Goal: Task Accomplishment & Management: Use online tool/utility

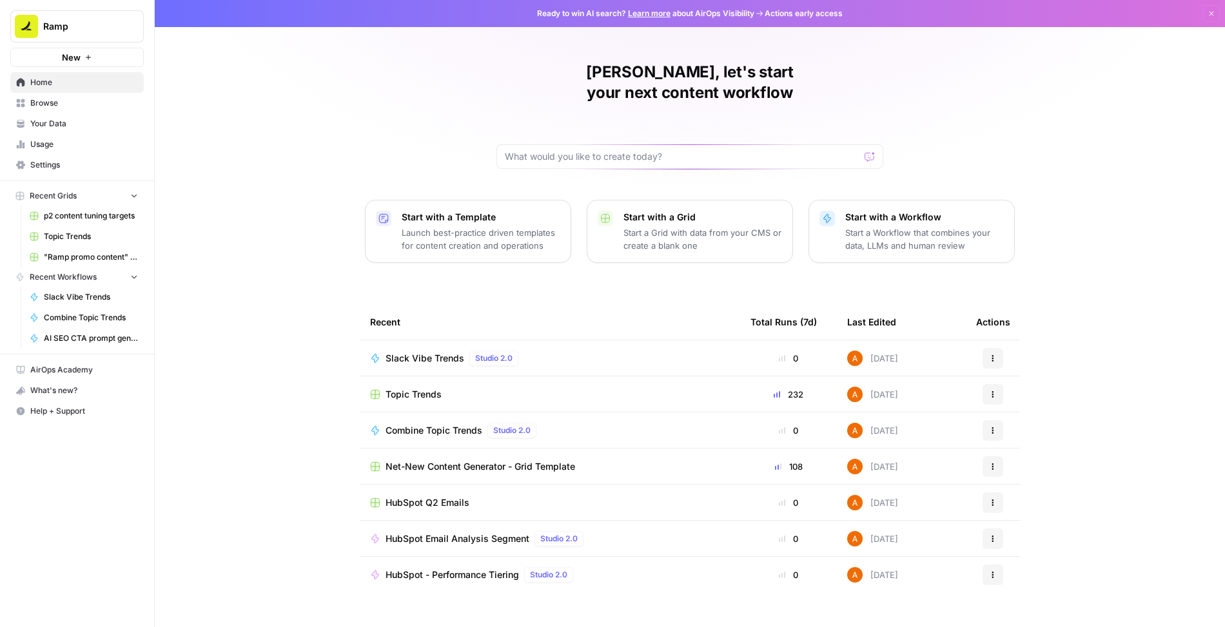
click at [55, 101] on span "Browse" at bounding box center [84, 103] width 108 height 12
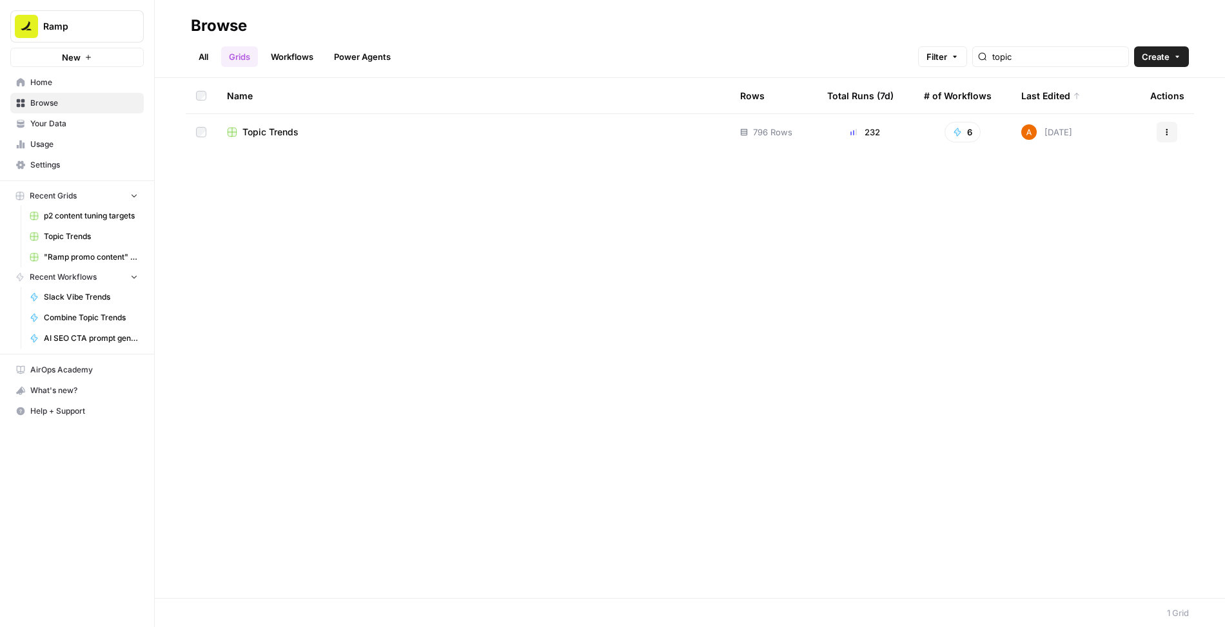
click at [1059, 49] on div "topic" at bounding box center [1050, 56] width 157 height 21
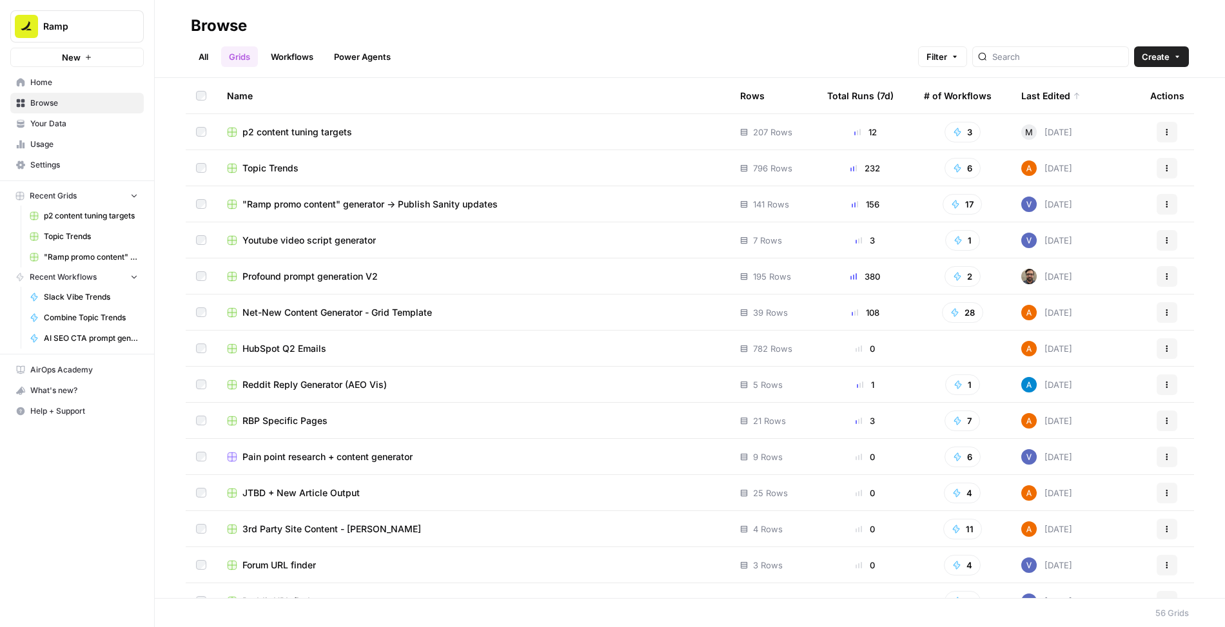
click at [287, 349] on span "HubSpot Q2 Emails" at bounding box center [284, 348] width 84 height 13
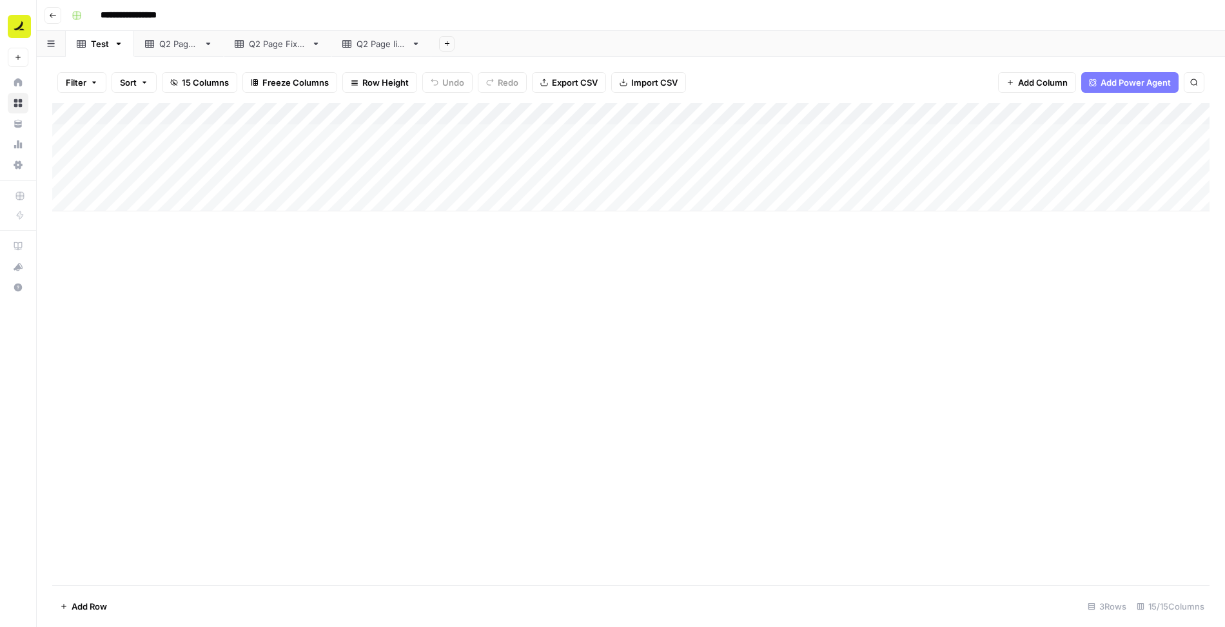
click at [370, 41] on div "Q2 Page live" at bounding box center [382, 43] width 50 height 13
click at [284, 43] on div "Q2 Page Fixed" at bounding box center [277, 43] width 57 height 13
click at [387, 41] on div "Q2 Page live" at bounding box center [382, 43] width 50 height 13
click at [275, 37] on div "Q2 Page Fixed" at bounding box center [277, 43] width 57 height 13
click at [555, 84] on span "Export CSV" at bounding box center [575, 82] width 46 height 13
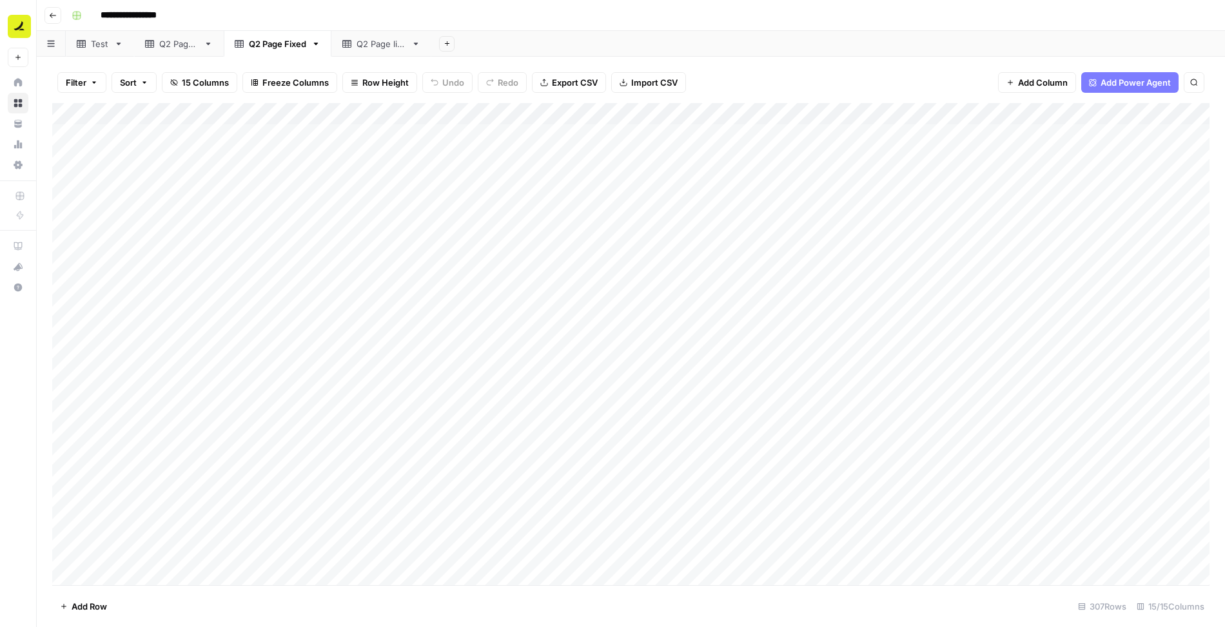
click at [360, 42] on div "Q2 Page live" at bounding box center [382, 43] width 50 height 13
click at [447, 40] on icon "button" at bounding box center [447, 43] width 7 height 7
click at [477, 87] on span "Blank" at bounding box center [510, 87] width 95 height 13
click at [463, 42] on div "Blank" at bounding box center [467, 43] width 22 height 13
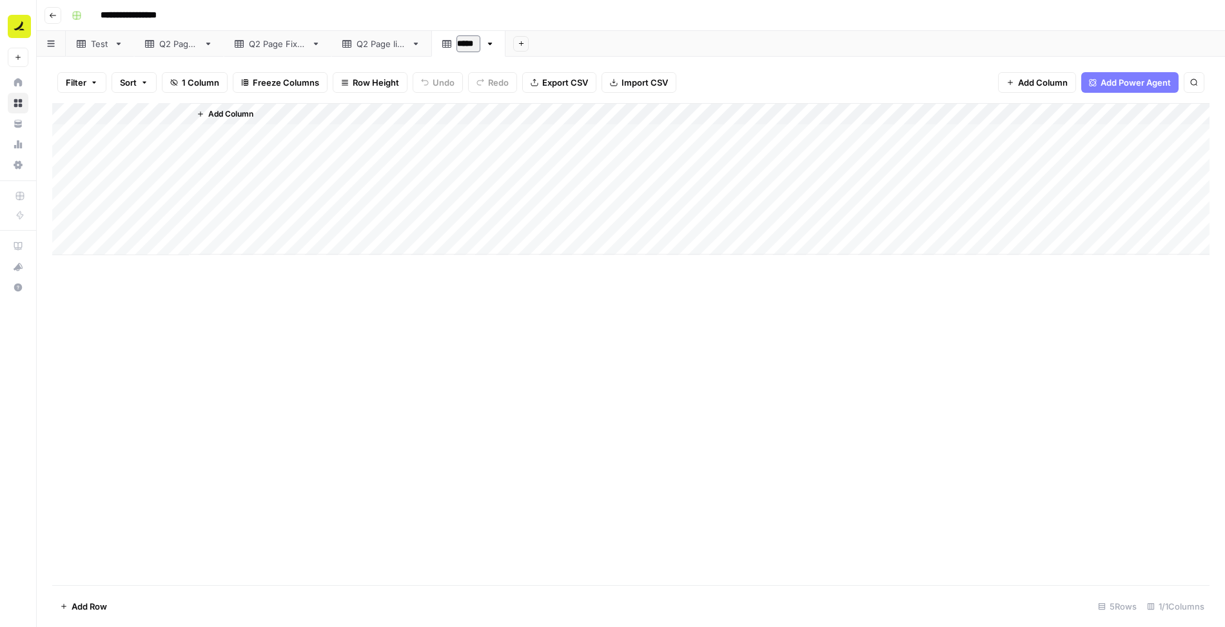
type input "*"
type input "*****"
click at [621, 81] on span "Import CSV" at bounding box center [644, 82] width 46 height 13
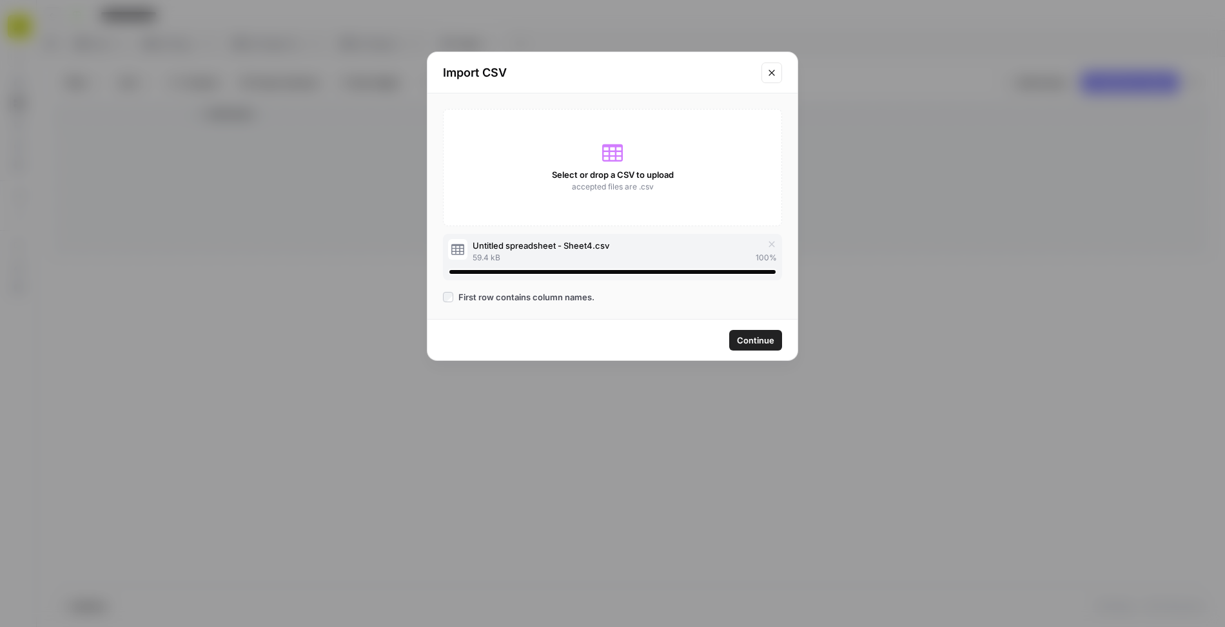
click at [757, 341] on span "Continue" at bounding box center [755, 340] width 37 height 13
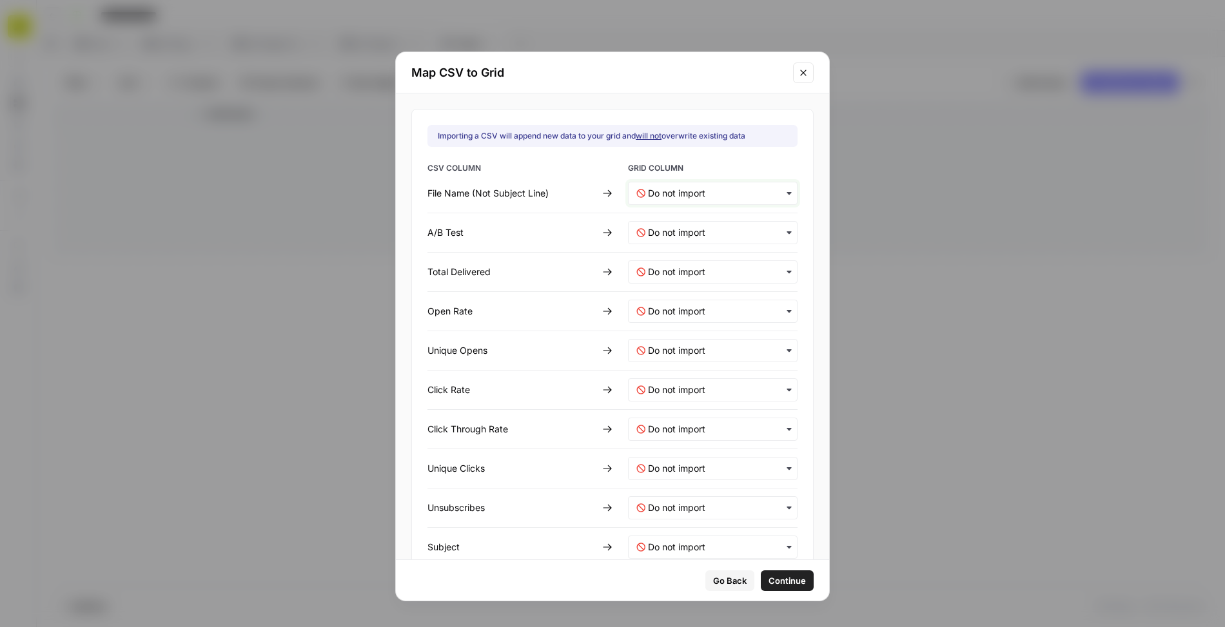
click at [670, 197] on Line\)-mapping "text" at bounding box center [718, 193] width 141 height 13
click at [663, 227] on div "Title" at bounding box center [704, 226] width 151 height 23
click at [665, 230] on Test-mapping "text" at bounding box center [718, 232] width 141 height 13
click at [669, 270] on div "Title" at bounding box center [704, 266] width 151 height 23
click at [801, 190] on div "Importing a CSV will append new data to your grid and will not overwrite existi…" at bounding box center [612, 326] width 433 height 466
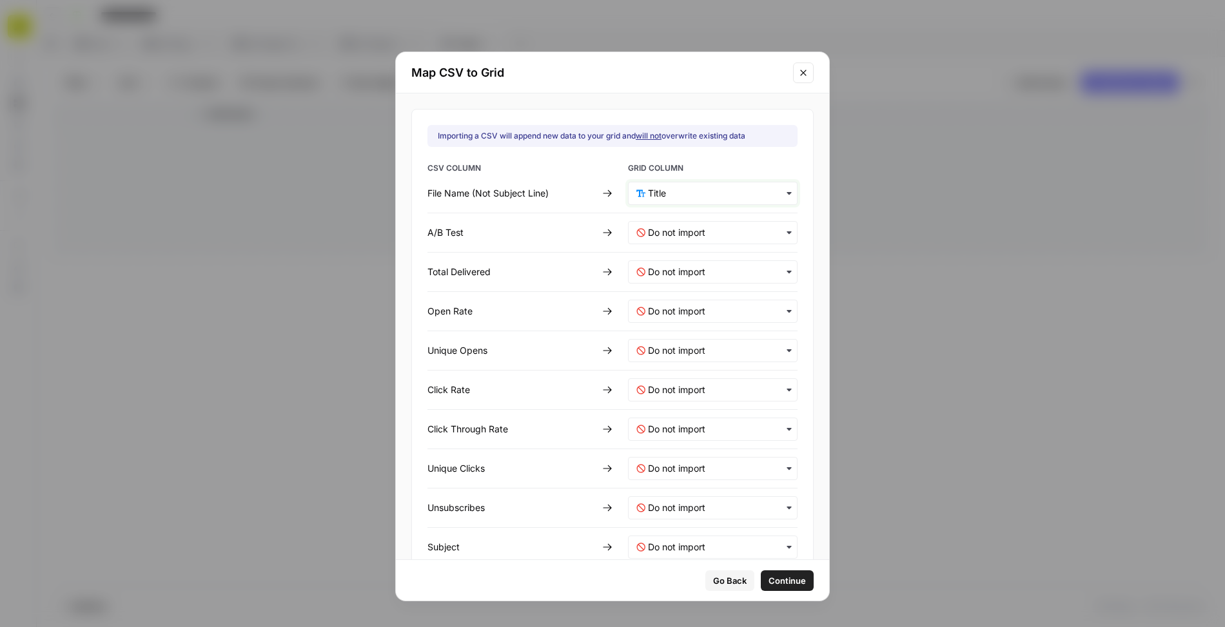
click at [752, 190] on Line\)-mapping "text" at bounding box center [718, 193] width 141 height 13
click at [691, 248] on span "Create new column" at bounding box center [683, 250] width 72 height 12
click at [707, 226] on Test-mapping "text" at bounding box center [718, 232] width 141 height 13
click at [692, 284] on span "Create new column" at bounding box center [683, 290] width 72 height 12
click at [688, 270] on Delivered-mapping "text" at bounding box center [718, 272] width 141 height 13
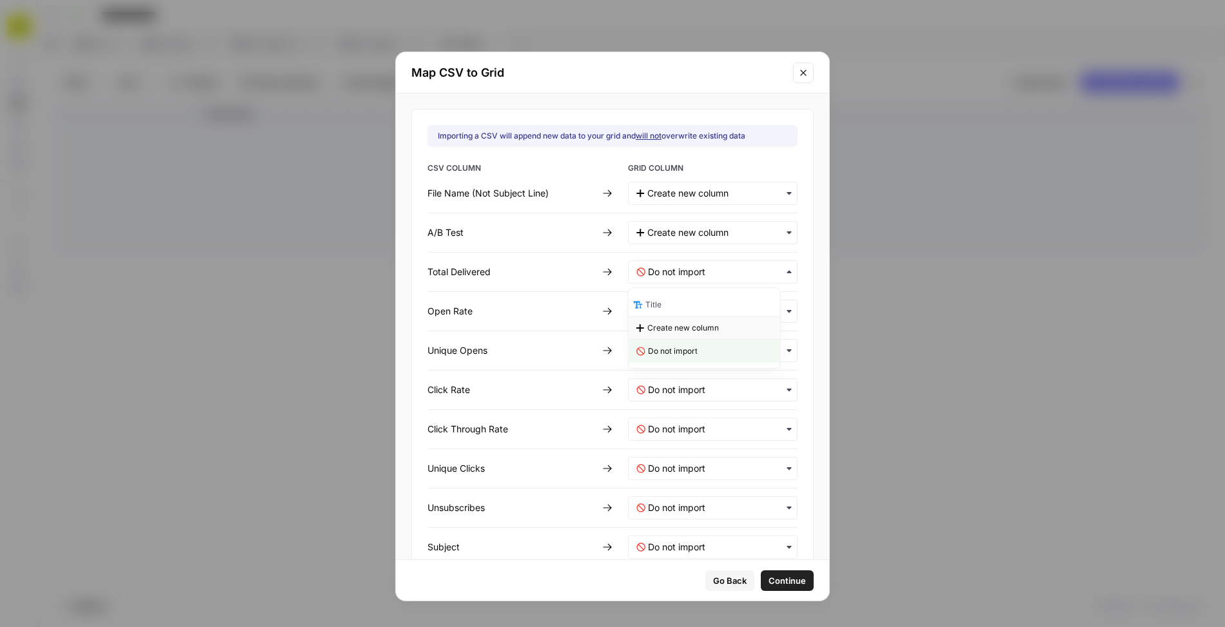
click at [688, 319] on div "Create new column" at bounding box center [704, 328] width 151 height 23
click at [681, 312] on Rate-mapping "text" at bounding box center [718, 311] width 141 height 13
click at [681, 366] on span "Create new column" at bounding box center [683, 368] width 72 height 12
click at [672, 344] on Opens-mapping "text" at bounding box center [718, 350] width 141 height 13
click at [672, 403] on span "Create new column" at bounding box center [683, 406] width 72 height 12
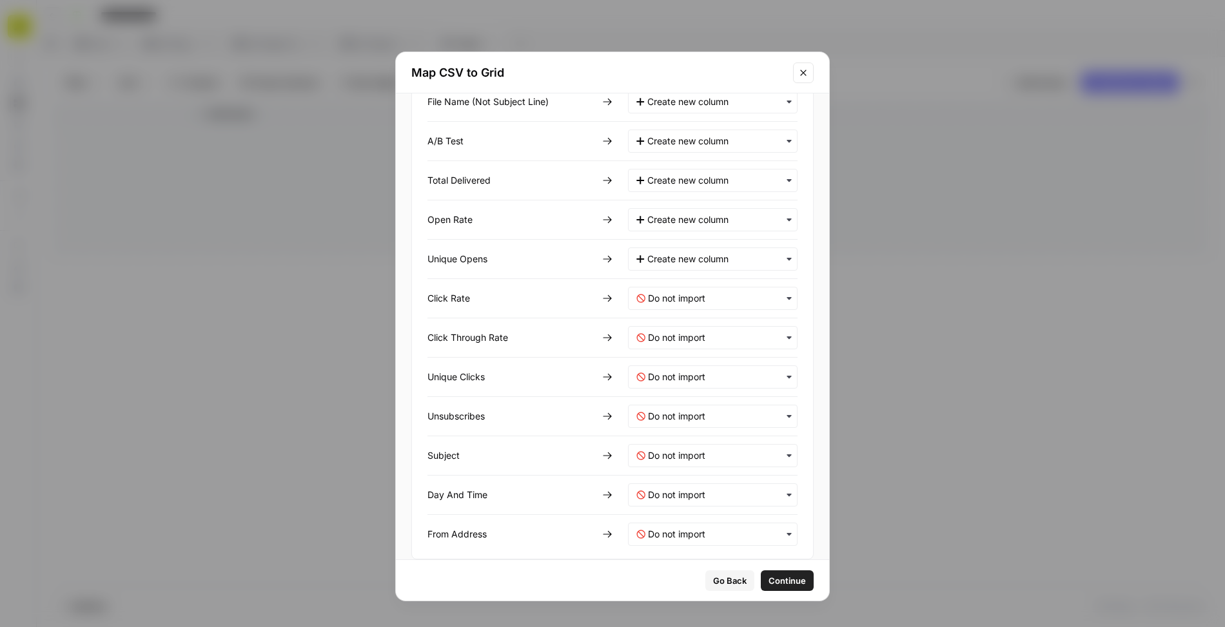
scroll to position [102, 0]
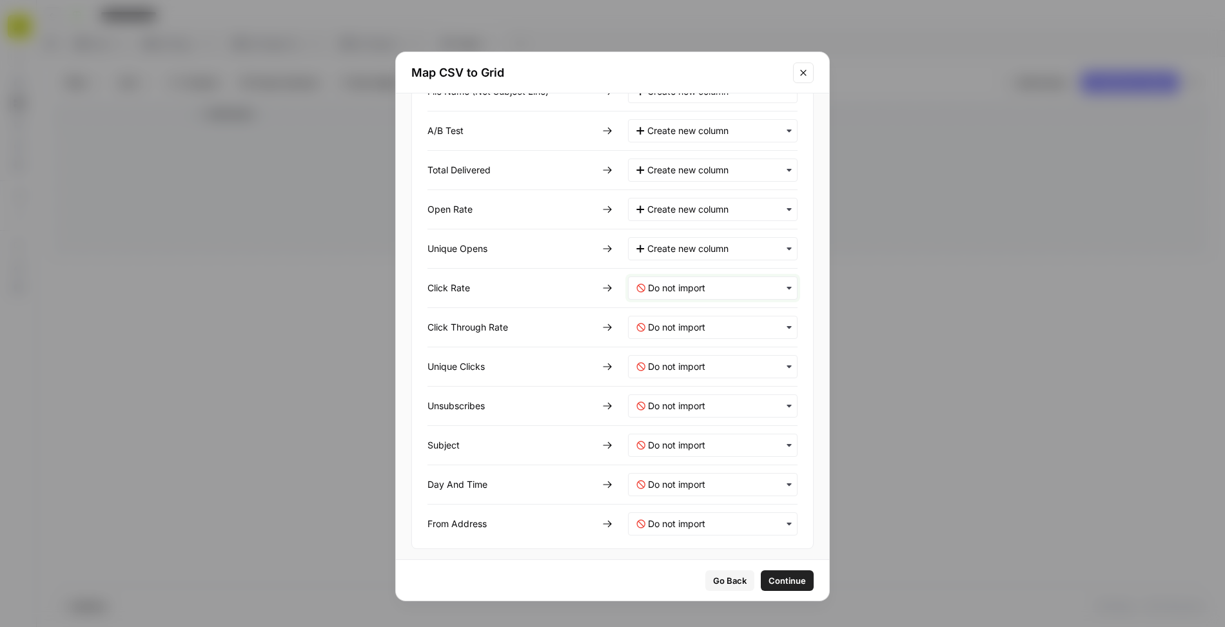
click at [676, 291] on Rate-mapping "text" at bounding box center [718, 288] width 141 height 13
click at [676, 343] on span "Create new column" at bounding box center [683, 343] width 72 height 12
click at [670, 328] on Rate-mapping "text" at bounding box center [718, 327] width 141 height 13
click at [676, 383] on span "Create new column" at bounding box center [683, 382] width 72 height 12
click at [671, 371] on div "button" at bounding box center [713, 366] width 170 height 23
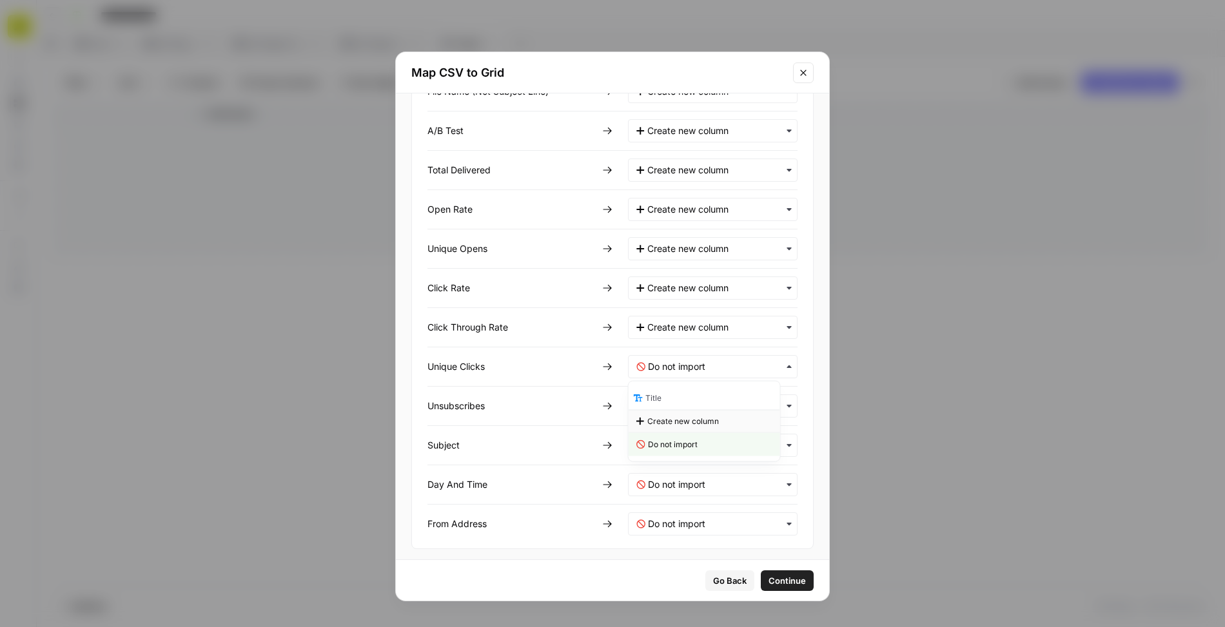
click at [671, 422] on span "Create new column" at bounding box center [683, 422] width 72 height 12
click at [670, 400] on input "text" at bounding box center [718, 406] width 141 height 13
click at [670, 455] on span "Create new column" at bounding box center [683, 460] width 72 height 12
click at [668, 443] on input "text" at bounding box center [718, 445] width 141 height 13
click at [672, 496] on span "Create new column" at bounding box center [683, 500] width 72 height 12
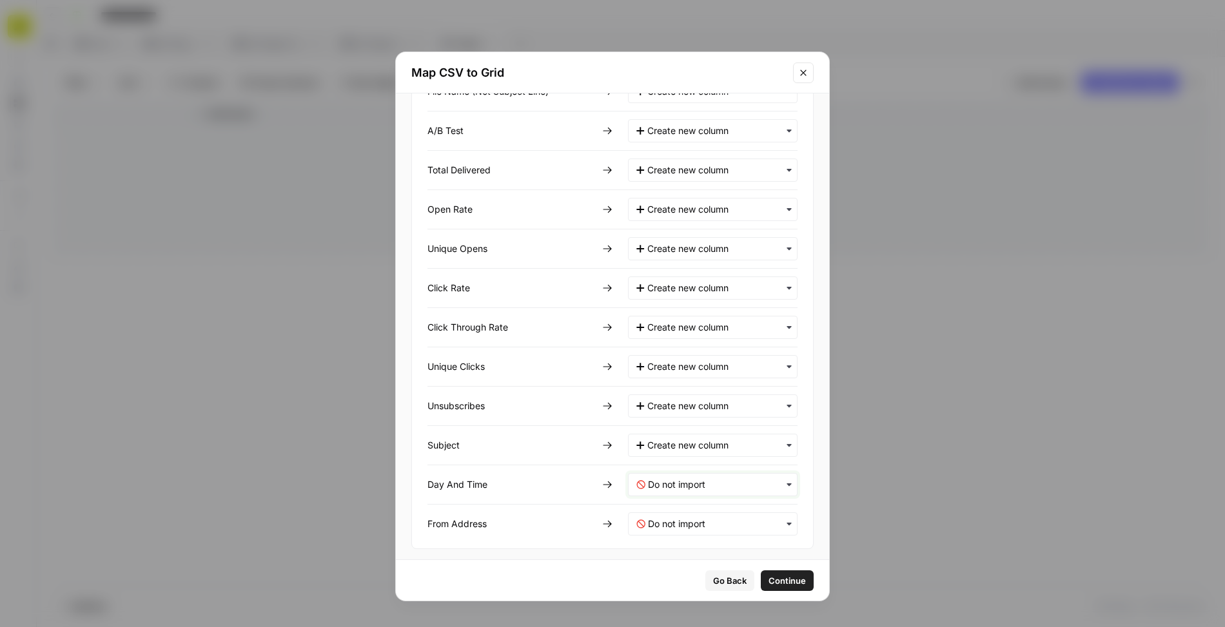
click at [674, 478] on Time-mapping "text" at bounding box center [718, 484] width 141 height 13
click at [674, 542] on span "Create new column" at bounding box center [683, 538] width 72 height 12
click at [664, 526] on Address-mapping "text" at bounding box center [718, 524] width 141 height 13
click at [672, 576] on span "Create new column" at bounding box center [683, 578] width 72 height 12
click at [783, 578] on span "Continue" at bounding box center [786, 580] width 37 height 13
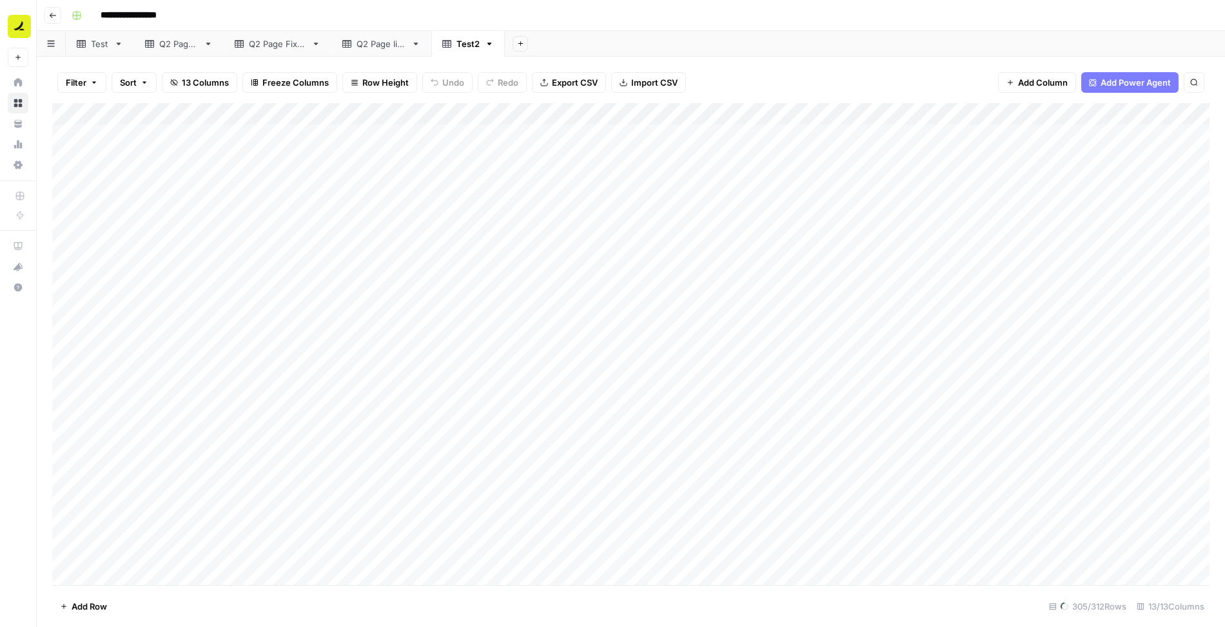
click at [179, 113] on div "Add Column" at bounding box center [630, 344] width 1157 height 483
click at [130, 281] on span "Remove Column" at bounding box center [157, 287] width 113 height 13
click at [568, 135] on span "Delete" at bounding box center [566, 133] width 28 height 13
click at [371, 215] on div "Add Column" at bounding box center [630, 344] width 1157 height 483
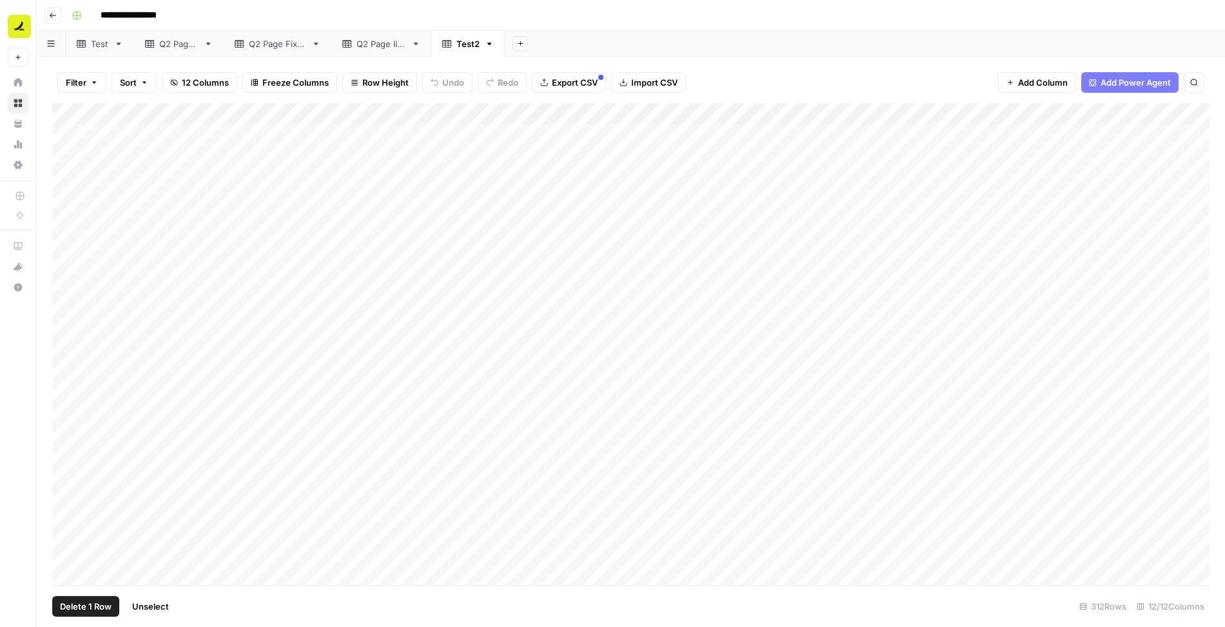
click at [68, 133] on div "Add Column" at bounding box center [630, 344] width 1157 height 483
click at [68, 152] on div "Add Column" at bounding box center [630, 344] width 1157 height 483
click at [68, 171] on div "Add Column" at bounding box center [630, 344] width 1157 height 483
click at [66, 181] on div "Add Column" at bounding box center [630, 344] width 1157 height 483
click at [66, 204] on div "Add Column" at bounding box center [630, 344] width 1157 height 483
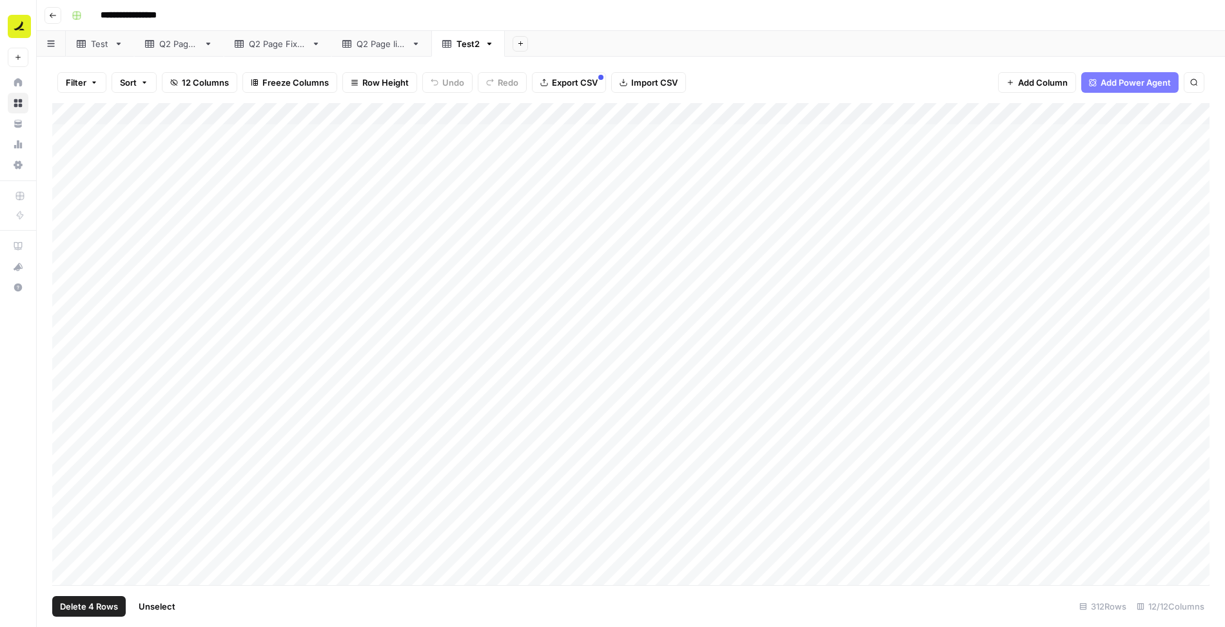
click at [66, 223] on div "Add Column" at bounding box center [630, 344] width 1157 height 483
click at [77, 604] on span "Delete 5 Rows" at bounding box center [88, 606] width 57 height 13
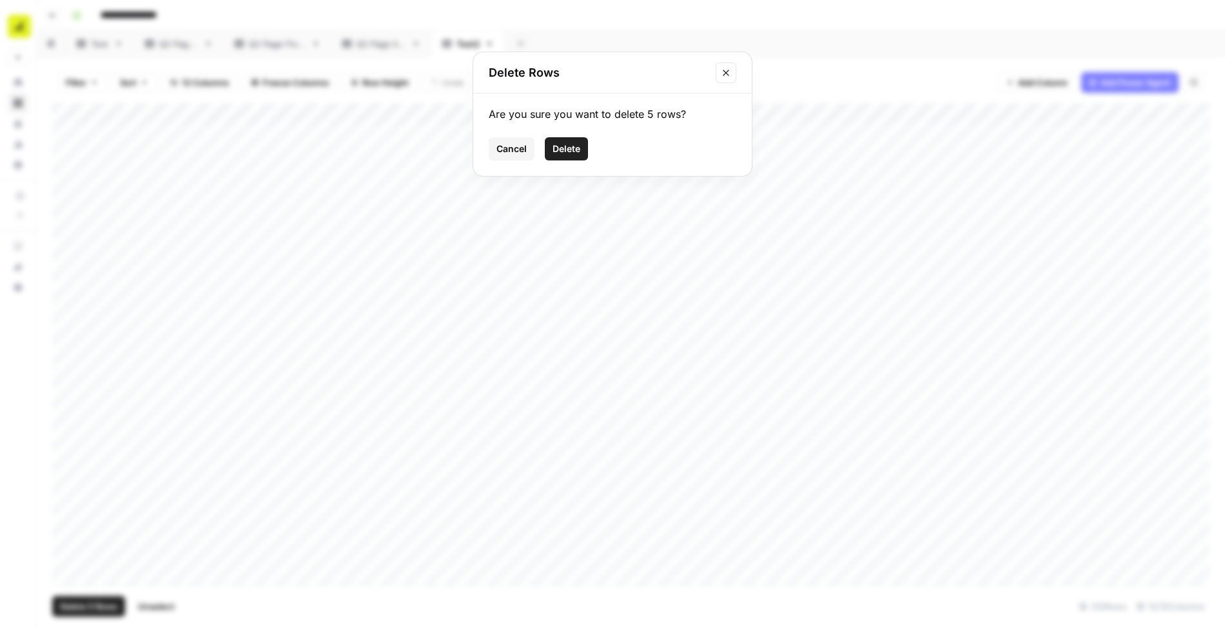
click at [574, 142] on span "Delete" at bounding box center [566, 148] width 28 height 13
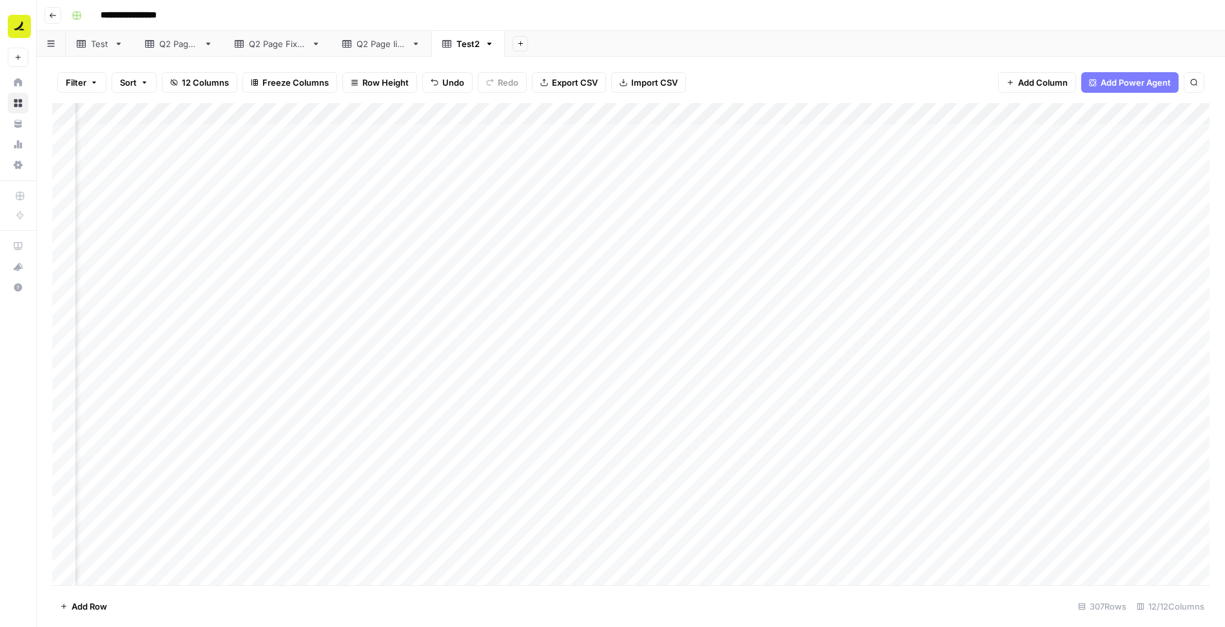
scroll to position [0, 331]
click at [1178, 115] on span "Add Column" at bounding box center [1179, 114] width 45 height 12
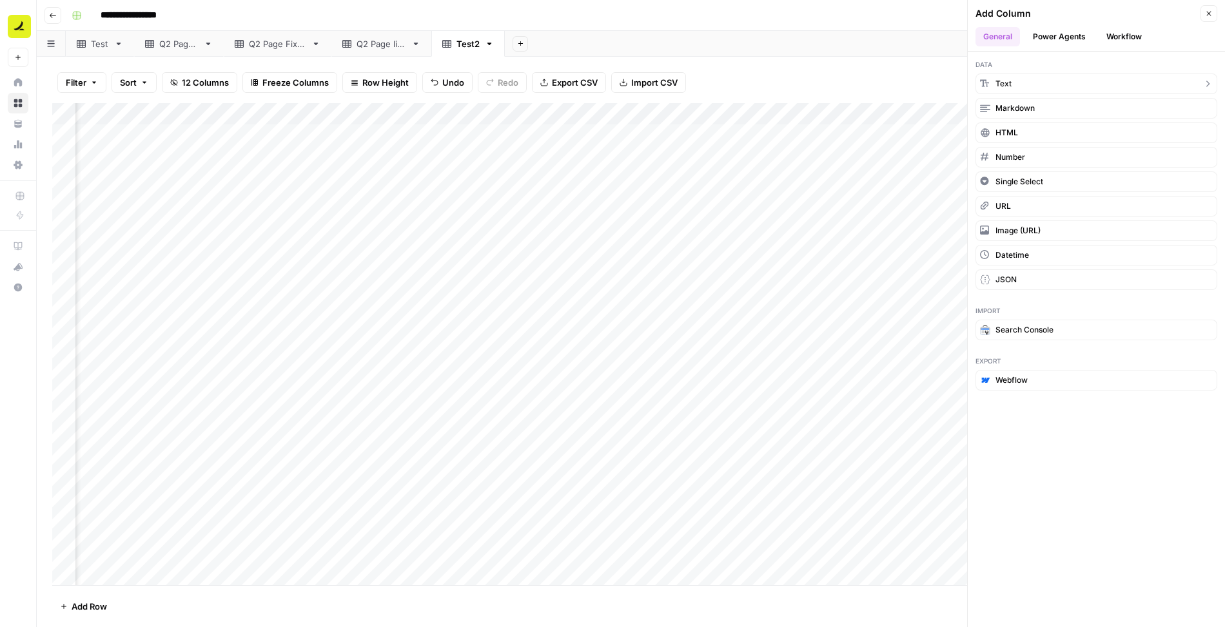
click at [1077, 81] on button "Text" at bounding box center [1096, 83] width 242 height 21
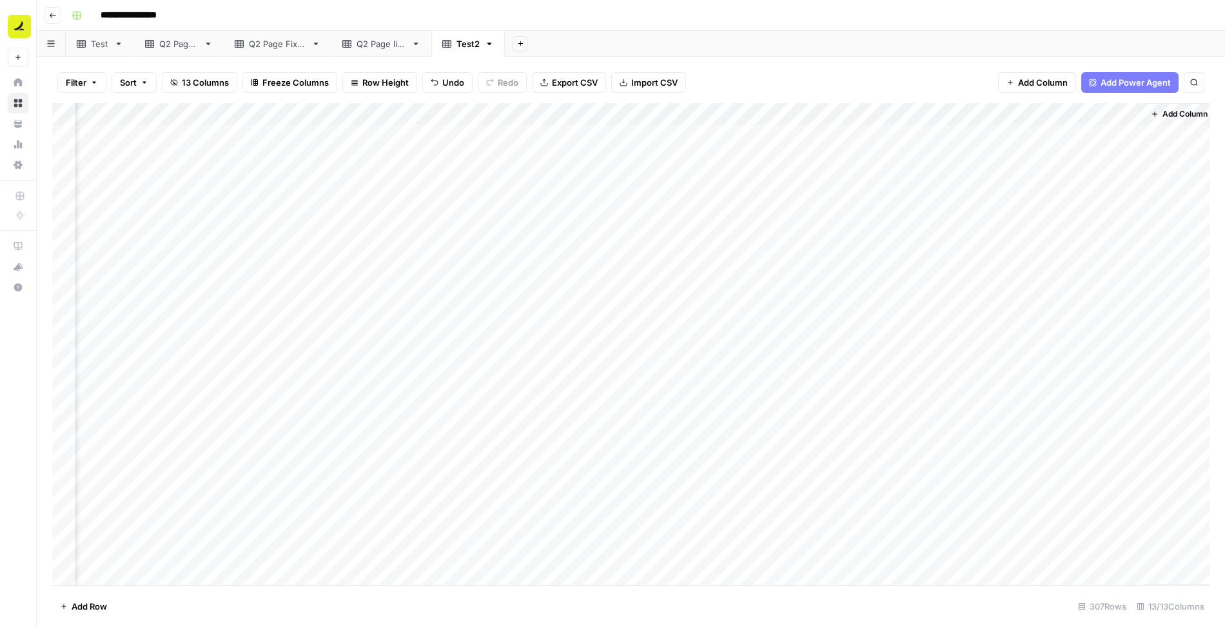
scroll to position [0, 447]
click at [1067, 118] on div "Add Column" at bounding box center [630, 344] width 1157 height 483
click at [1067, 118] on div at bounding box center [1079, 116] width 117 height 26
click at [1067, 148] on input "New Column" at bounding box center [1098, 145] width 131 height 13
type input "Performance Tier"
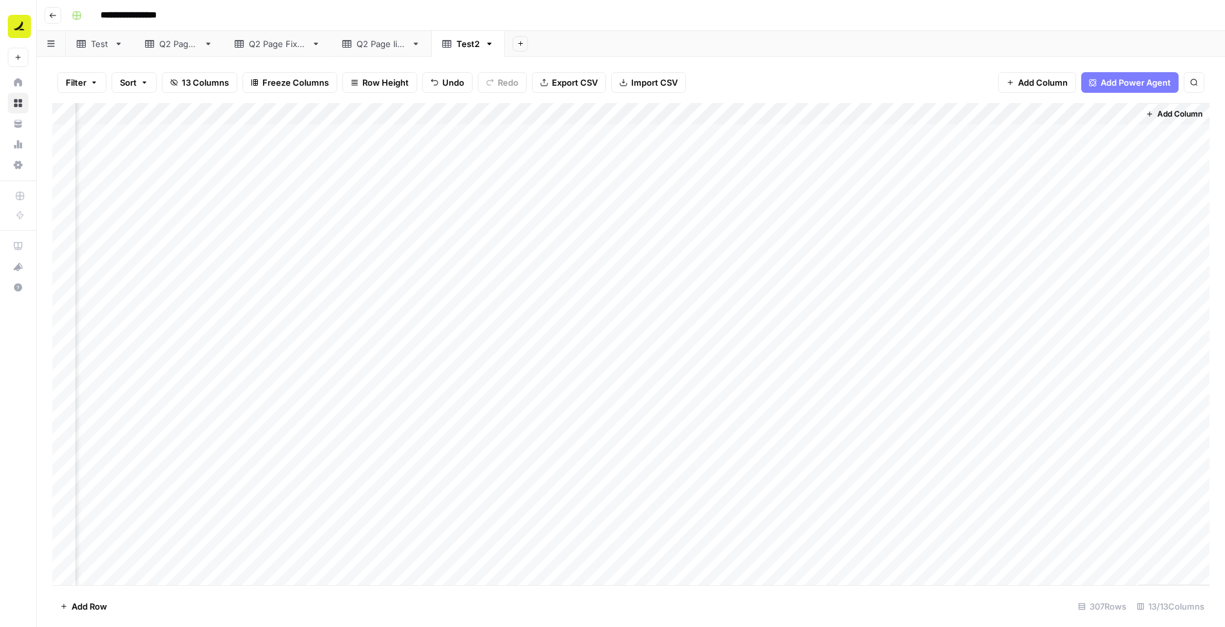
click at [391, 45] on div "Q2 Page live" at bounding box center [382, 43] width 50 height 13
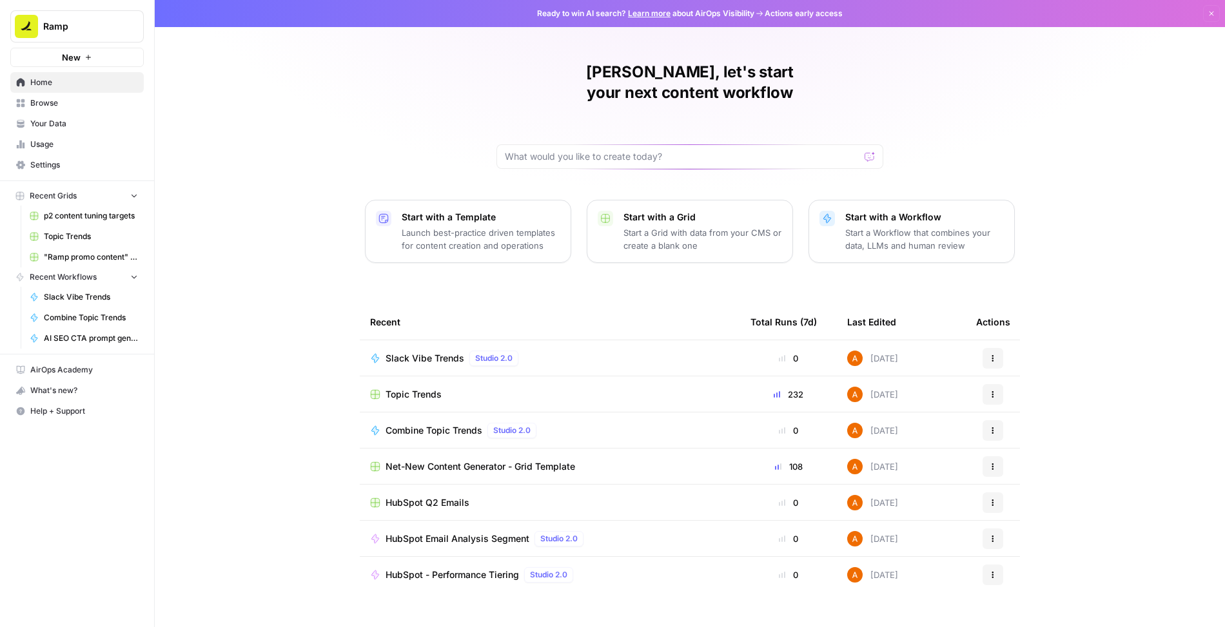
click at [56, 103] on span "Browse" at bounding box center [84, 103] width 108 height 12
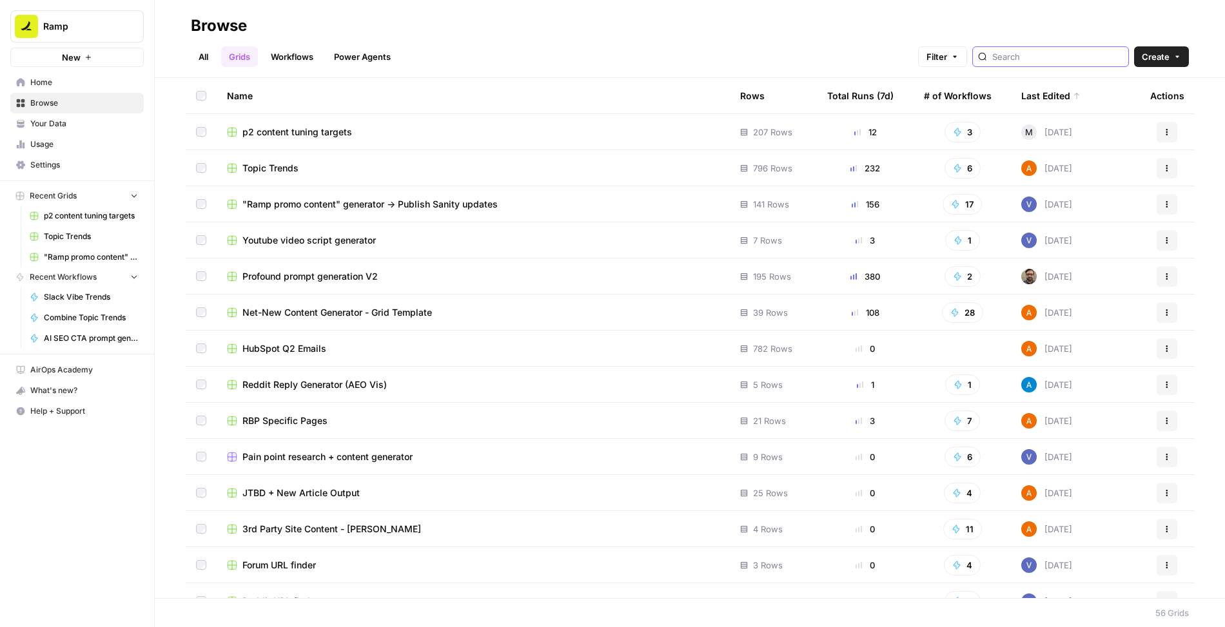
click at [1076, 57] on input "search" at bounding box center [1057, 56] width 131 height 13
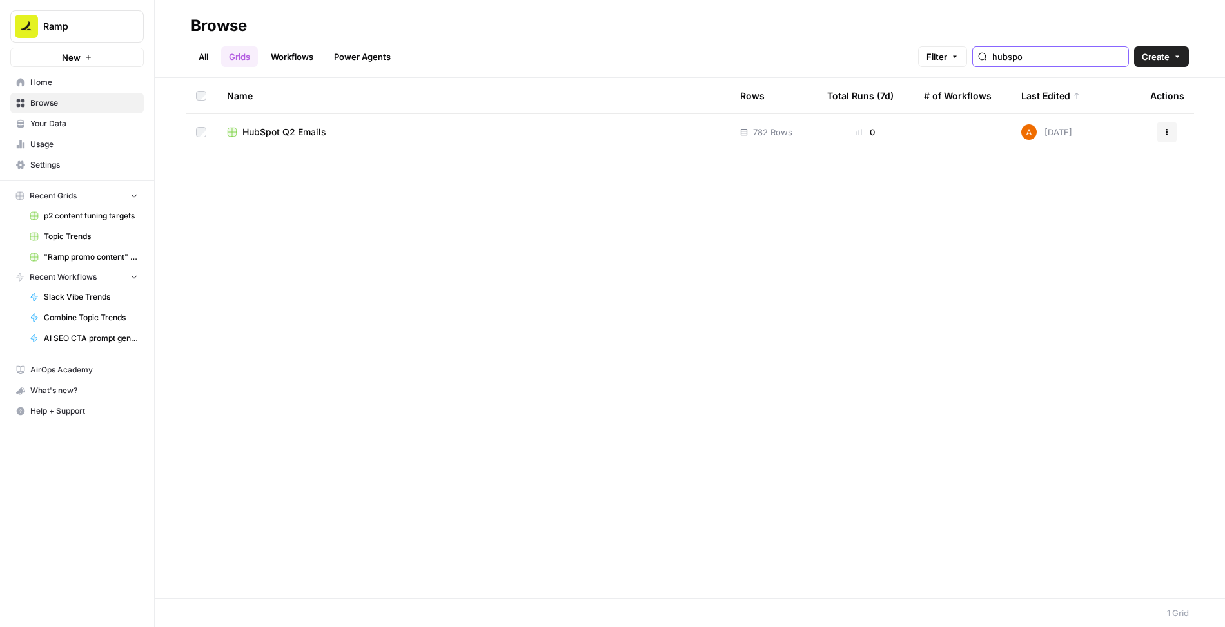
type input "hubspo"
click at [313, 54] on link "Workflows" at bounding box center [292, 56] width 58 height 21
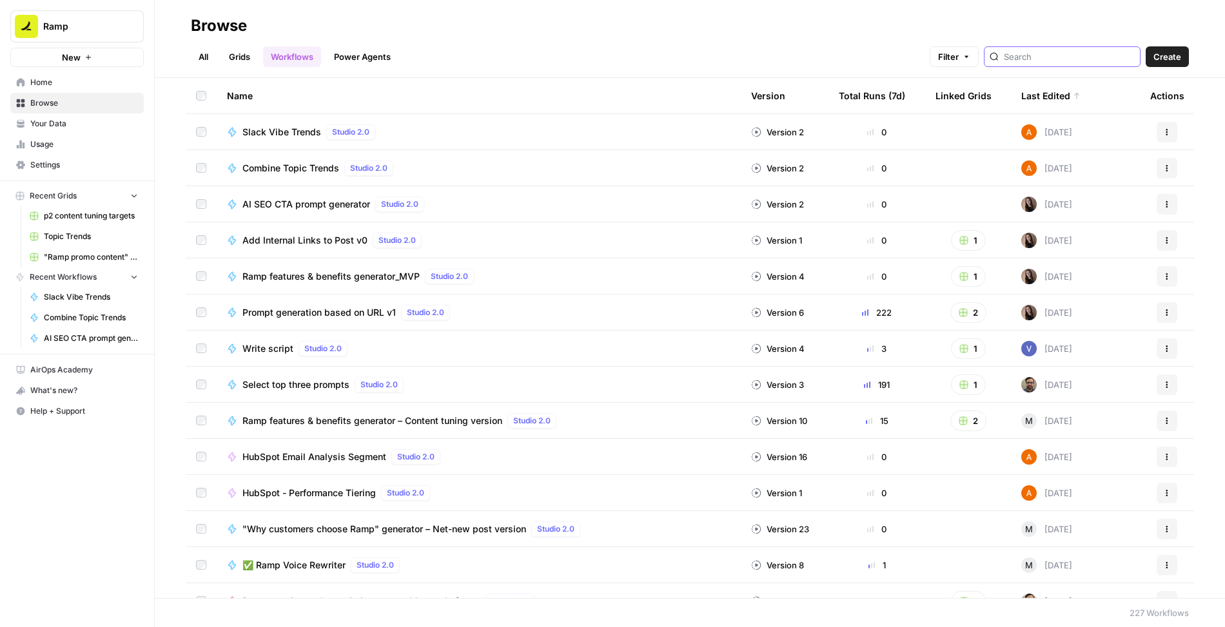
click at [1084, 57] on input "search" at bounding box center [1069, 56] width 131 height 13
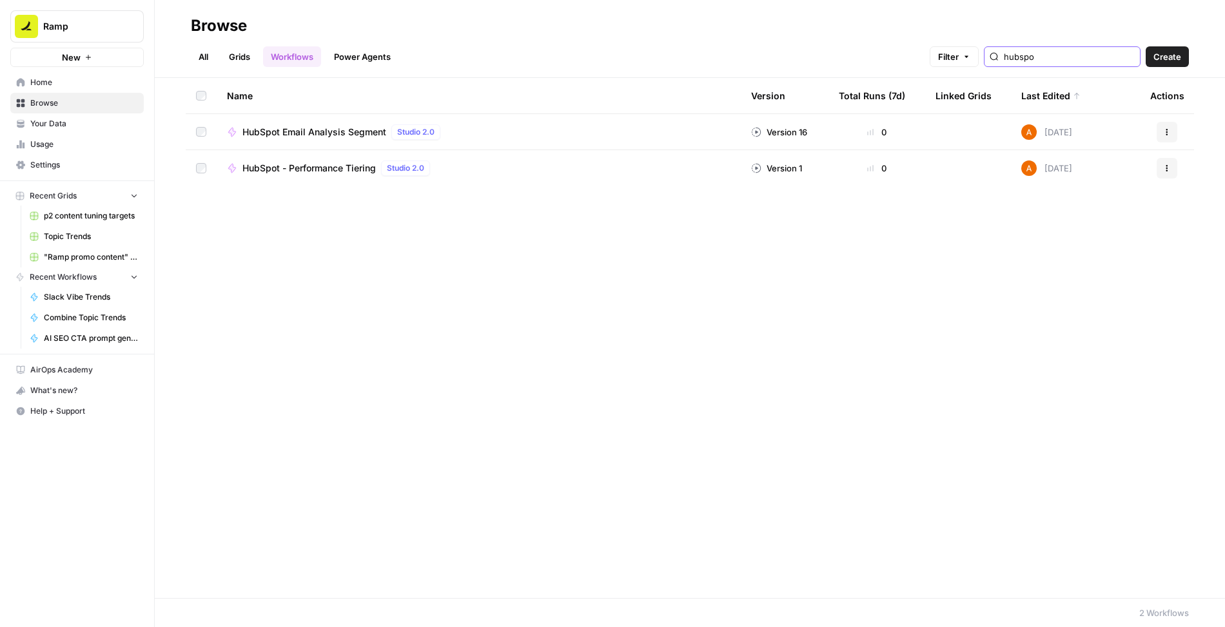
type input "hubspo"
click at [291, 167] on span "HubSpot - Performance Tiering" at bounding box center [308, 168] width 133 height 13
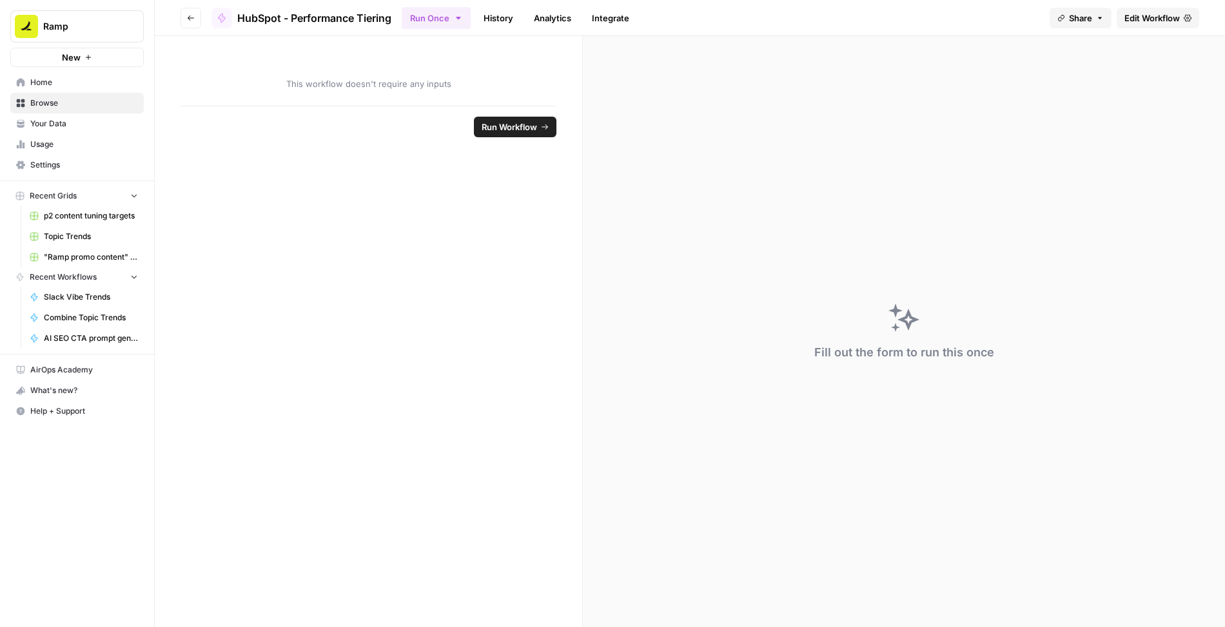
click at [1139, 14] on span "Edit Workflow" at bounding box center [1151, 18] width 55 height 13
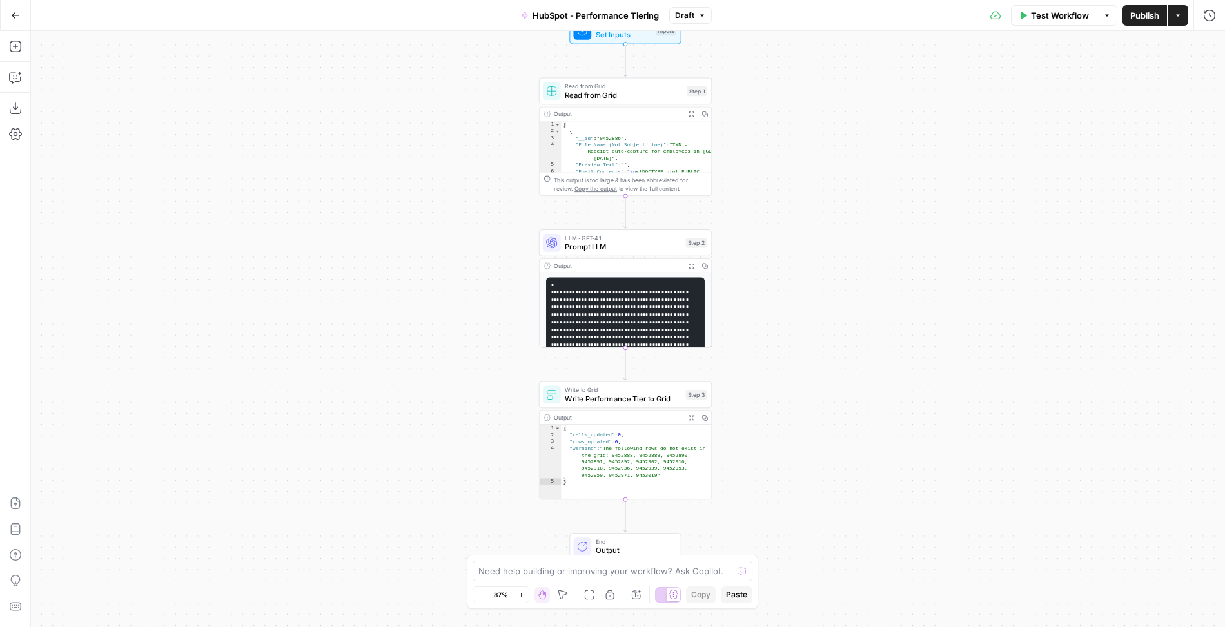
drag, startPoint x: 828, startPoint y: 418, endPoint x: 826, endPoint y: 387, distance: 31.0
click at [826, 387] on div "Workflow Set Inputs Inputs Read from Grid Read from Grid Step 1 Output Expand O…" at bounding box center [628, 329] width 1194 height 596
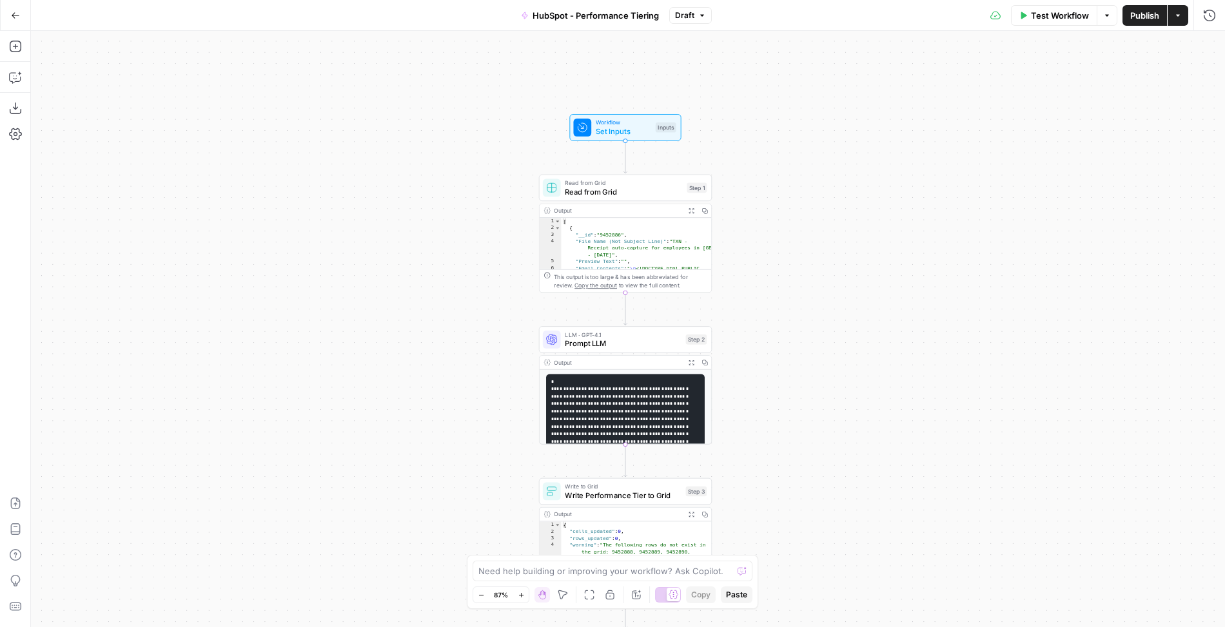
drag, startPoint x: 806, startPoint y: 251, endPoint x: 806, endPoint y: 340, distance: 89.6
click at [806, 340] on div "Workflow Set Inputs Inputs Read from Grid Read from Grid Step 1 Output Expand O…" at bounding box center [628, 329] width 1194 height 596
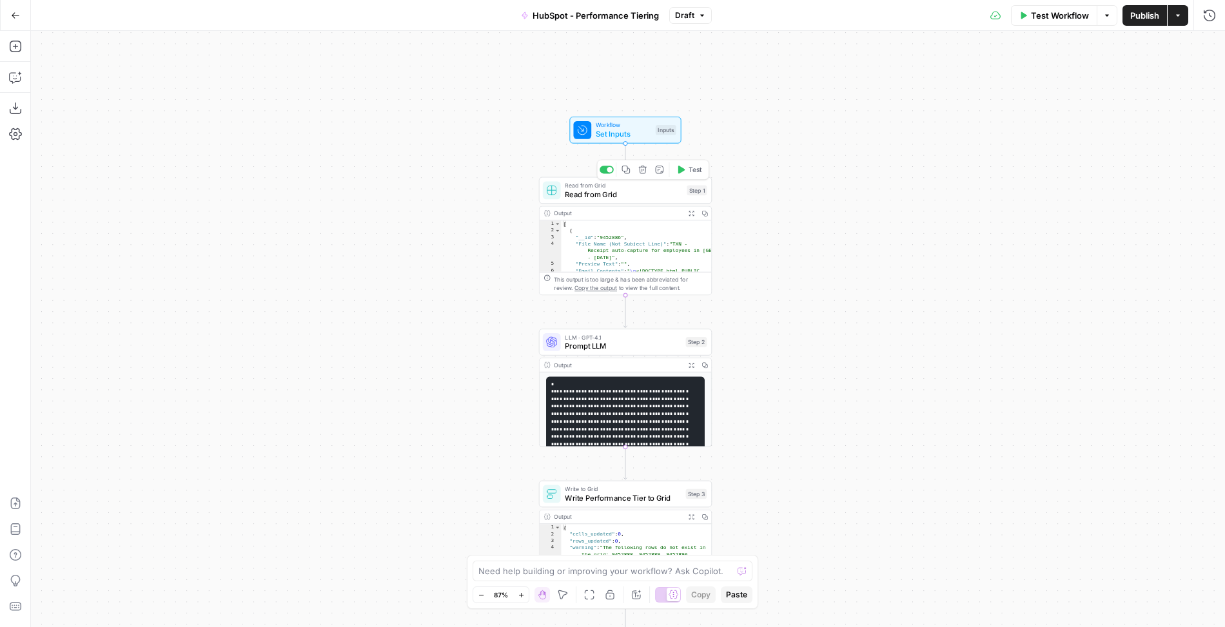
click at [630, 192] on span "Read from Grid" at bounding box center [623, 194] width 117 height 11
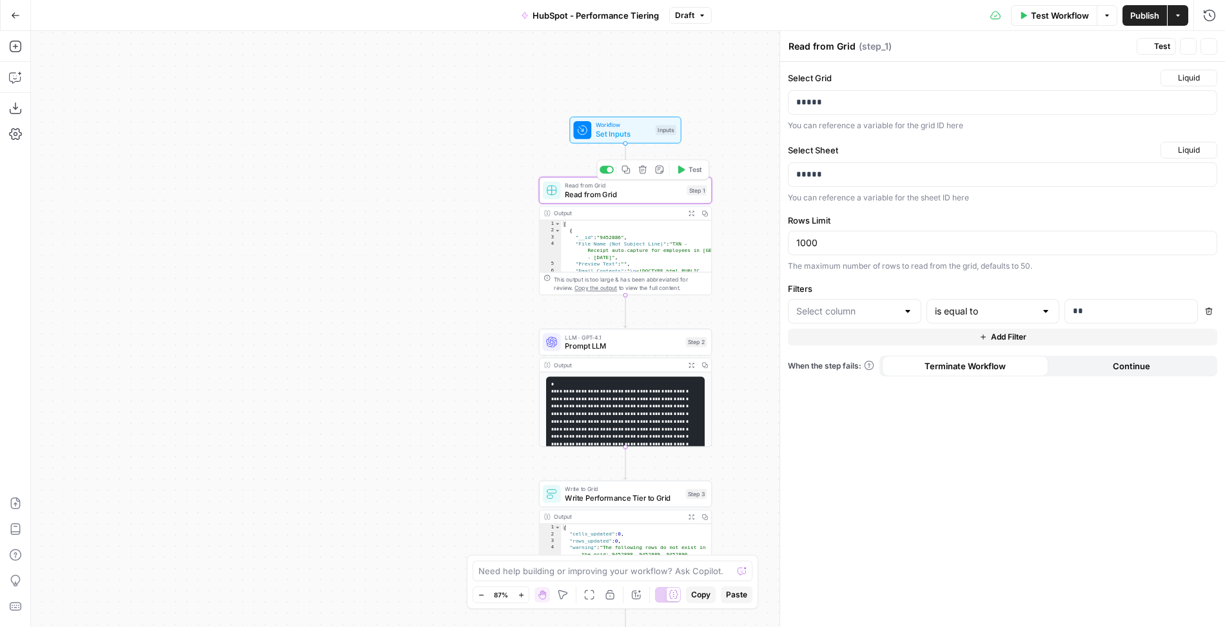
type input "A/B Test"
click at [966, 336] on button "Add Filter" at bounding box center [1002, 337] width 429 height 17
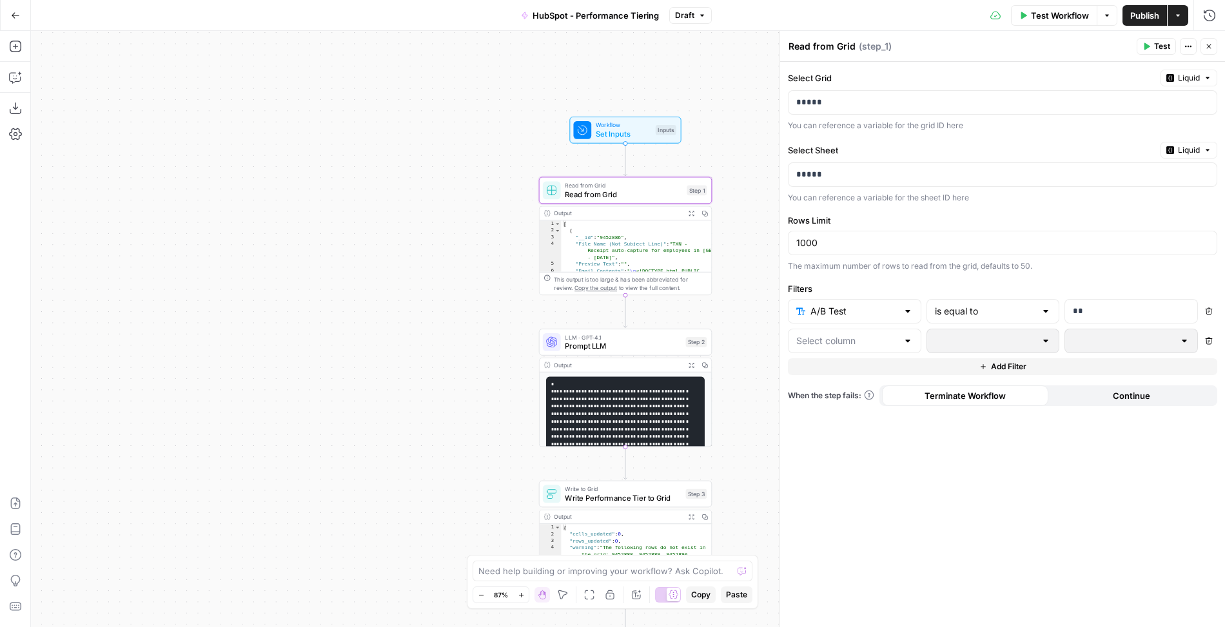
click at [1209, 337] on icon "button" at bounding box center [1209, 341] width 8 height 8
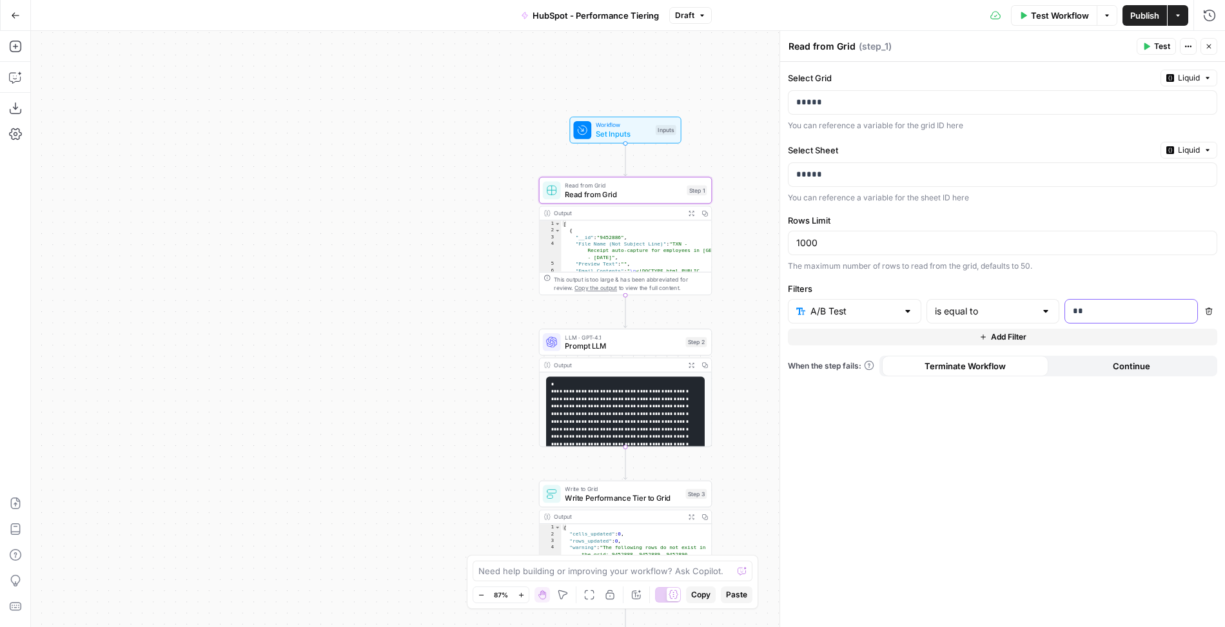
click at [1100, 309] on p "**" at bounding box center [1121, 311] width 97 height 13
click at [1019, 331] on span "Add Filter" at bounding box center [1008, 337] width 35 height 12
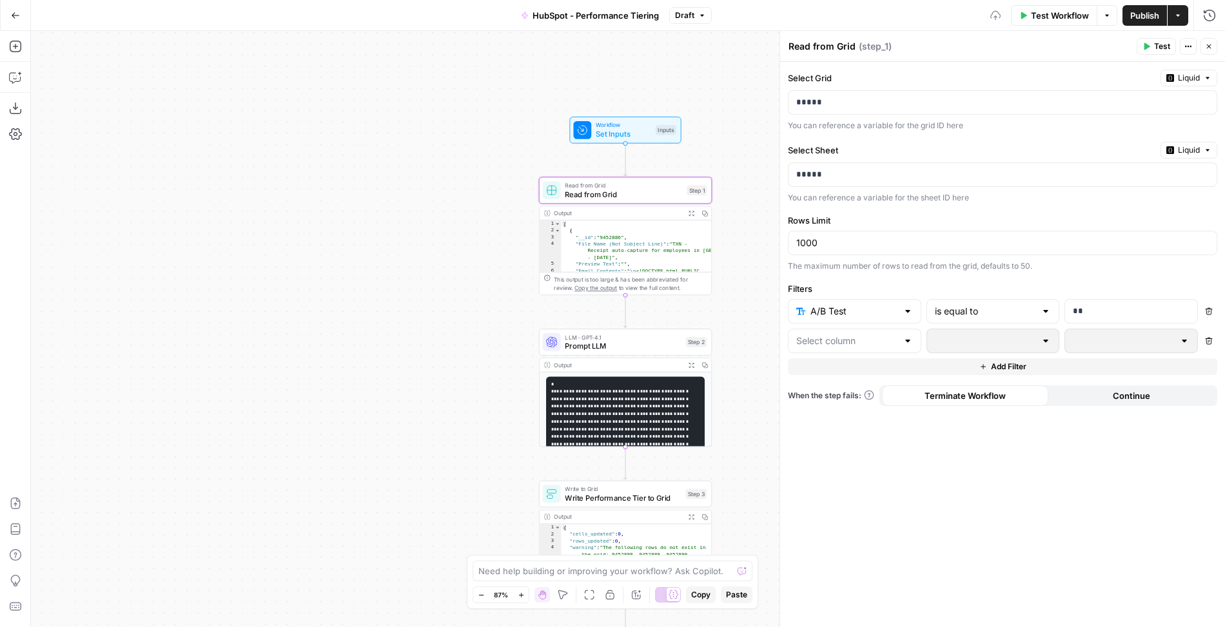
click at [888, 329] on div at bounding box center [854, 341] width 133 height 24
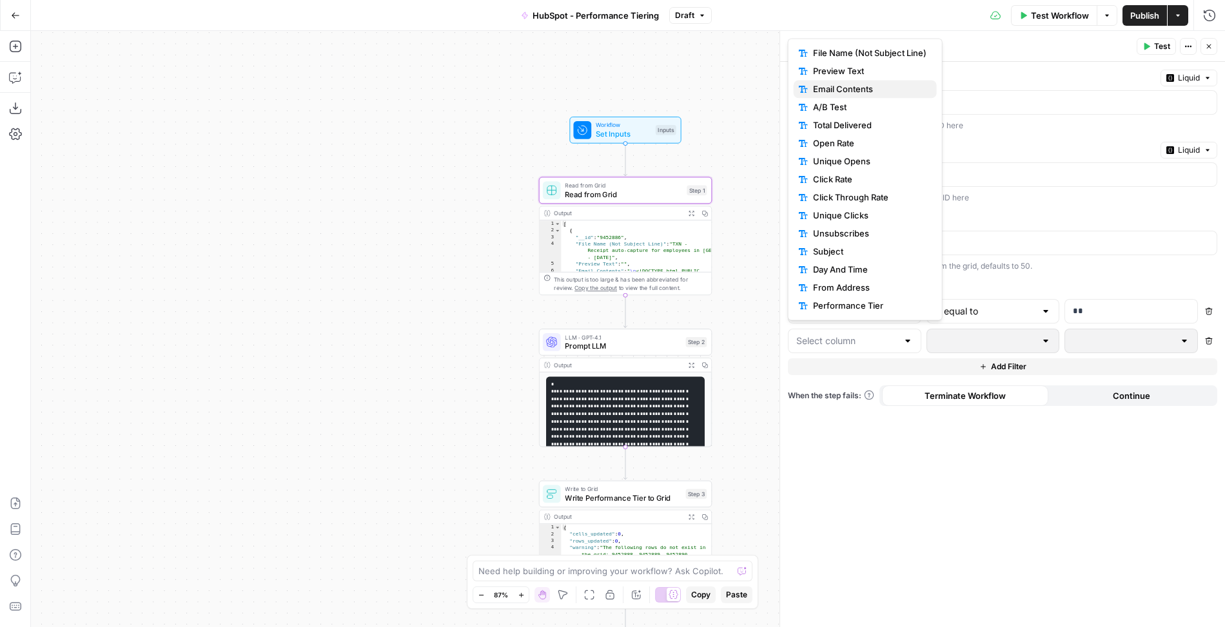
click at [846, 86] on span "Email Contents" at bounding box center [869, 89] width 113 height 13
type input "Email Contents"
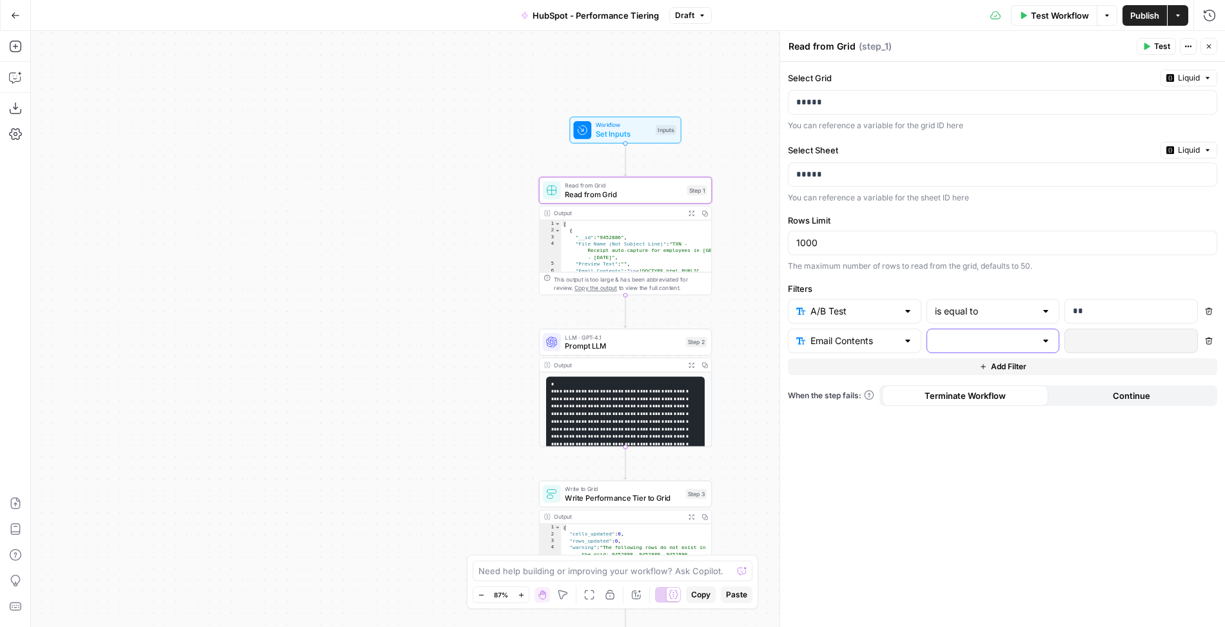
click at [1000, 336] on input "text" at bounding box center [985, 341] width 101 height 13
click at [868, 493] on form "Select Grid Liquid ***** You can reference a variable for the grid ID here Sele…" at bounding box center [1002, 344] width 445 height 565
click at [1211, 337] on icon "button" at bounding box center [1209, 341] width 8 height 8
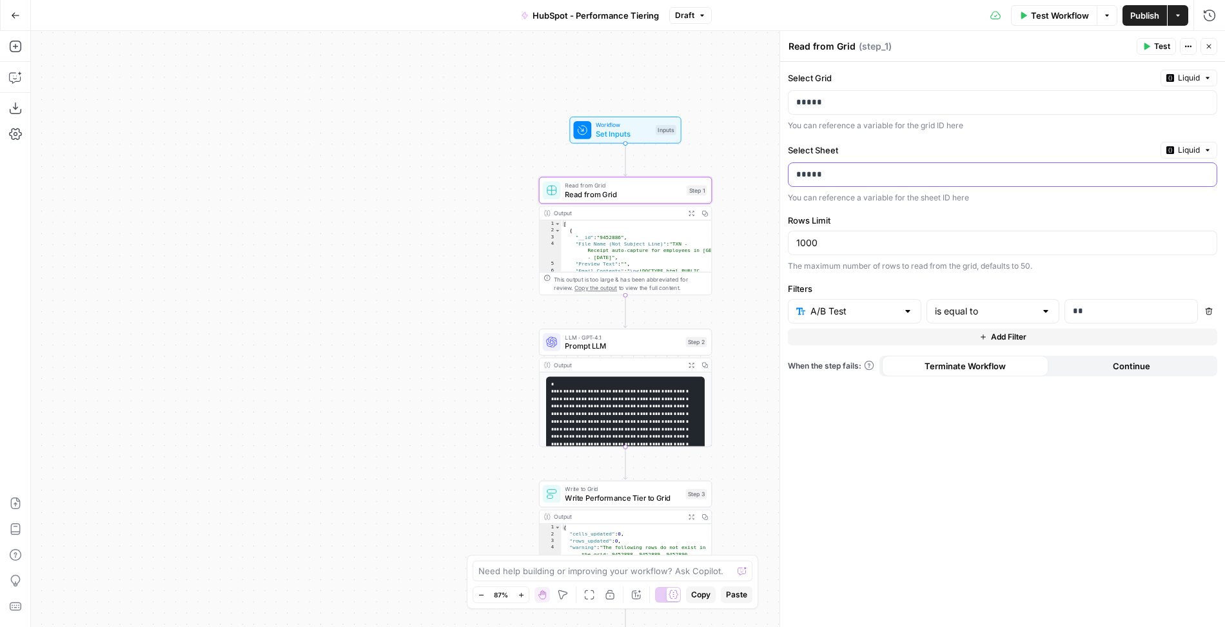
click at [974, 170] on p "*****" at bounding box center [1002, 174] width 413 height 13
click at [1133, 99] on p "*****" at bounding box center [1002, 102] width 413 height 13
click at [811, 171] on p "*****" at bounding box center [1002, 174] width 413 height 13
click at [811, 171] on p "*****" at bounding box center [992, 174] width 393 height 13
click at [877, 305] on input "text" at bounding box center [846, 311] width 101 height 13
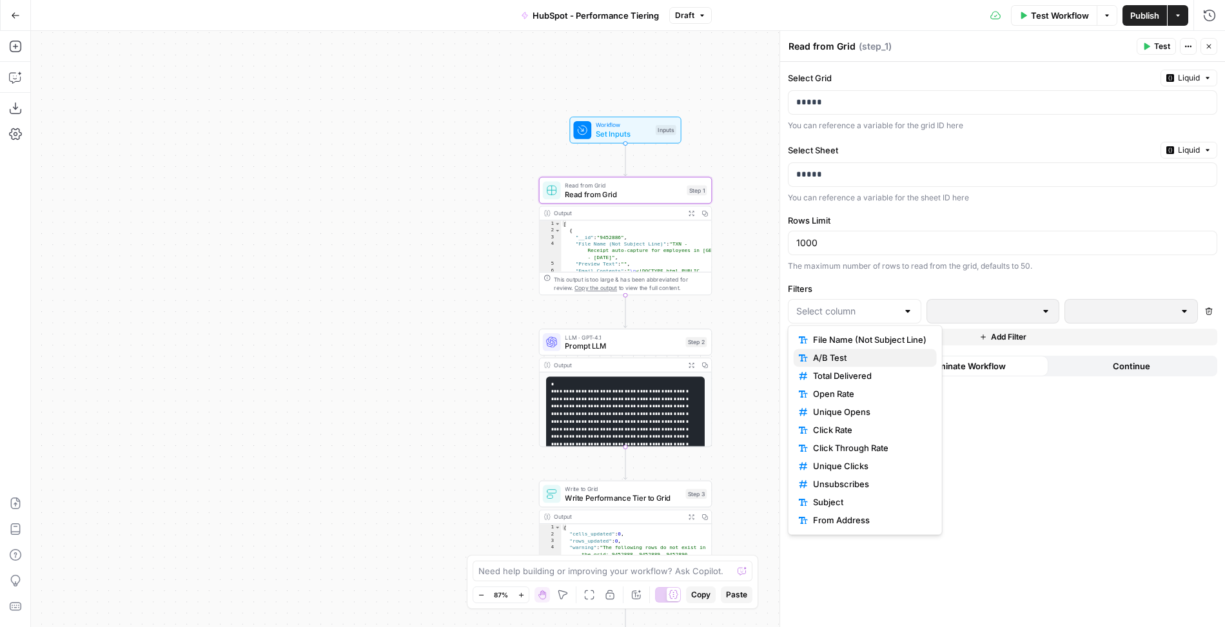
click at [856, 357] on span "A/B Test" at bounding box center [869, 357] width 113 height 13
type input "A/B Test"
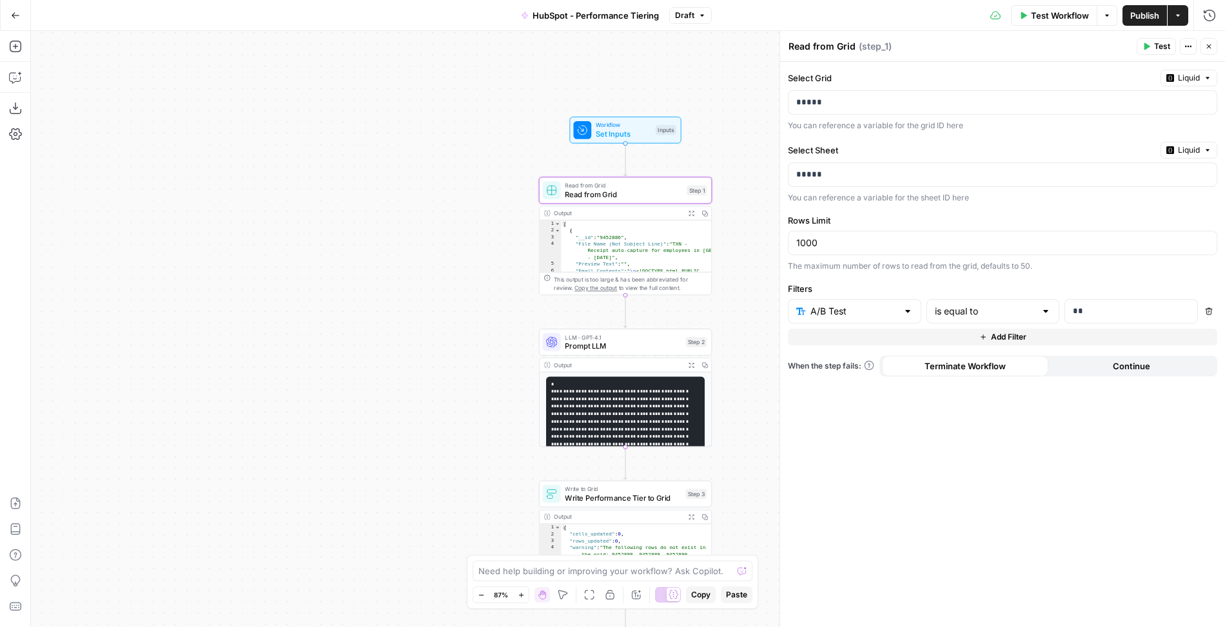
click at [1062, 12] on span "Test Workflow" at bounding box center [1060, 15] width 58 height 13
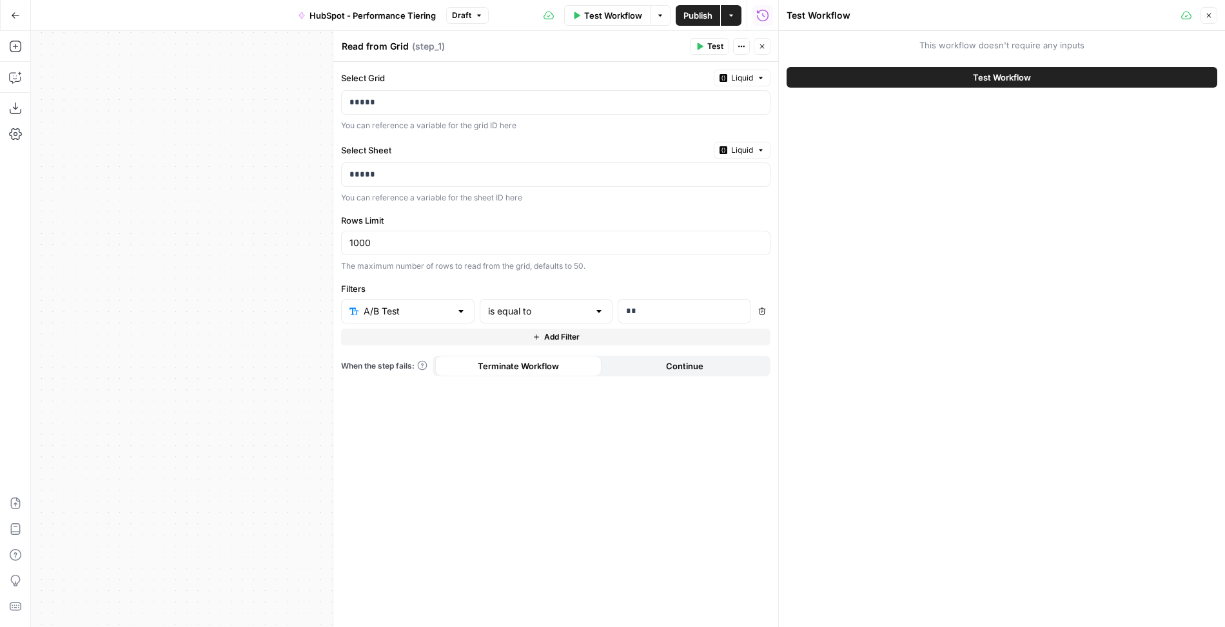
click at [1025, 75] on span "Test Workflow" at bounding box center [1002, 77] width 58 height 13
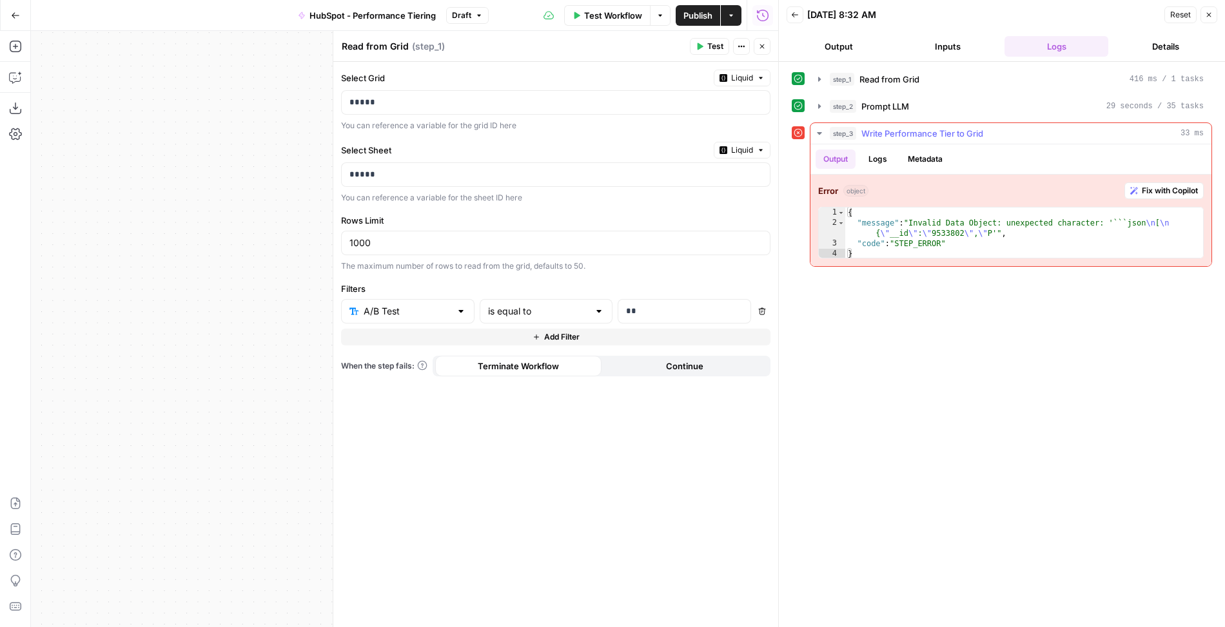
click at [1156, 186] on span "Fix with Copilot" at bounding box center [1170, 191] width 56 height 12
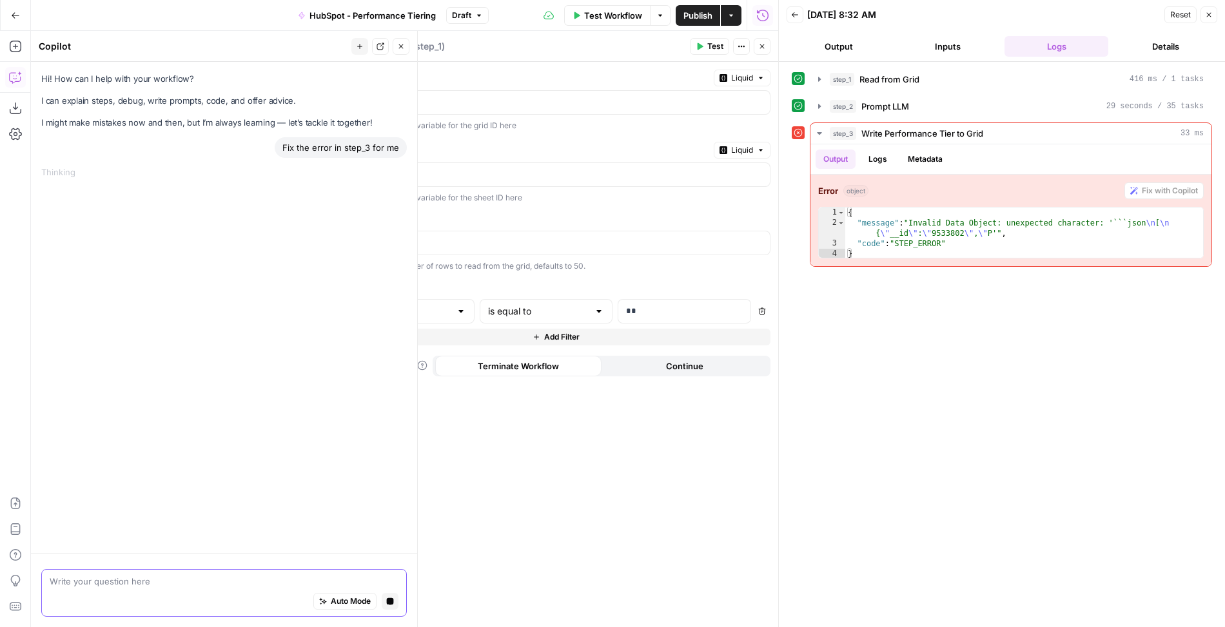
click at [390, 600] on icon "button" at bounding box center [390, 601] width 7 height 7
click at [764, 47] on icon "button" at bounding box center [762, 47] width 8 height 8
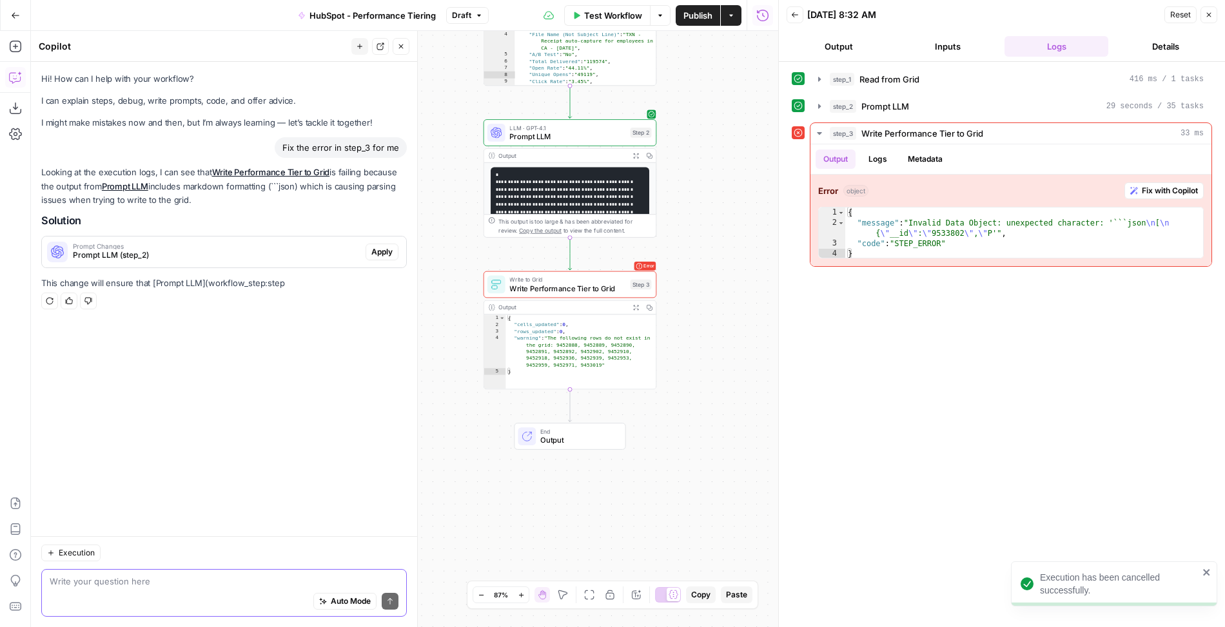
drag, startPoint x: 480, startPoint y: 413, endPoint x: 420, endPoint y: 193, distance: 227.9
click at [420, 193] on body "Execution has been cancelled successfully. Ramp New Home Browse Your Data Usage…" at bounding box center [612, 313] width 1225 height 627
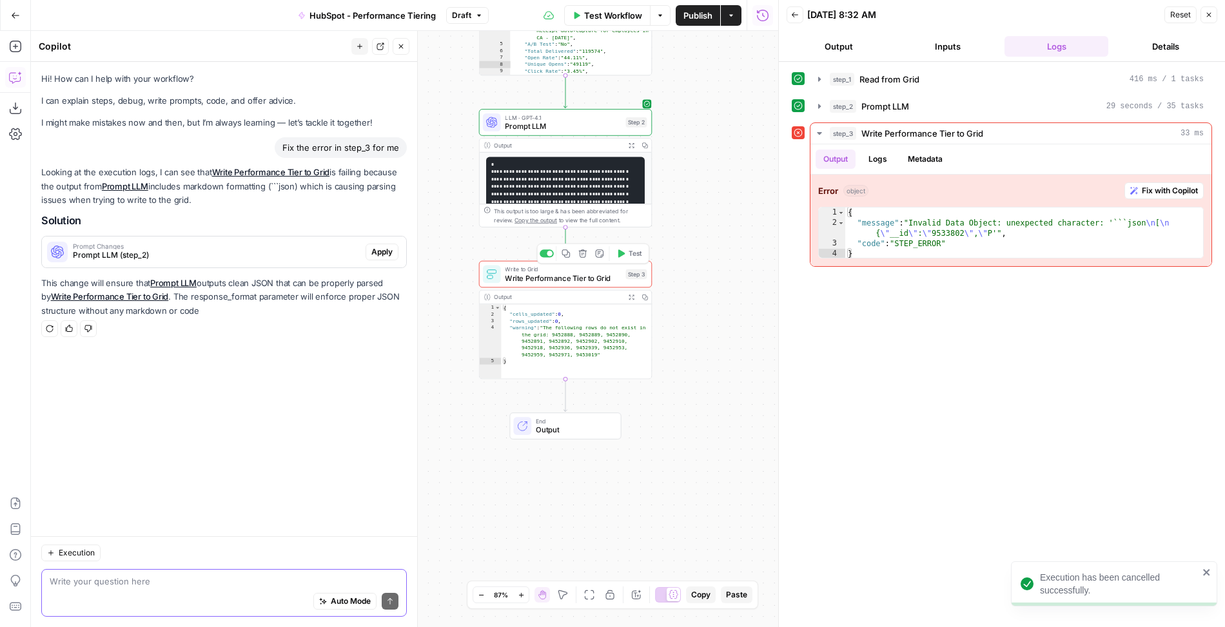
click at [542, 276] on span "Write Performance Tier to Grid" at bounding box center [563, 278] width 116 height 11
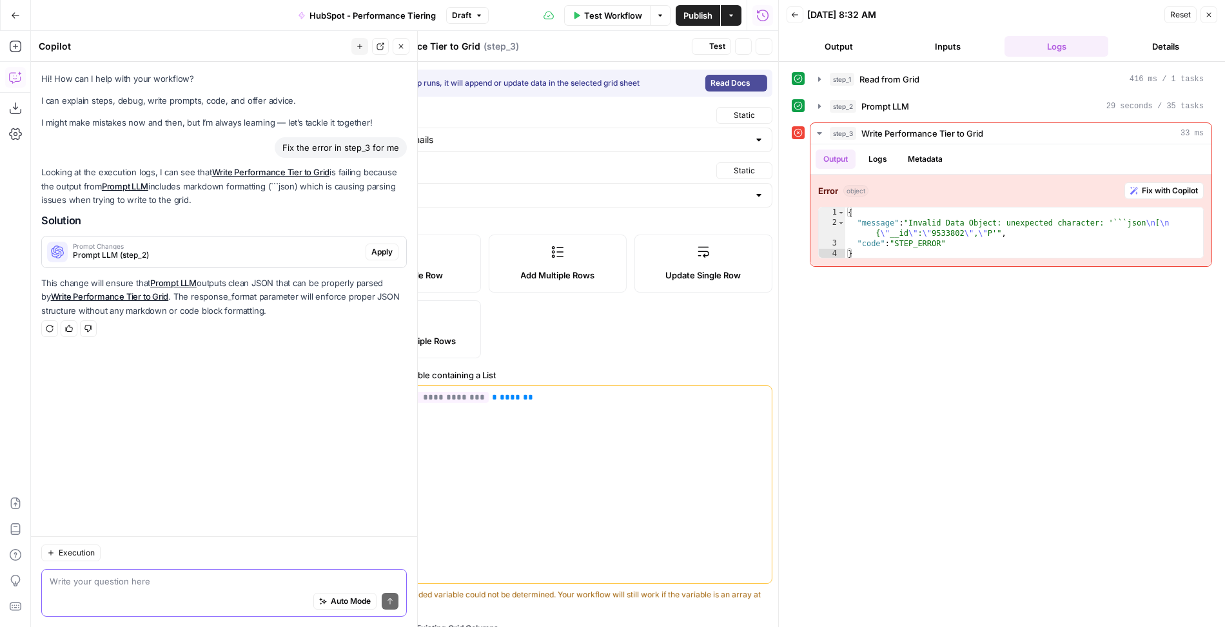
type input "Performance Tier"
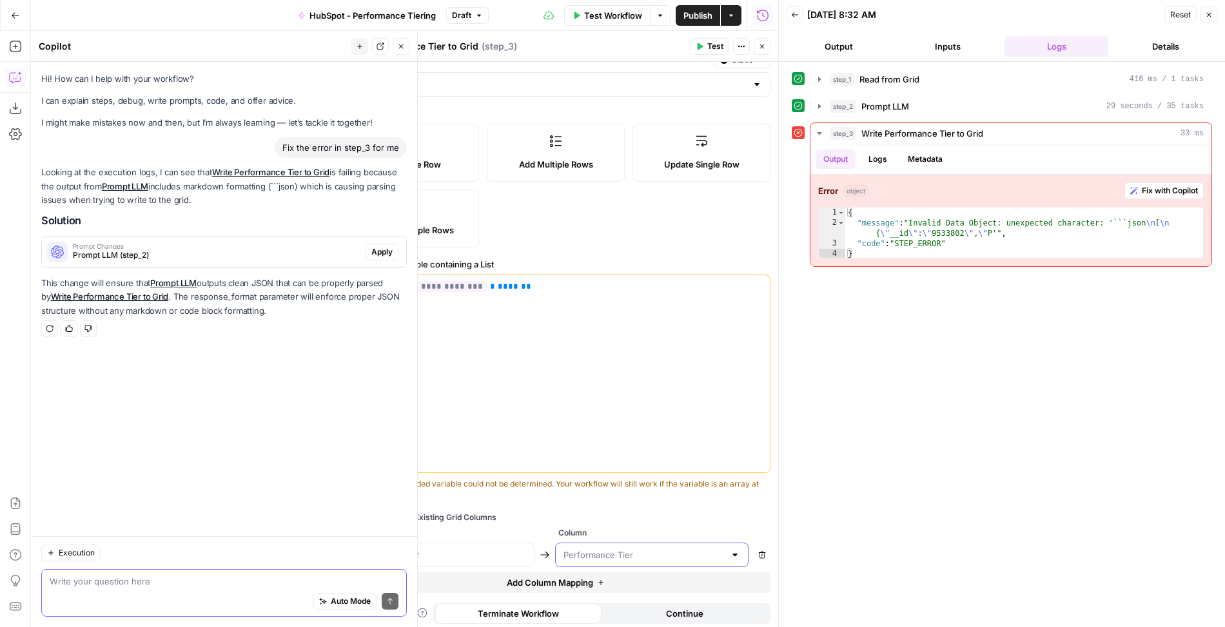
click at [623, 552] on input "text" at bounding box center [643, 555] width 161 height 13
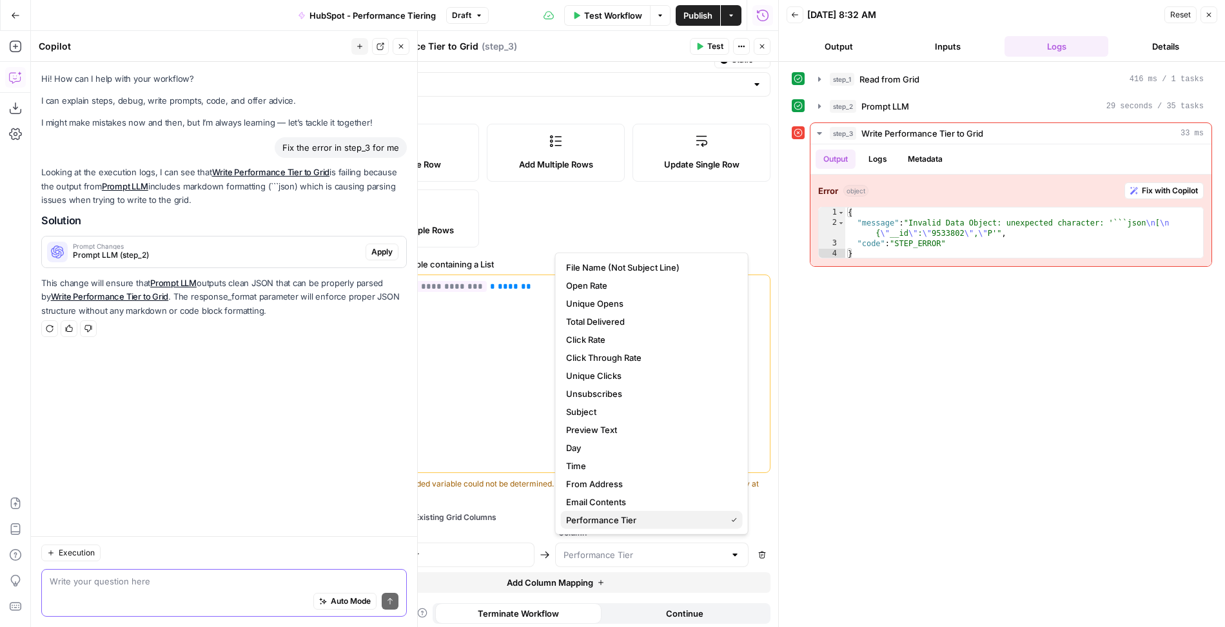
click at [629, 523] on span "Performance Tier" at bounding box center [643, 520] width 155 height 13
type input "Performance Tier"
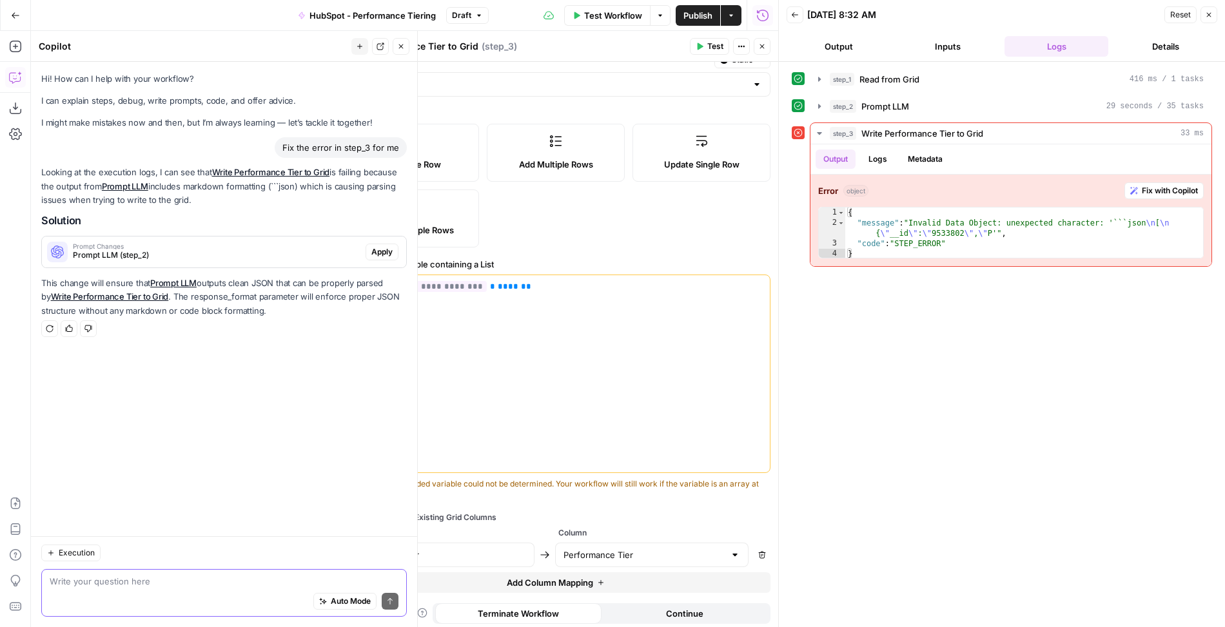
scroll to position [0, 0]
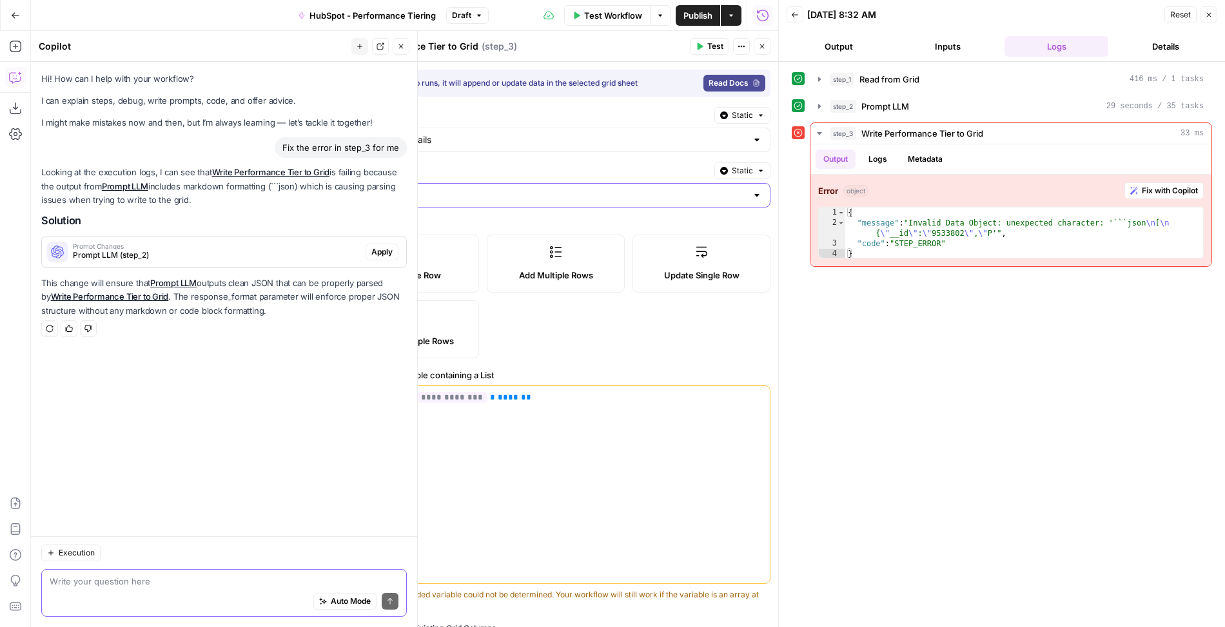
click at [578, 190] on input "Select Sheet" at bounding box center [547, 195] width 397 height 13
click at [475, 292] on span "Test2" at bounding box center [552, 297] width 402 height 13
type input "Test2"
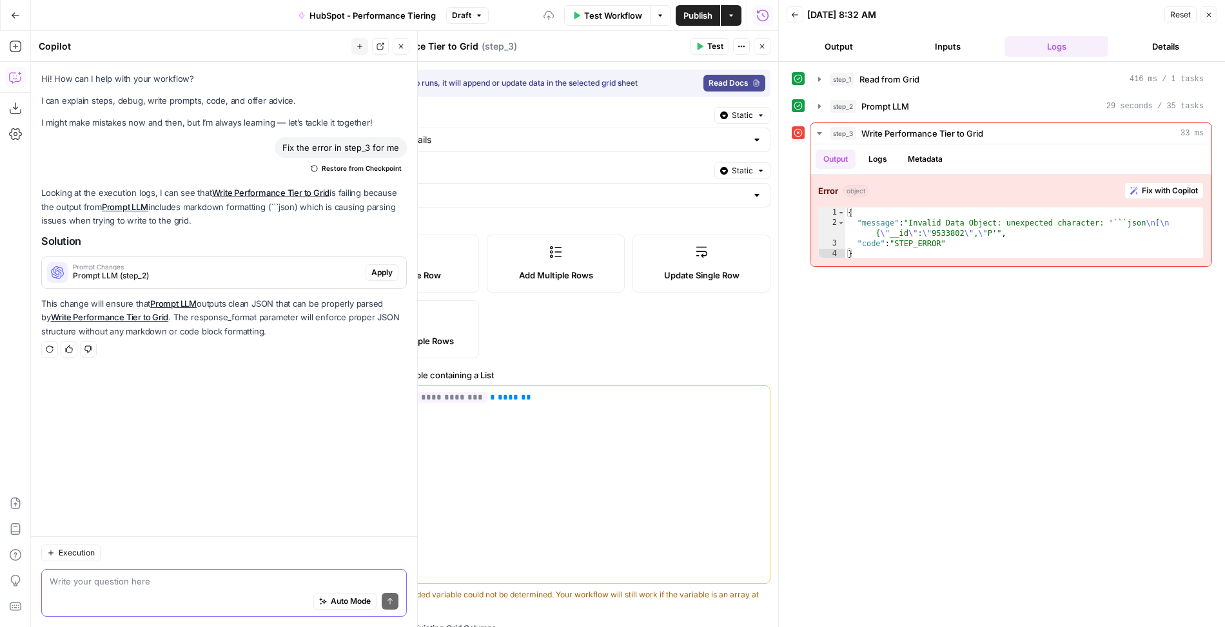
scroll to position [111, 0]
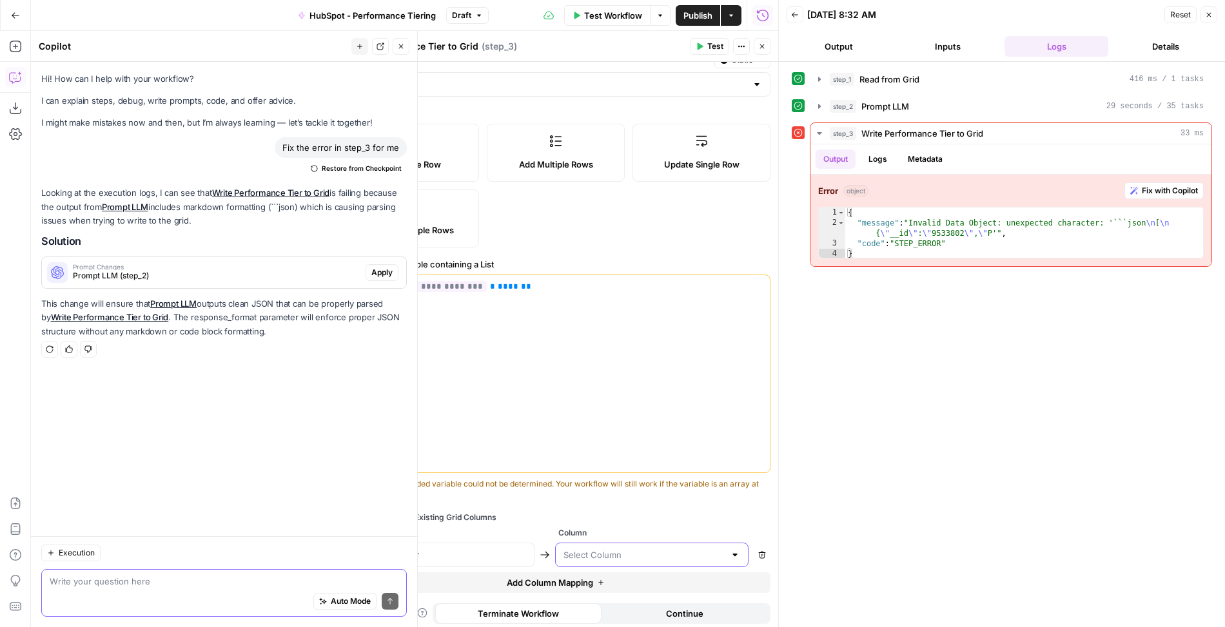
click at [591, 549] on input "text" at bounding box center [643, 555] width 161 height 13
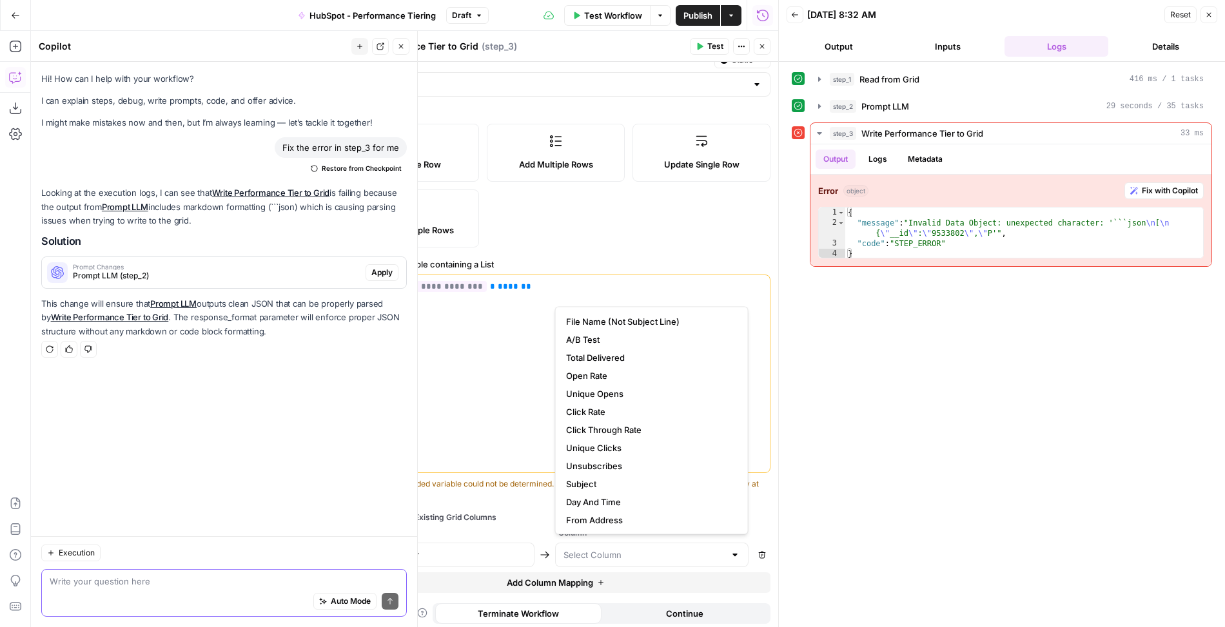
click at [513, 512] on div "Map Object Keys to Existing Grid Columns" at bounding box center [555, 518] width 429 height 12
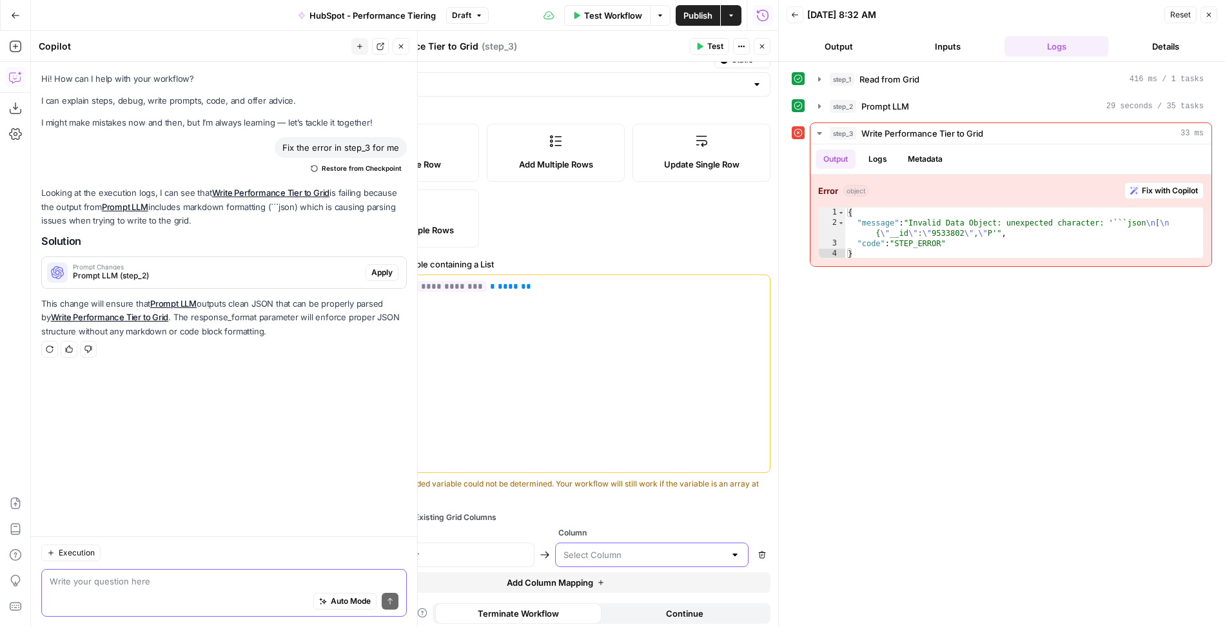
click at [591, 551] on input "text" at bounding box center [643, 555] width 161 height 13
click at [518, 523] on div "Map Object Keys to Existing Grid Columns Key Column Performance Tier Remove Add…" at bounding box center [555, 552] width 429 height 81
click at [765, 51] on button "Close" at bounding box center [762, 46] width 17 height 17
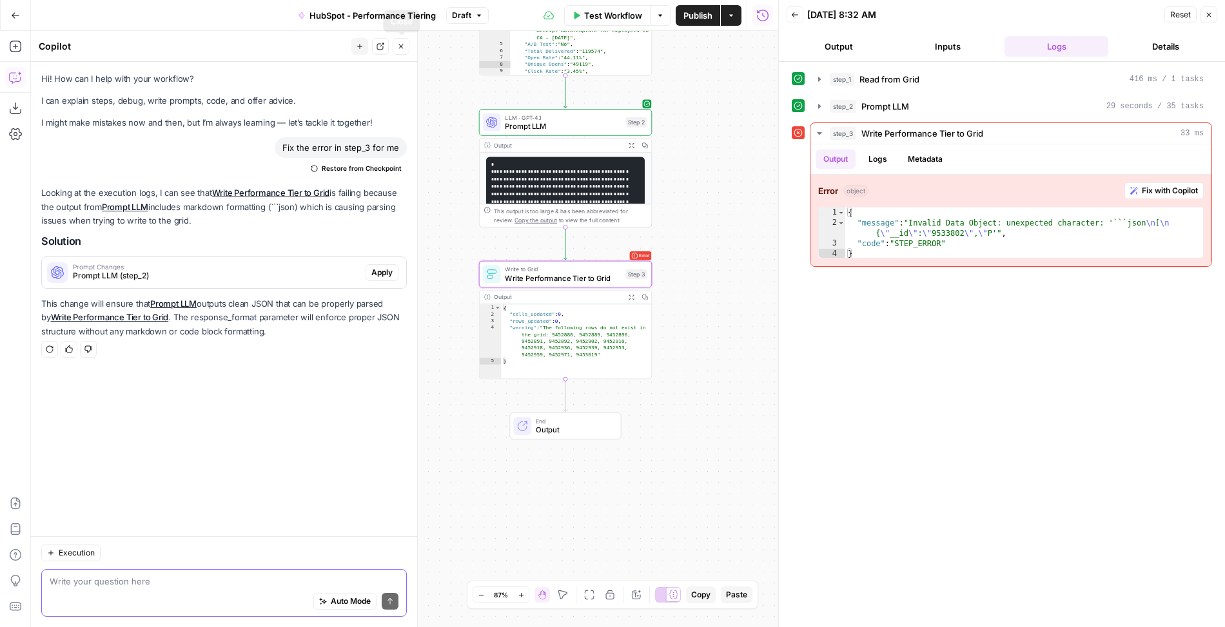
click at [402, 42] on button "Close" at bounding box center [401, 46] width 17 height 17
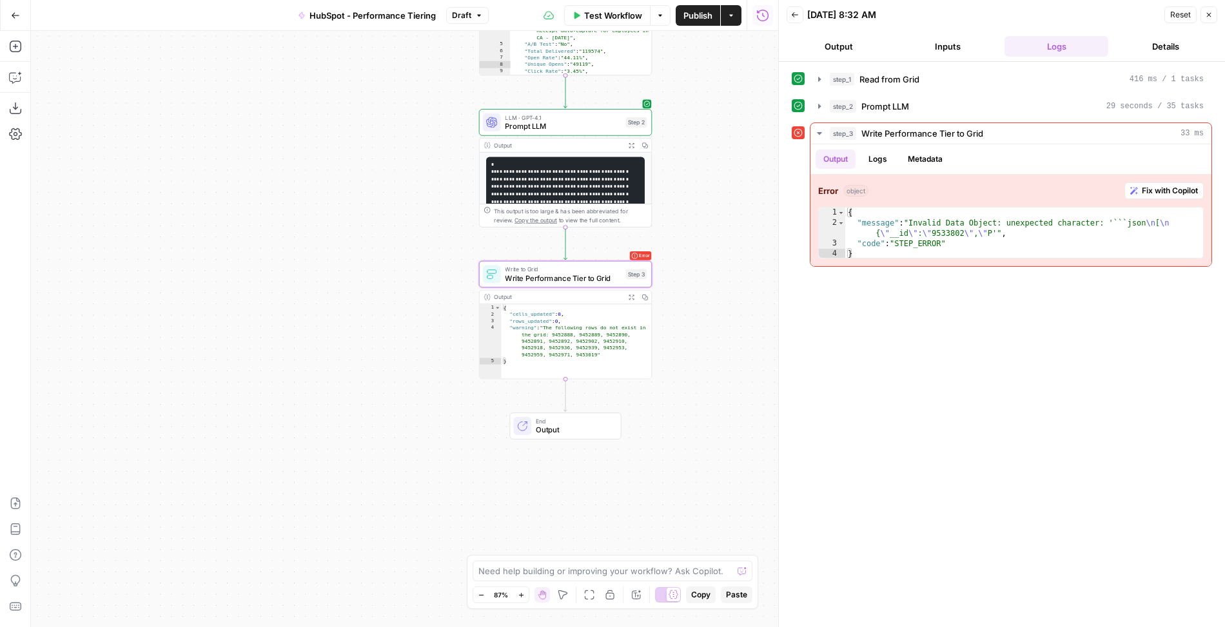
click at [523, 275] on span "Write Performance Tier to Grid" at bounding box center [563, 278] width 116 height 11
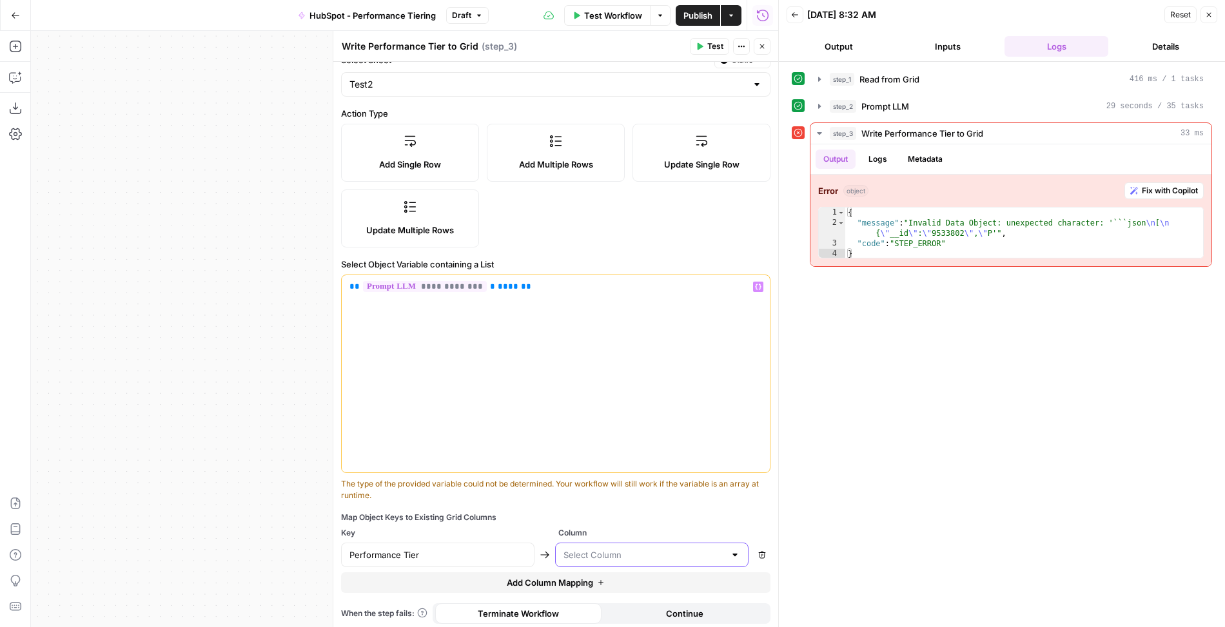
click at [630, 553] on input "text" at bounding box center [643, 555] width 161 height 13
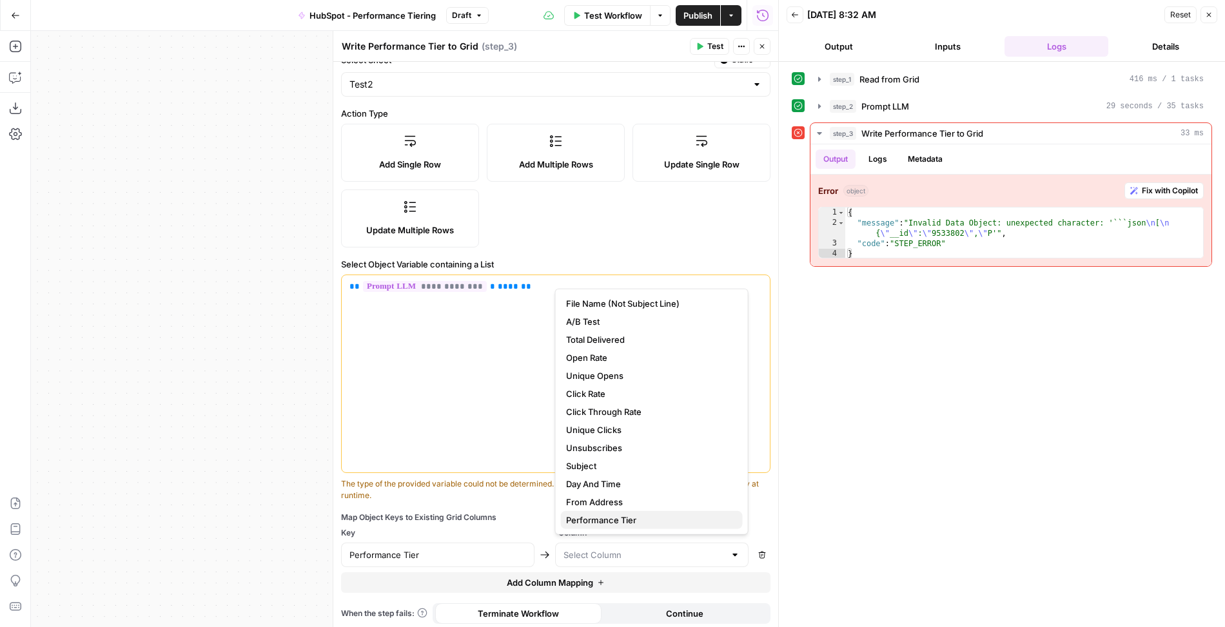
click at [617, 514] on span "Performance Tier" at bounding box center [649, 520] width 166 height 13
type input "Performance Tier"
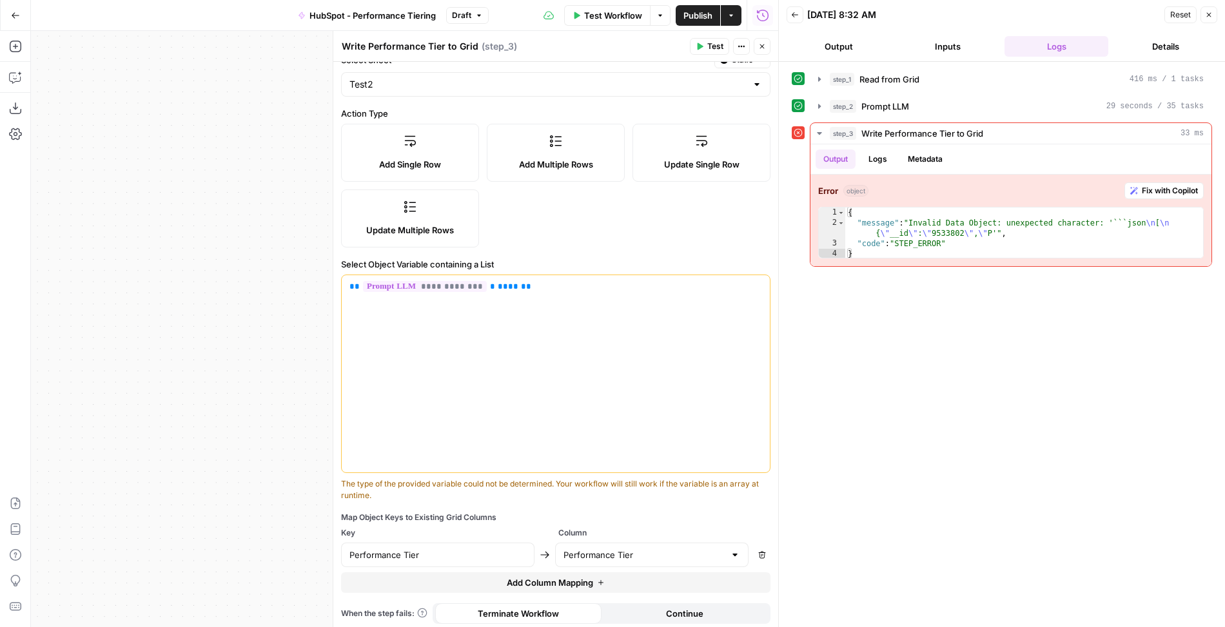
click at [709, 52] on button "Test" at bounding box center [709, 46] width 39 height 17
click at [14, 73] on icon "button" at bounding box center [15, 77] width 13 height 13
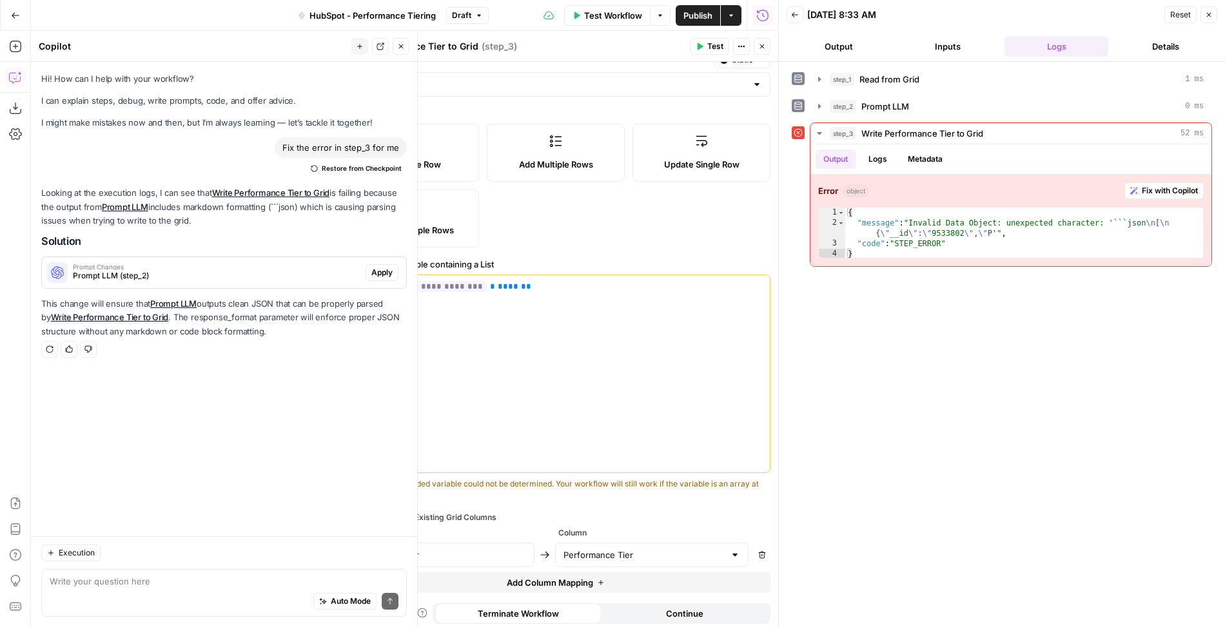
click at [393, 270] on span "Apply" at bounding box center [381, 273] width 21 height 12
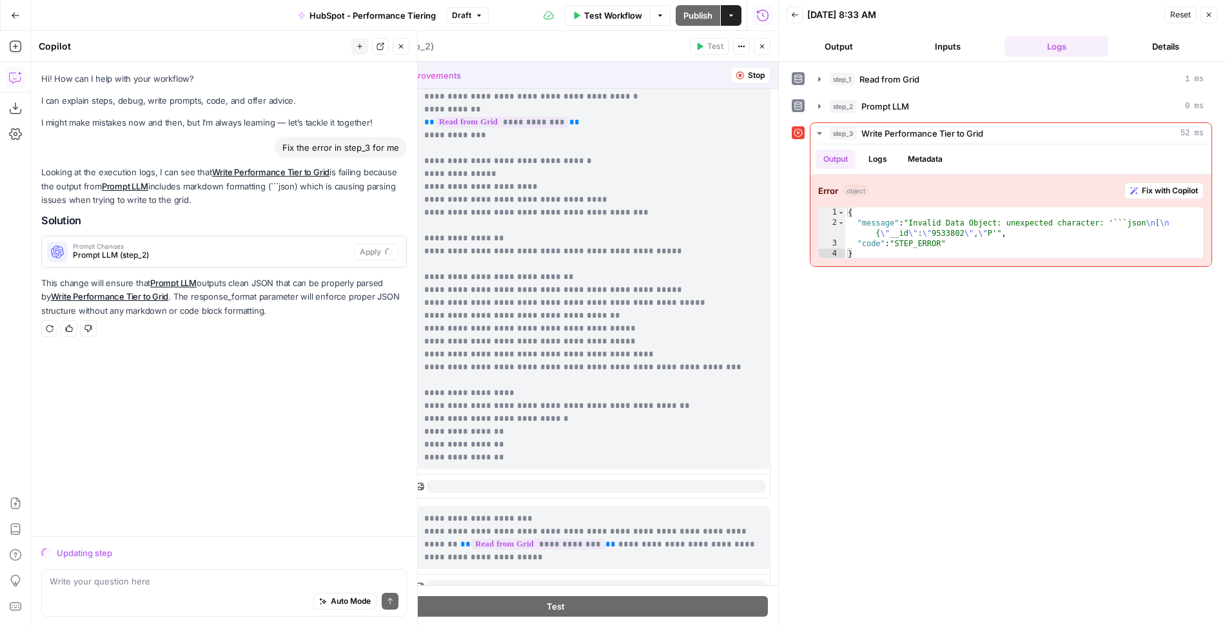
scroll to position [0, 0]
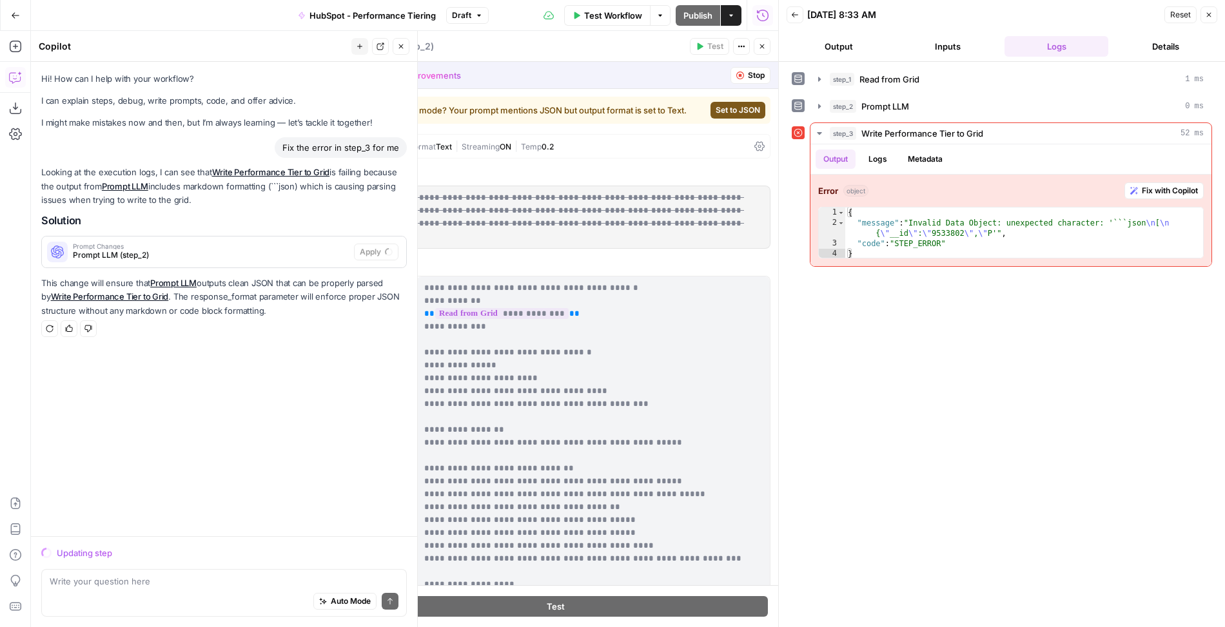
click at [750, 108] on span "Set to JSON" at bounding box center [738, 110] width 44 height 12
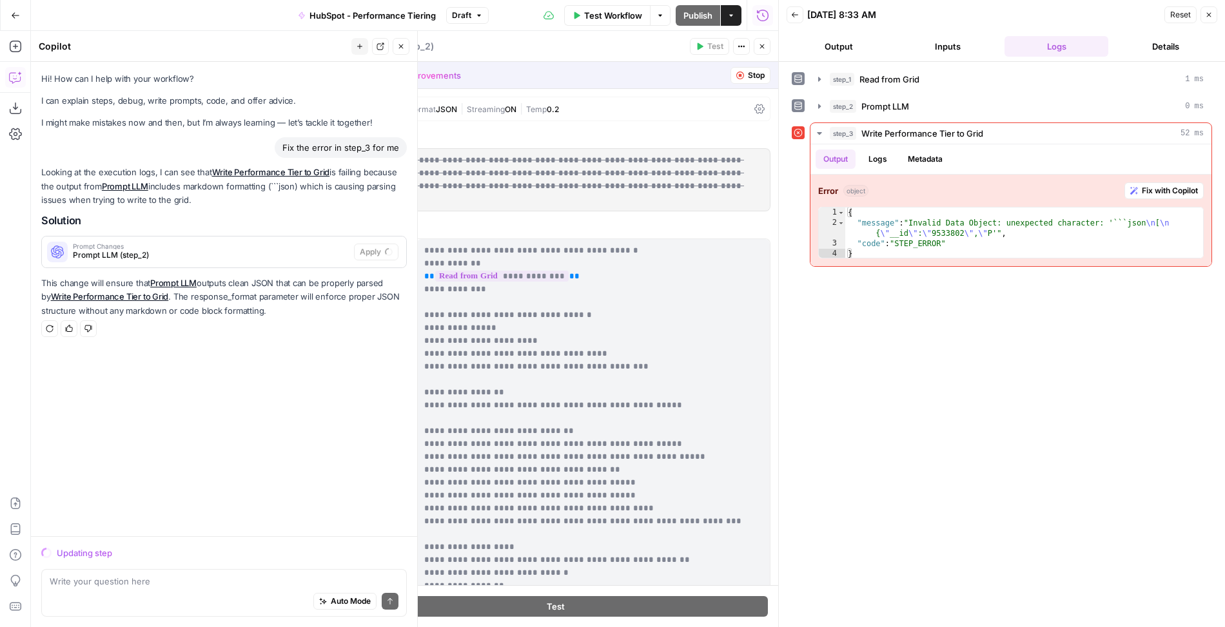
click at [750, 68] on button "Stop" at bounding box center [750, 75] width 40 height 17
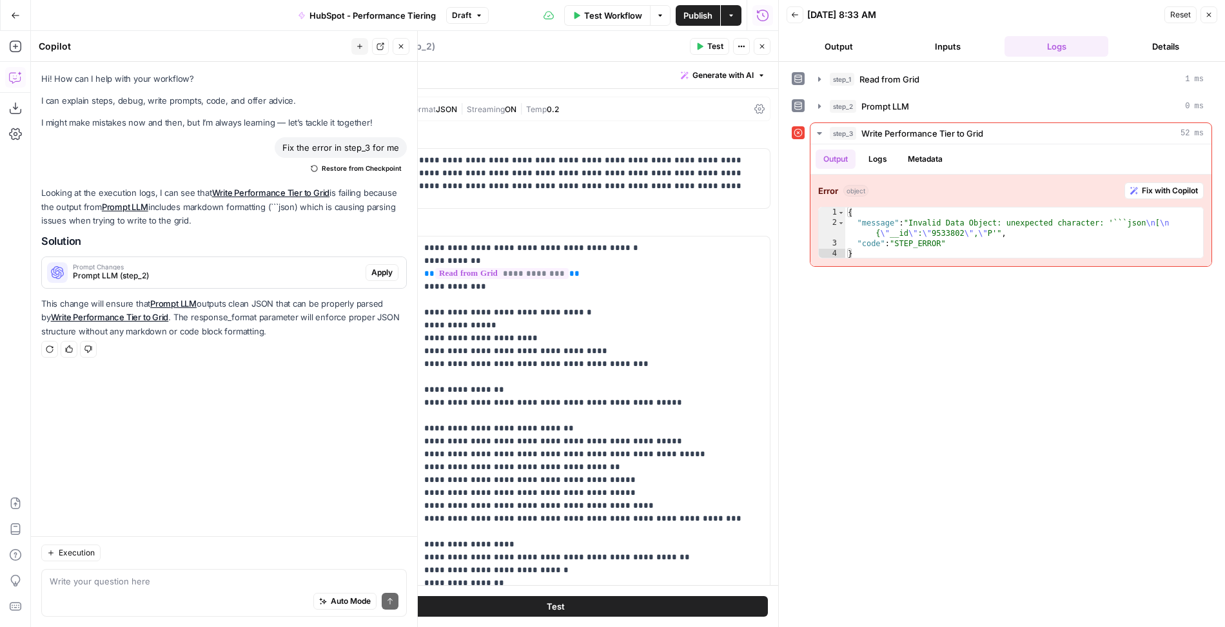
click at [556, 604] on span "Test" at bounding box center [556, 606] width 18 height 13
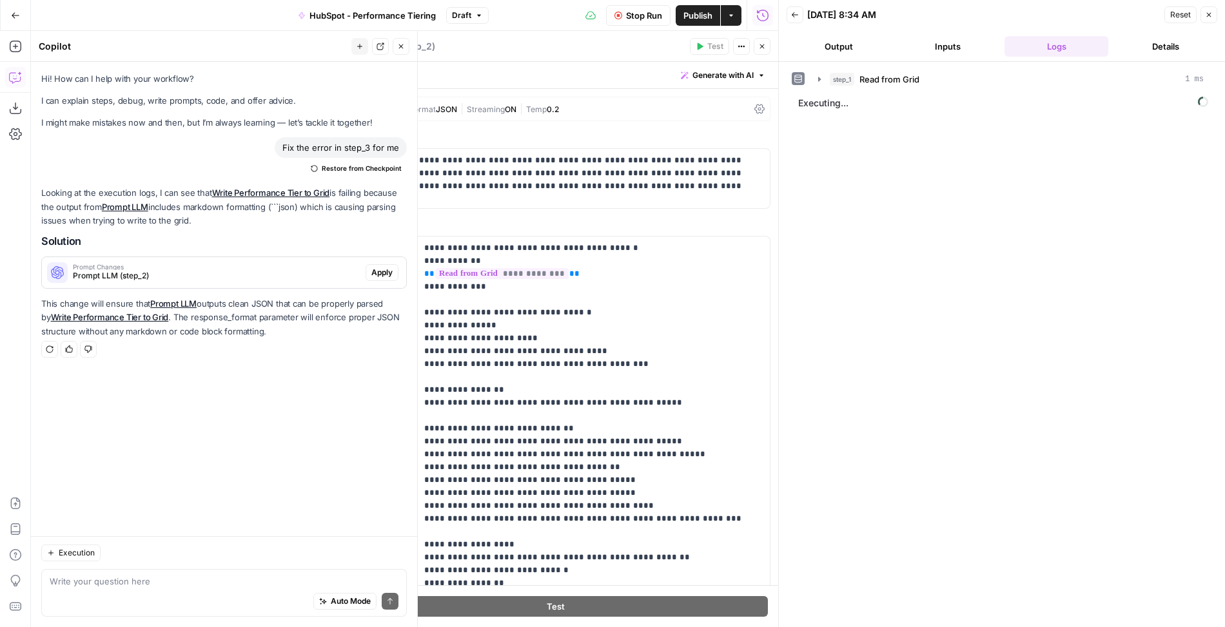
click at [765, 44] on icon "button" at bounding box center [762, 47] width 8 height 8
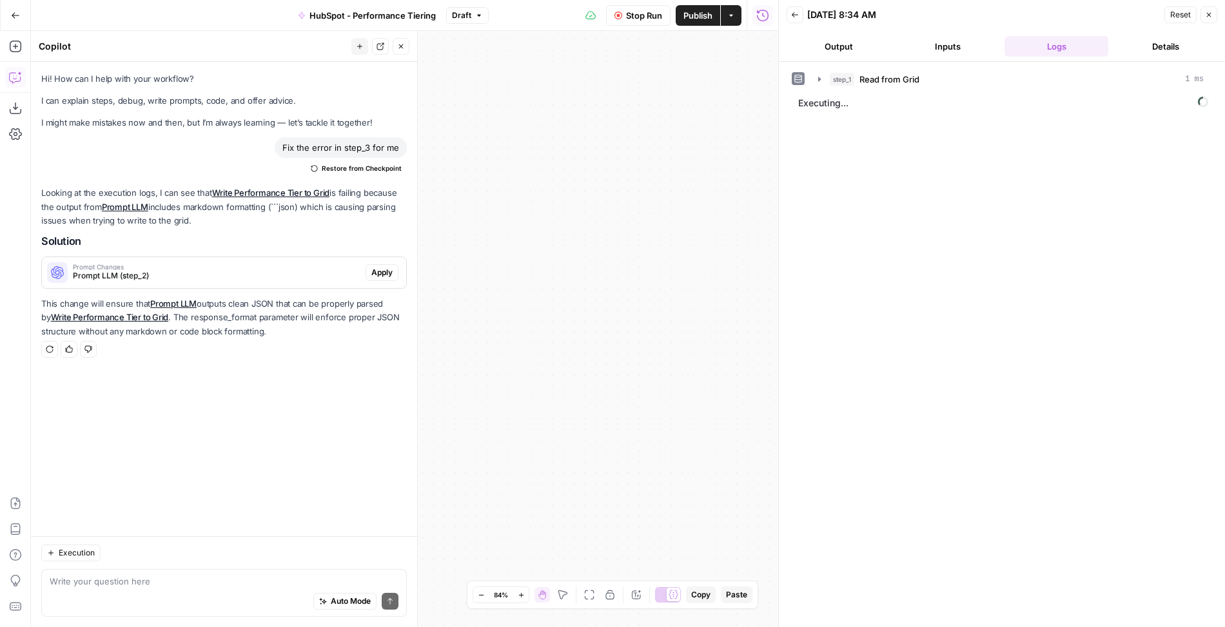
click at [403, 46] on icon "button" at bounding box center [401, 47] width 8 height 8
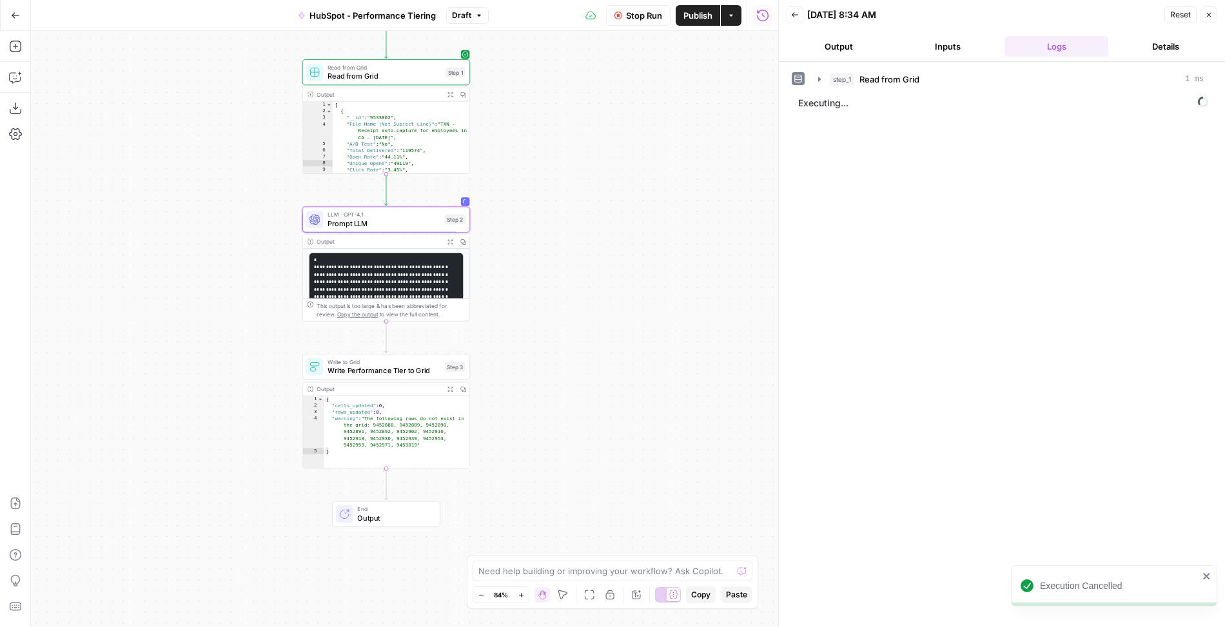
drag, startPoint x: 411, startPoint y: 281, endPoint x: 751, endPoint y: 171, distance: 357.0
click at [751, 171] on div "Workflow Set Inputs Inputs Read from Grid Read from Grid Step 1 Output Expand O…" at bounding box center [404, 329] width 747 height 596
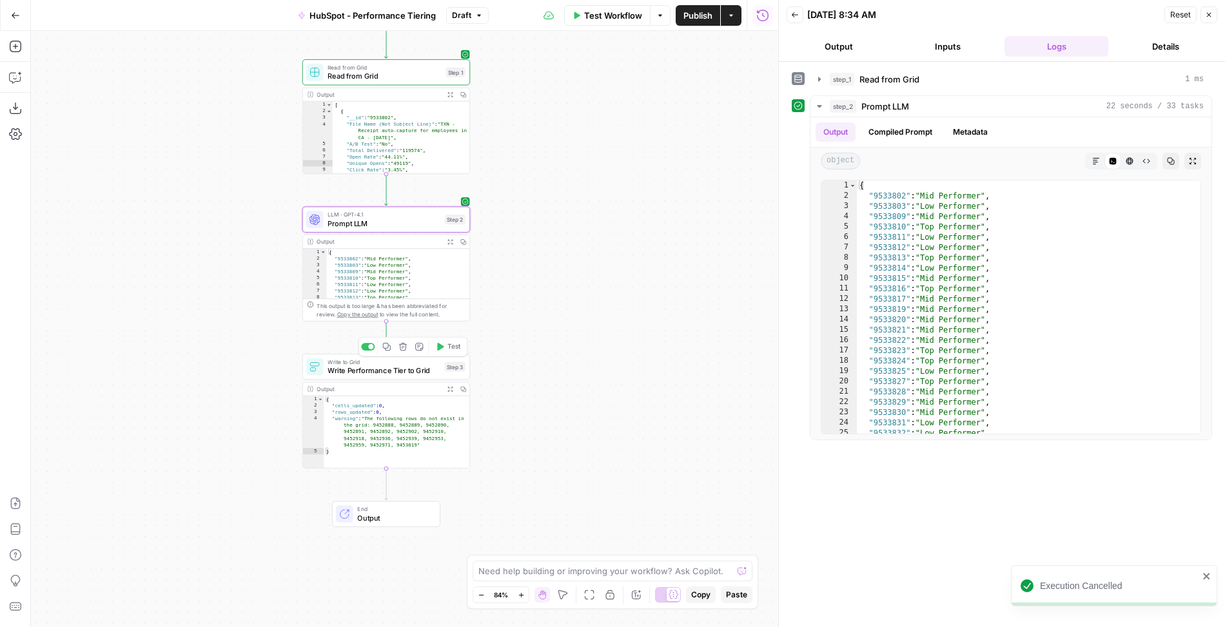
click at [457, 349] on span "Test" at bounding box center [453, 347] width 13 height 10
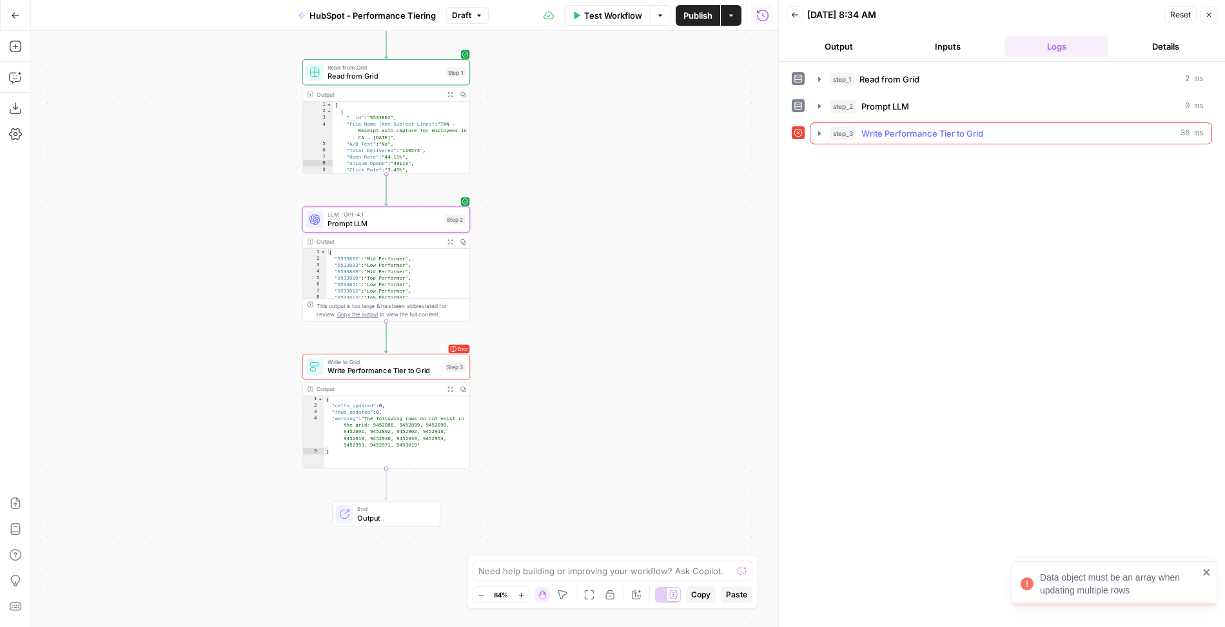
click at [816, 135] on icon "button" at bounding box center [819, 133] width 10 height 10
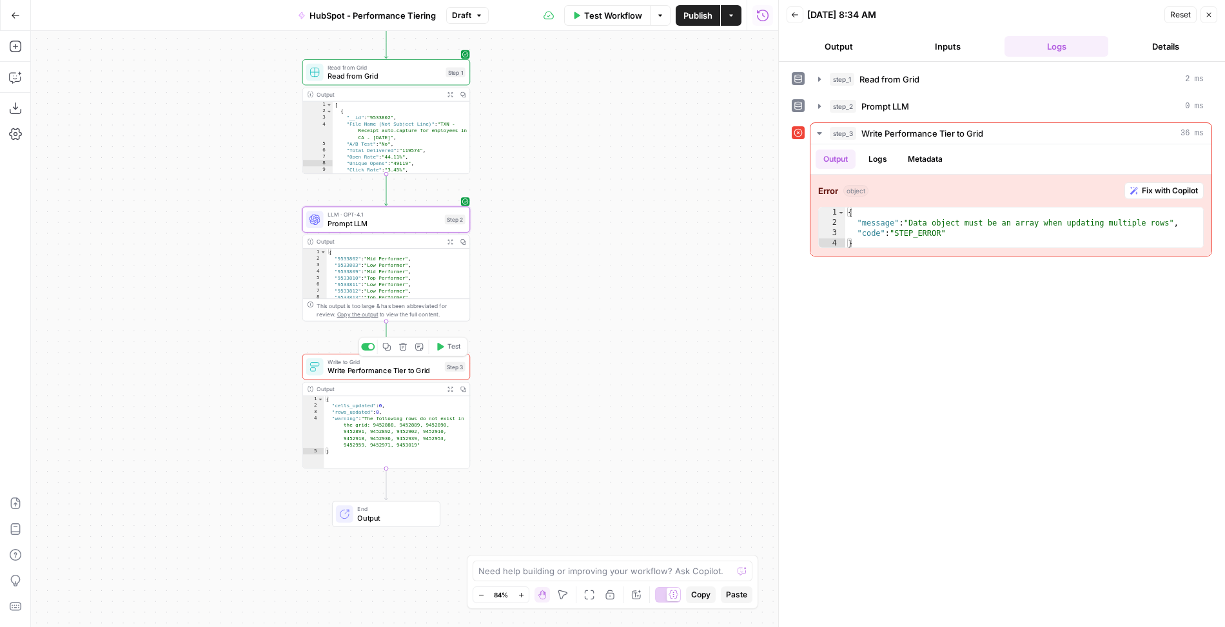
click at [418, 371] on span "Write Performance Tier to Grid" at bounding box center [383, 371] width 113 height 11
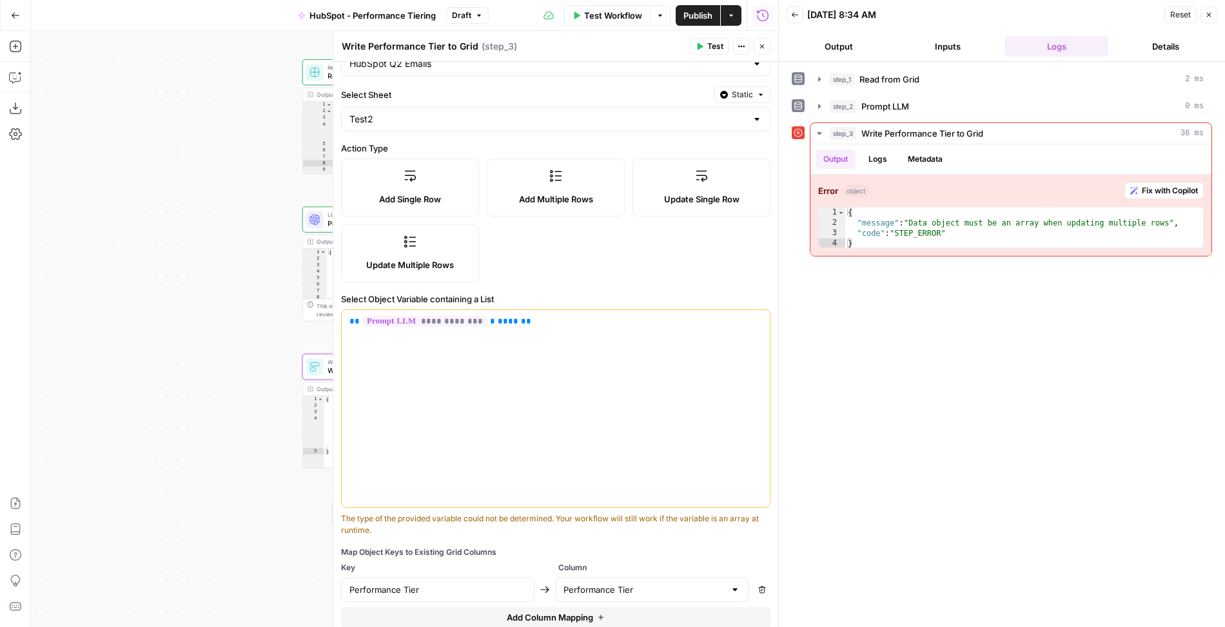
scroll to position [111, 0]
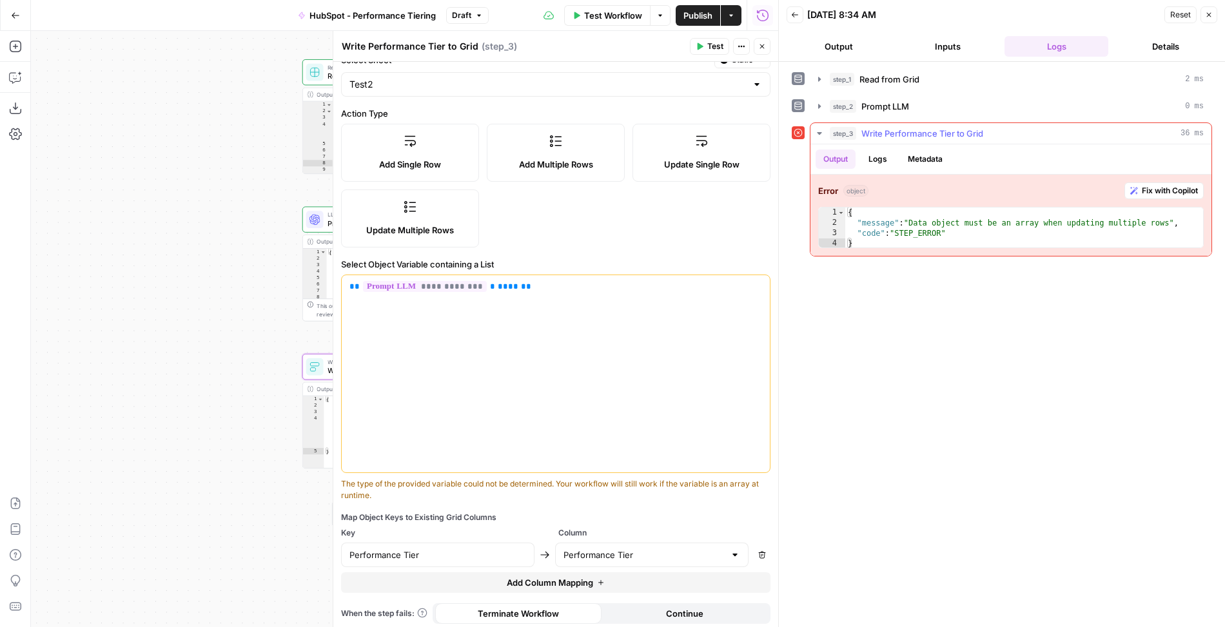
click at [1162, 193] on span "Fix with Copilot" at bounding box center [1170, 191] width 56 height 12
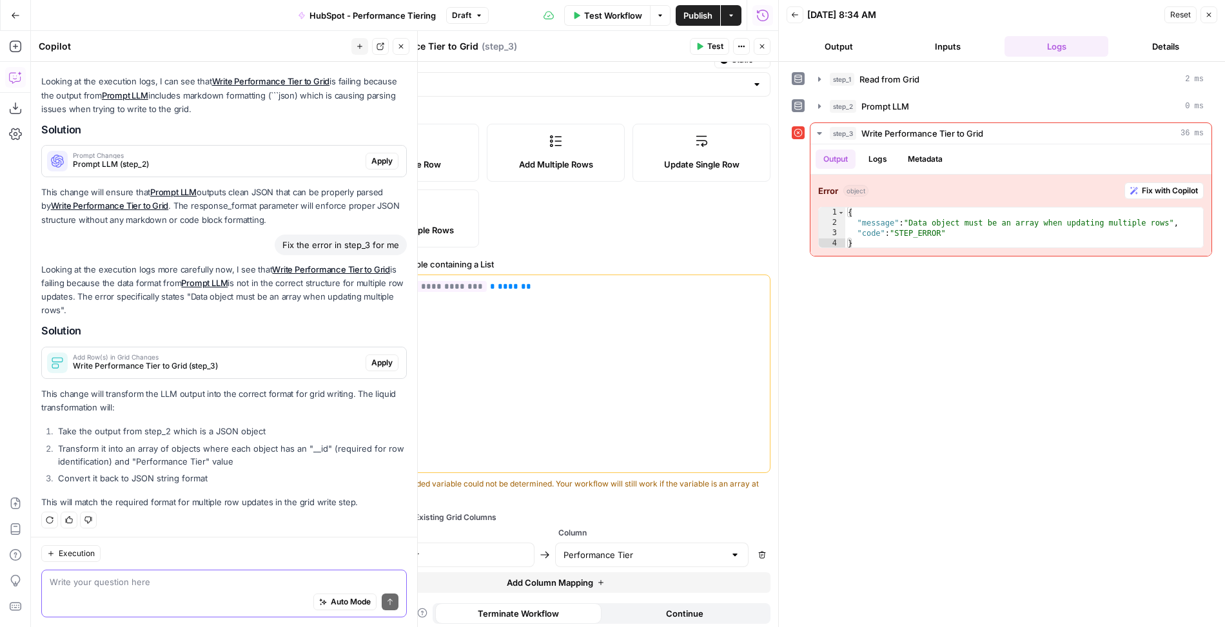
scroll to position [112, 0]
click at [388, 362] on span "Apply" at bounding box center [381, 363] width 21 height 12
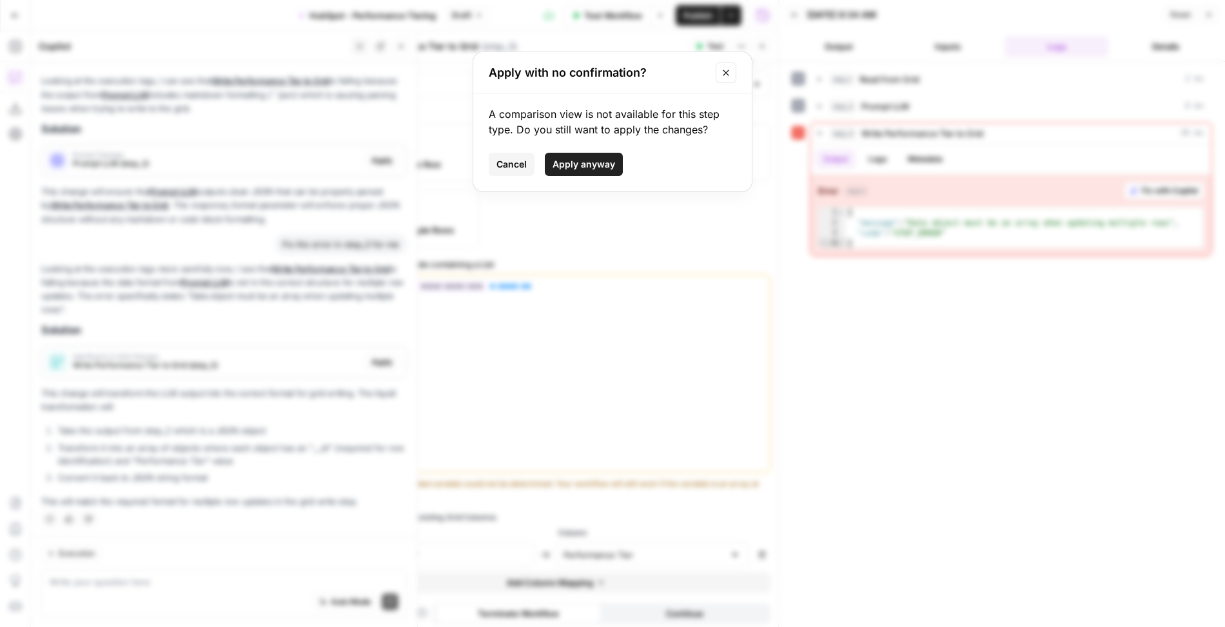
click at [581, 161] on span "Apply anyway" at bounding box center [583, 164] width 63 height 13
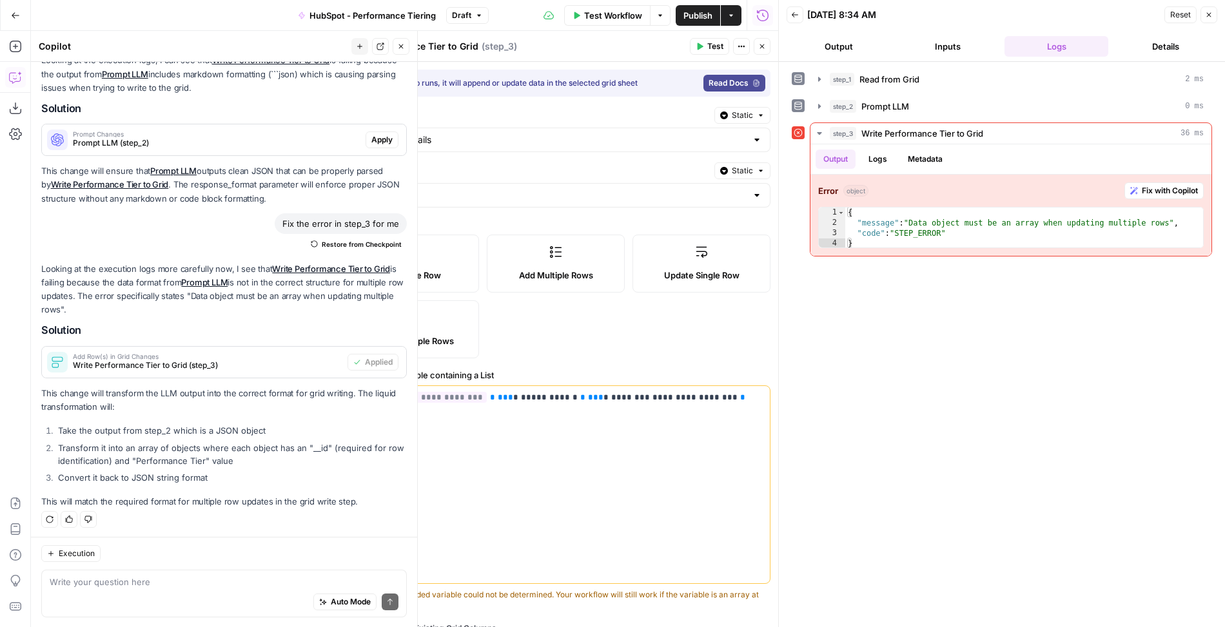
scroll to position [111, 0]
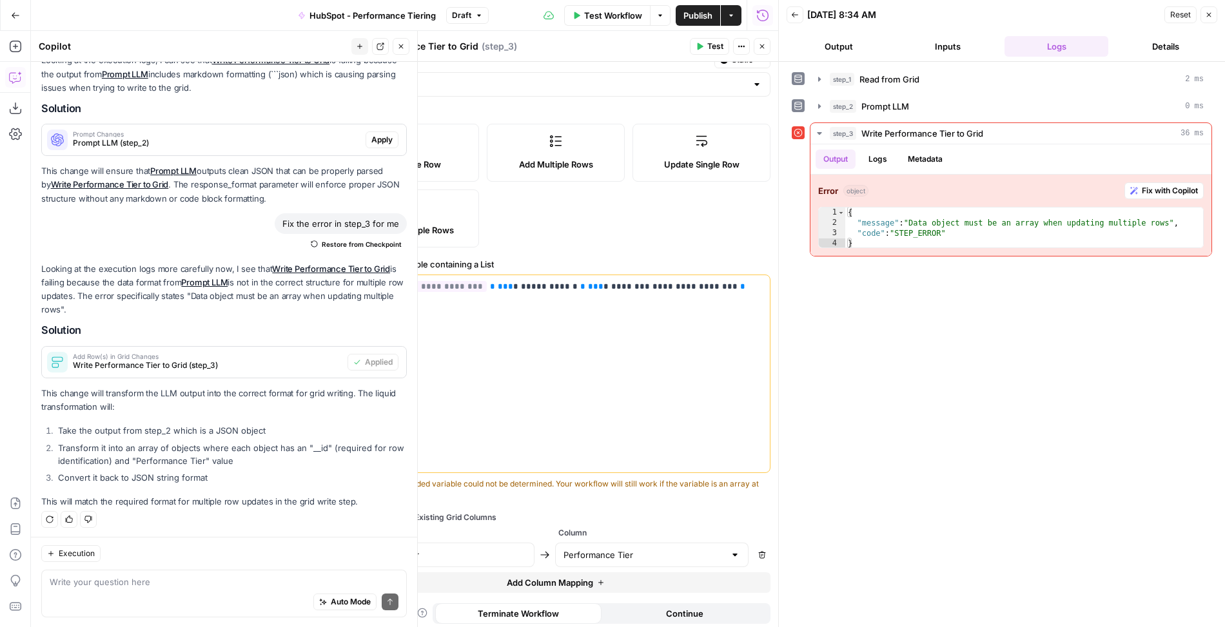
click at [712, 41] on span "Test" at bounding box center [715, 47] width 16 height 12
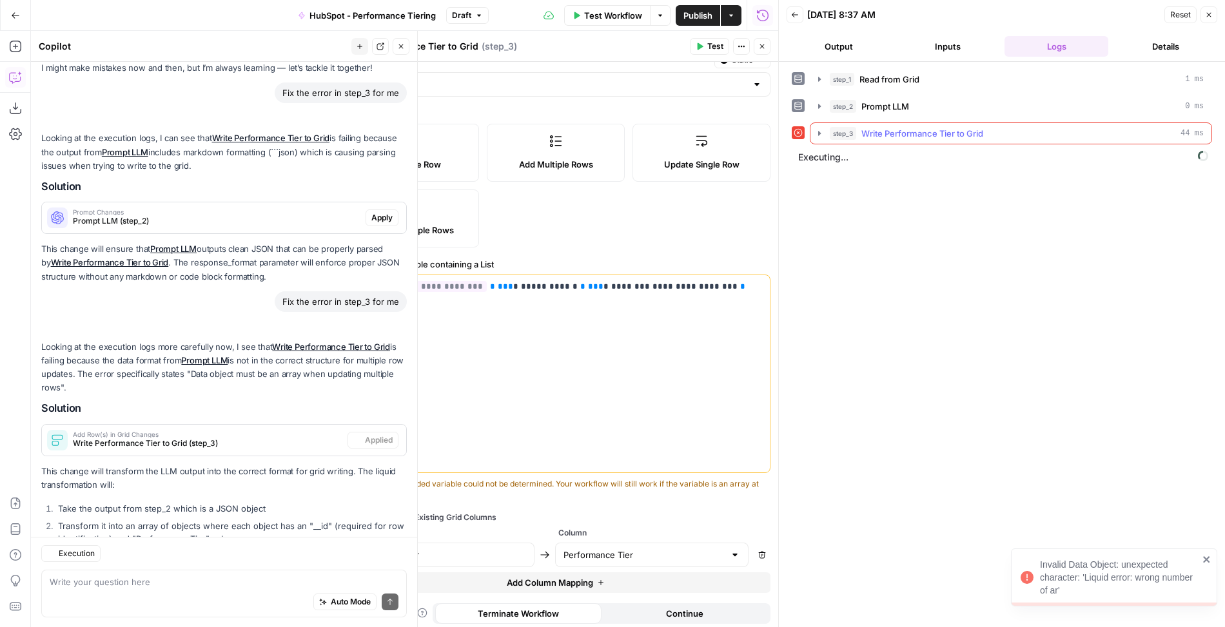
scroll to position [133, 0]
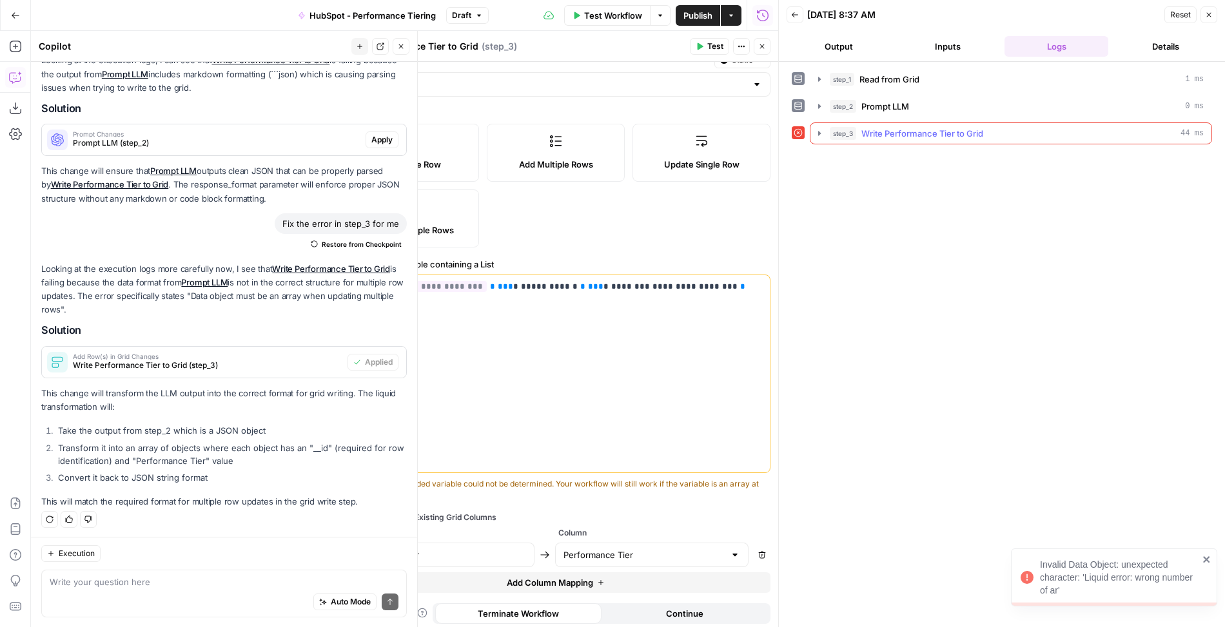
click at [817, 135] on icon "button" at bounding box center [819, 133] width 10 height 10
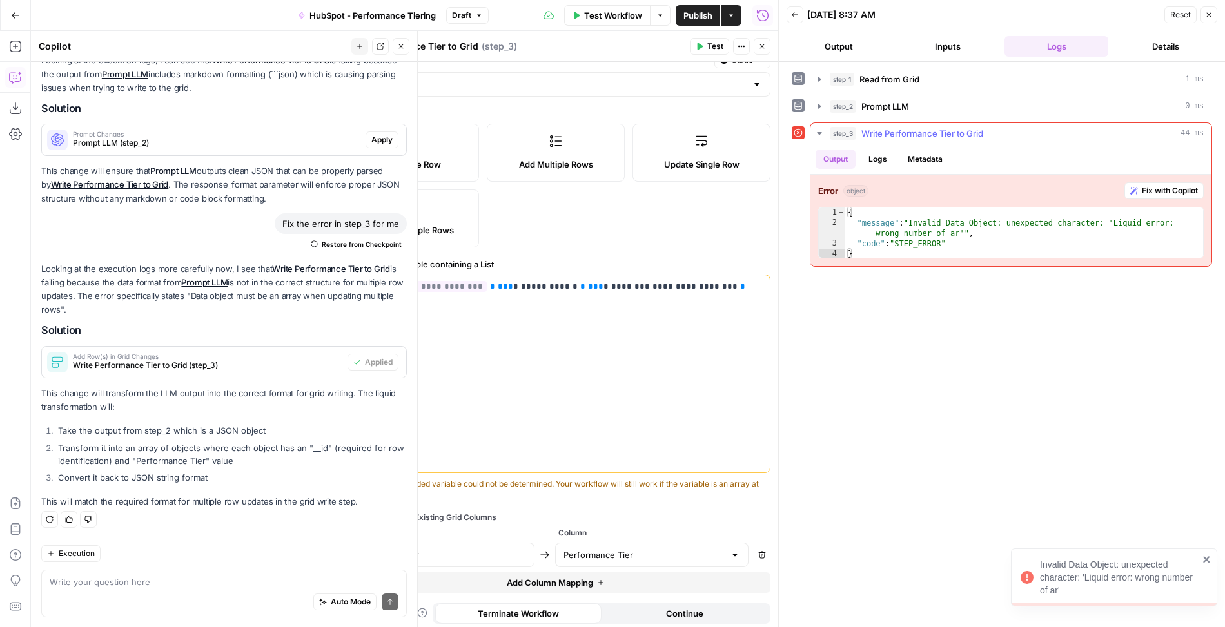
click at [1171, 185] on span "Fix with Copilot" at bounding box center [1170, 191] width 56 height 12
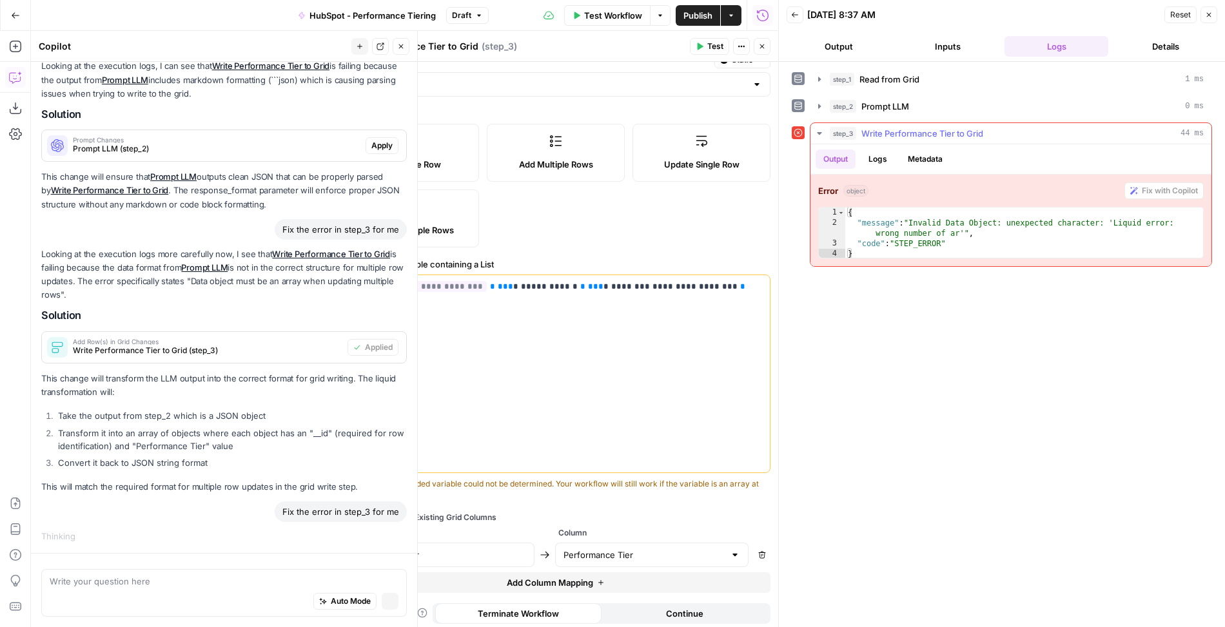
scroll to position [104, 0]
click at [764, 46] on icon "button" at bounding box center [762, 47] width 8 height 8
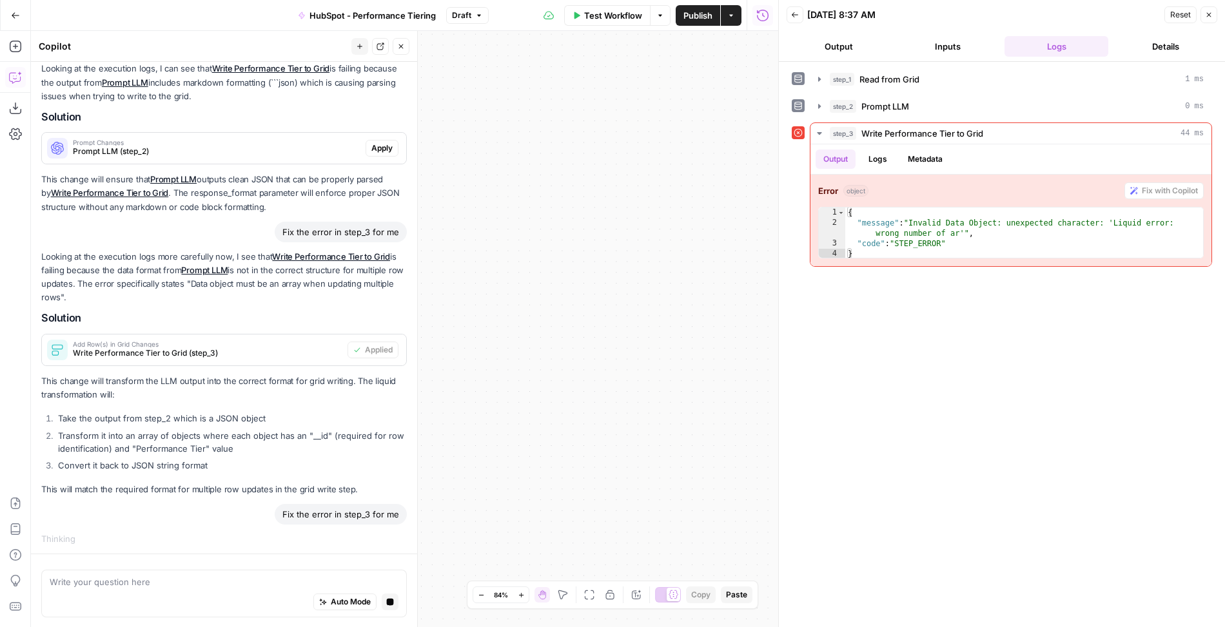
drag, startPoint x: 452, startPoint y: 302, endPoint x: 678, endPoint y: 282, distance: 227.2
click at [678, 282] on div "Workflow Set Inputs Inputs Read from Grid Read from Grid Step 1 Output Expand O…" at bounding box center [404, 329] width 747 height 596
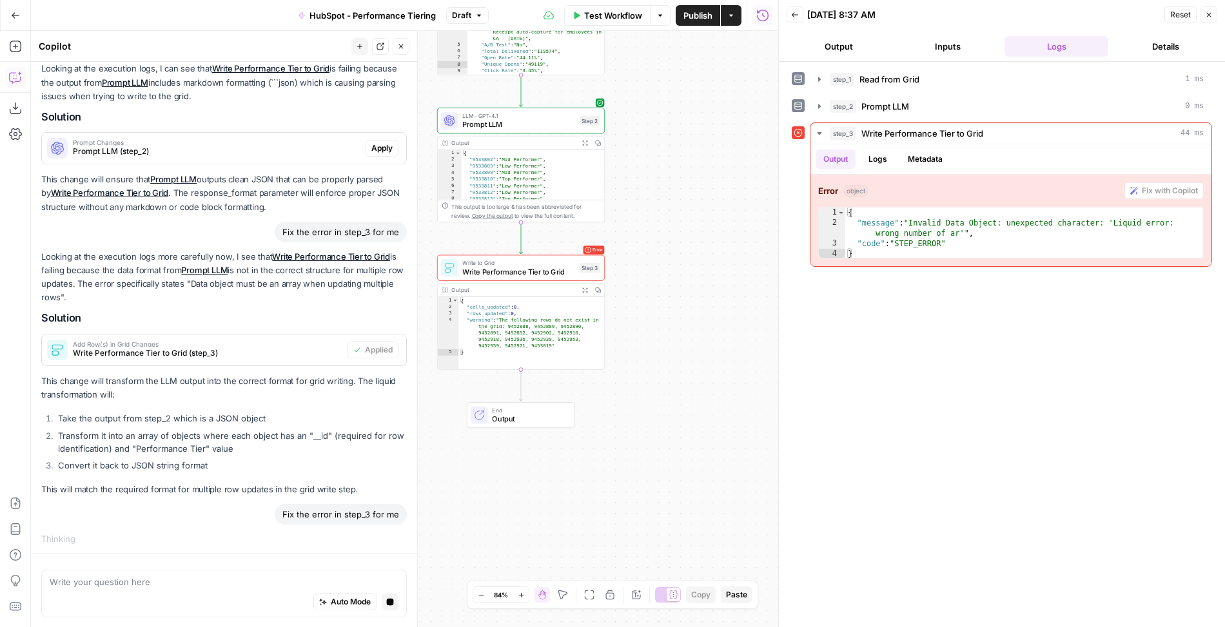
drag, startPoint x: 483, startPoint y: 383, endPoint x: 732, endPoint y: 342, distance: 251.5
click at [732, 342] on div "Workflow Set Inputs Inputs Read from Grid Read from Grid Step 1 Output Expand O…" at bounding box center [404, 329] width 747 height 596
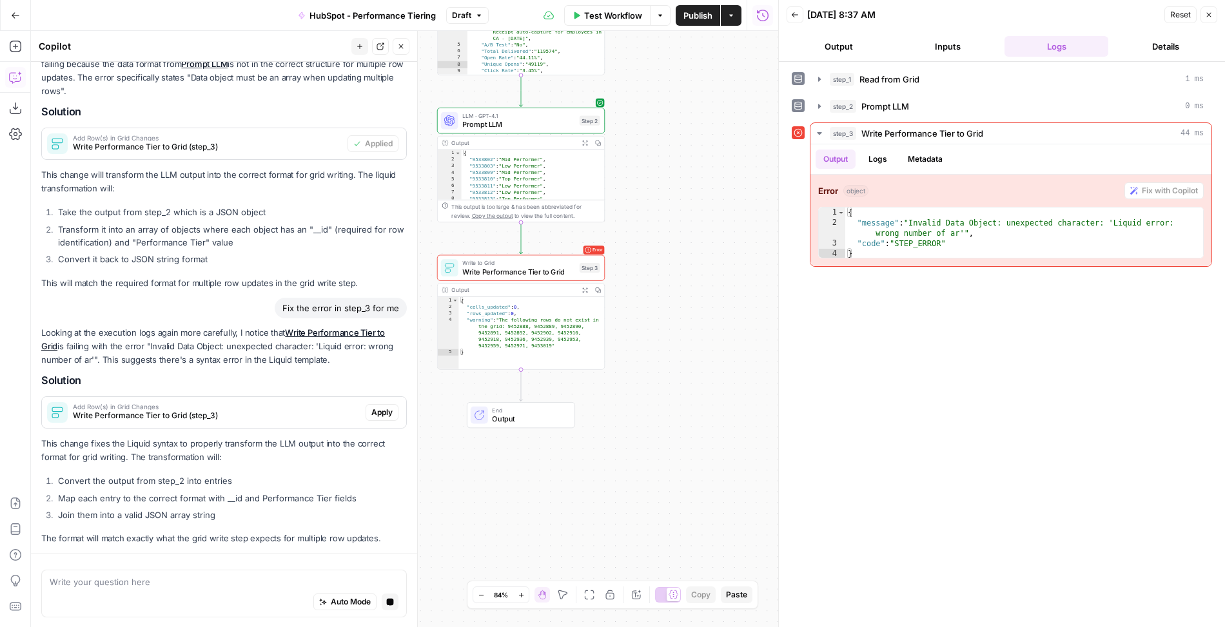
scroll to position [388, 0]
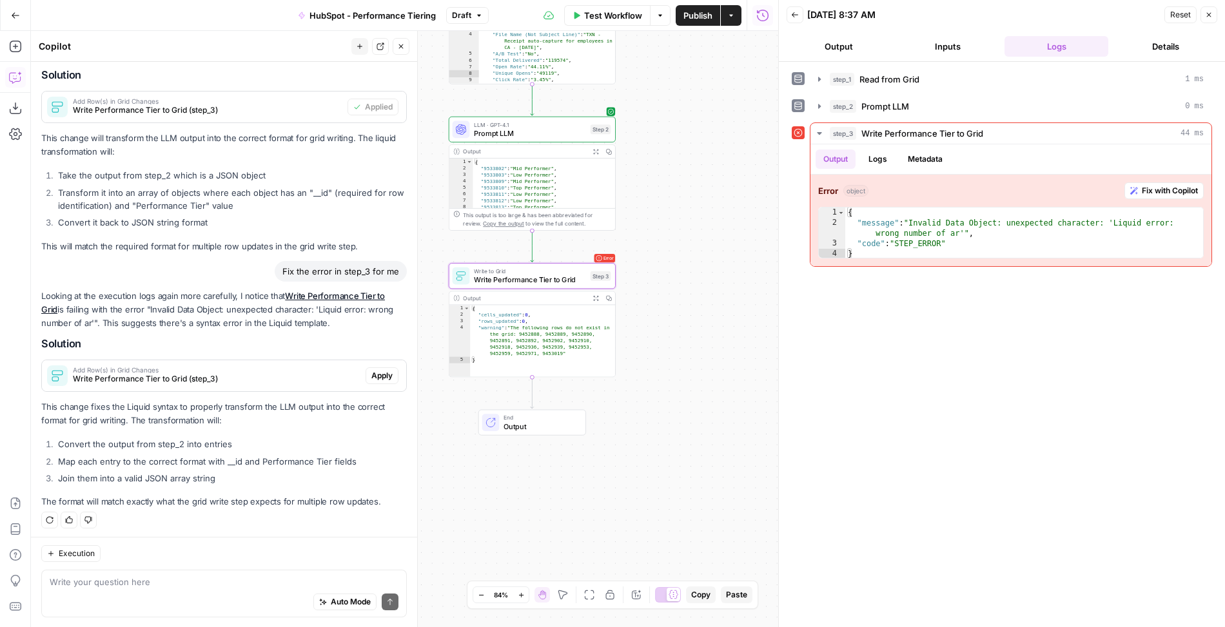
click at [380, 377] on span "Apply" at bounding box center [381, 376] width 21 height 12
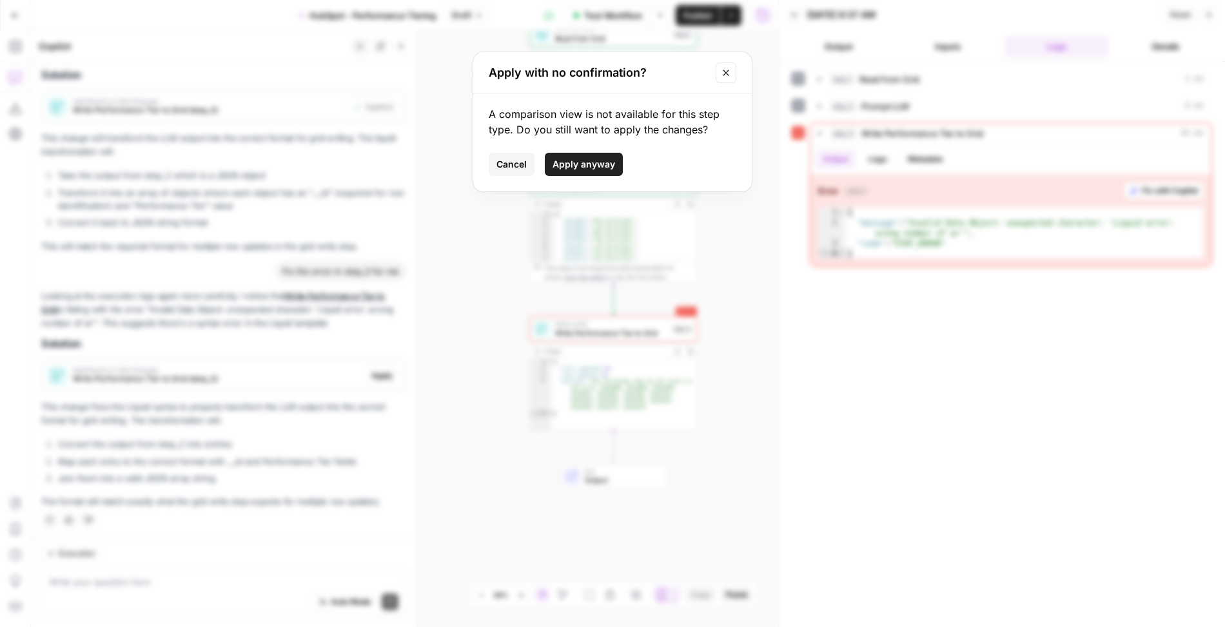
click at [593, 167] on span "Apply anyway" at bounding box center [583, 164] width 63 height 13
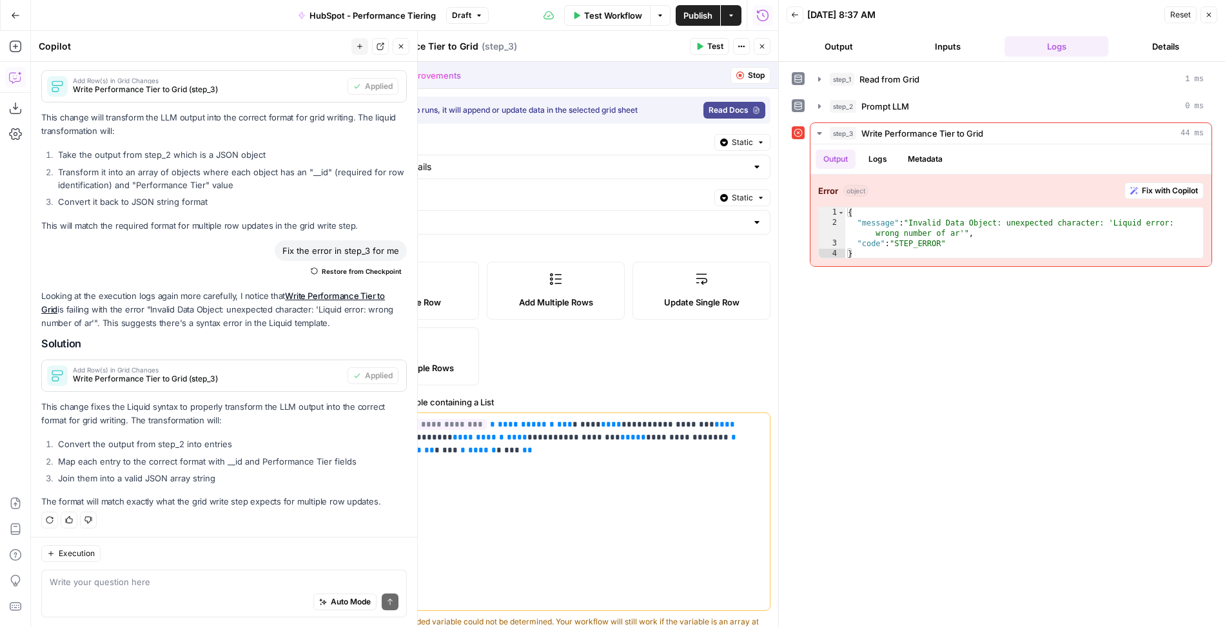
scroll to position [138, 0]
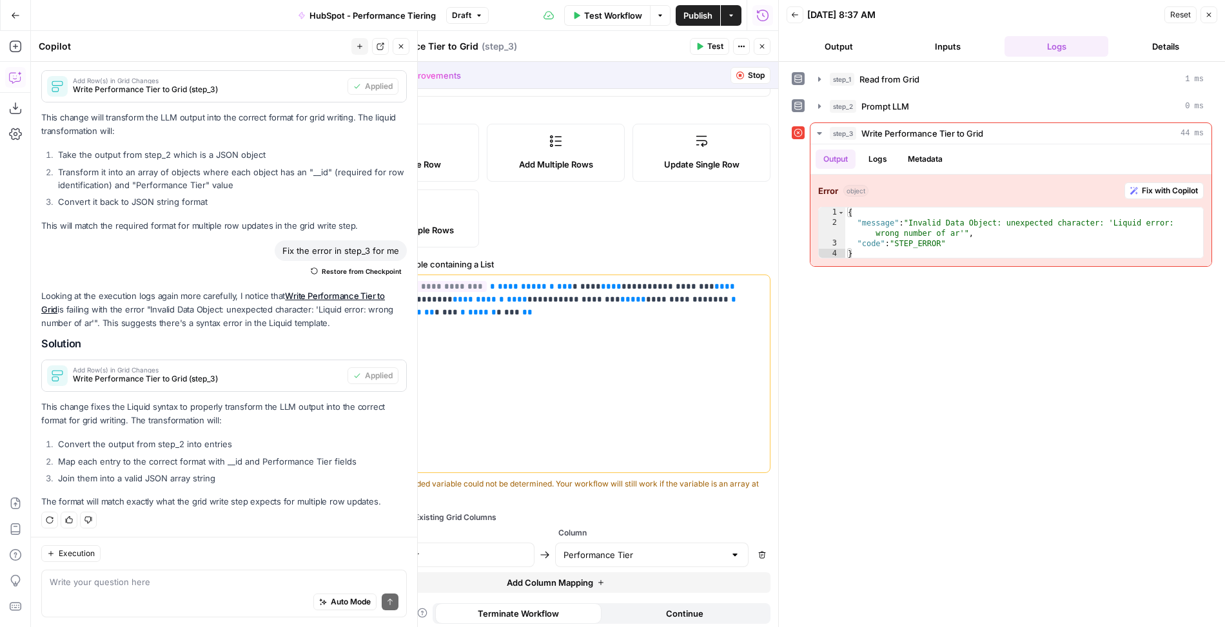
click at [748, 74] on span "Stop" at bounding box center [756, 76] width 17 height 12
click at [759, 71] on span "Stop" at bounding box center [756, 76] width 17 height 12
click at [766, 50] on icon "button" at bounding box center [762, 47] width 8 height 8
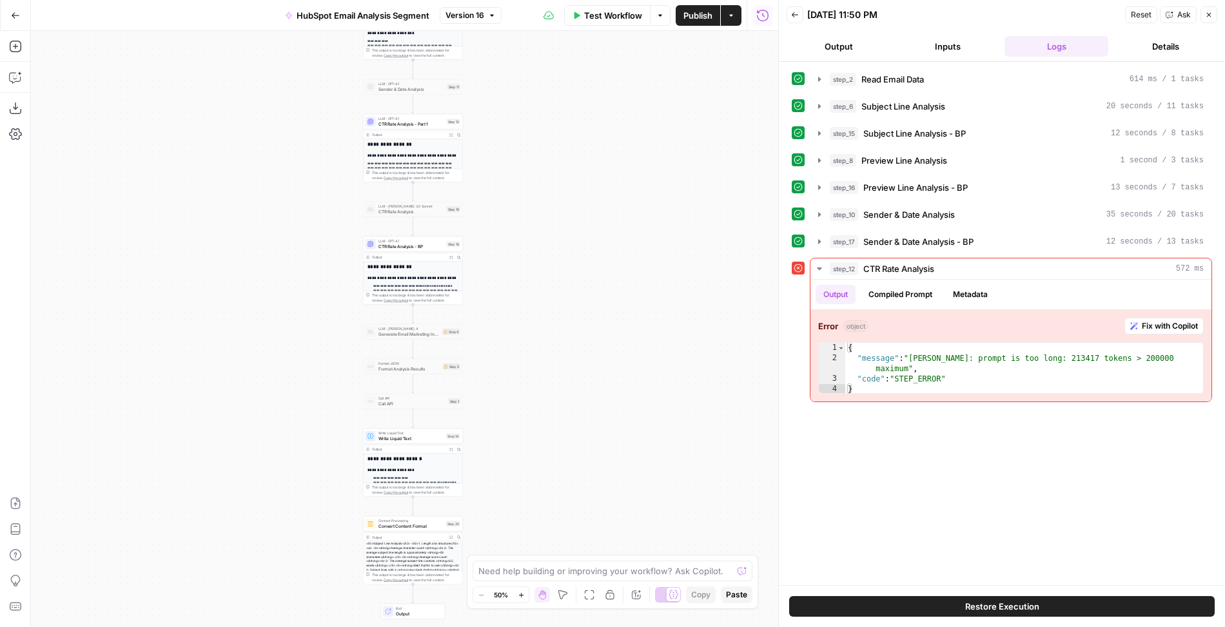
drag, startPoint x: 486, startPoint y: 522, endPoint x: 502, endPoint y: 89, distance: 433.5
click at [502, 89] on div "Workflow Set Inputs Inputs Read from Grid Read Email Data Step 2 Output Expand …" at bounding box center [404, 329] width 747 height 596
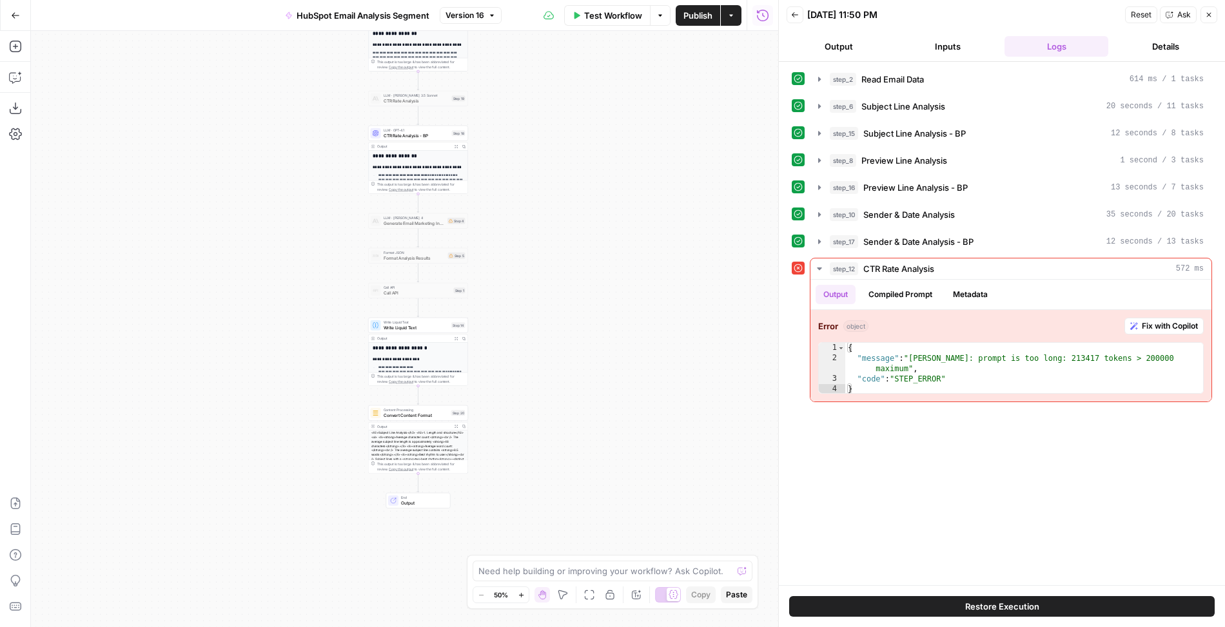
drag, startPoint x: 502, startPoint y: 476, endPoint x: 499, endPoint y: 425, distance: 51.6
click at [499, 425] on div "Workflow Set Inputs Inputs Read from Grid Read Email Data Step 2 Output Expand …" at bounding box center [404, 329] width 747 height 596
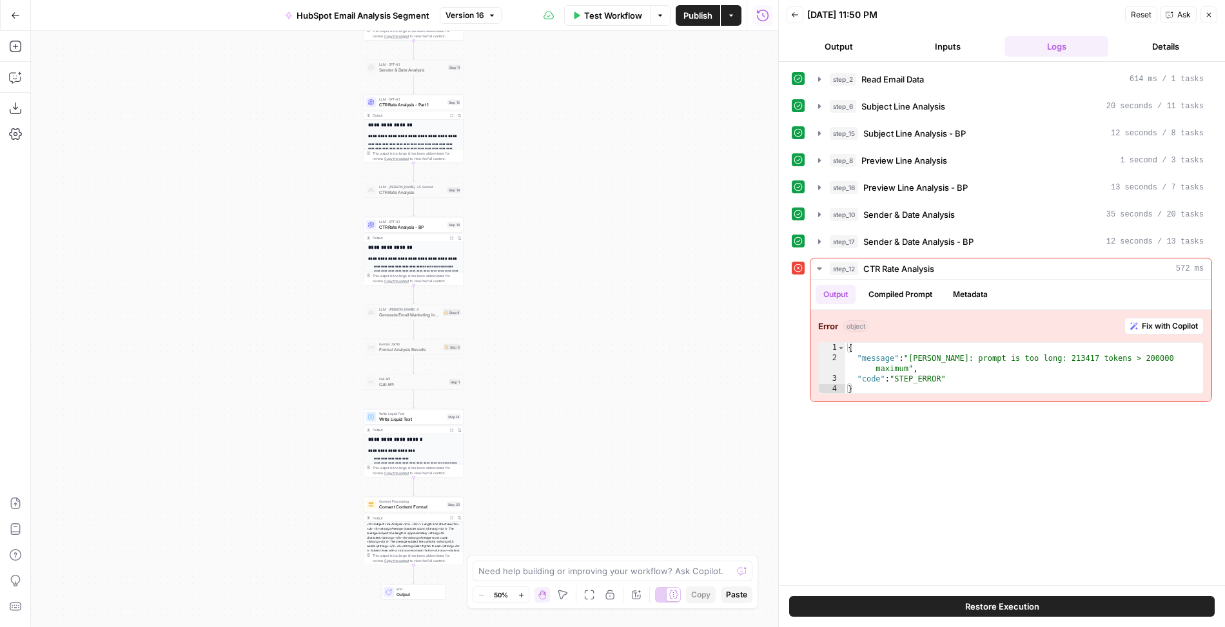
drag, startPoint x: 561, startPoint y: 141, endPoint x: 554, endPoint y: 233, distance: 93.1
click at [554, 233] on div "Workflow Set Inputs Inputs Read from Grid Read Email Data Step 2 Output Expand …" at bounding box center [404, 329] width 747 height 596
click at [819, 264] on icon "button" at bounding box center [819, 269] width 10 height 10
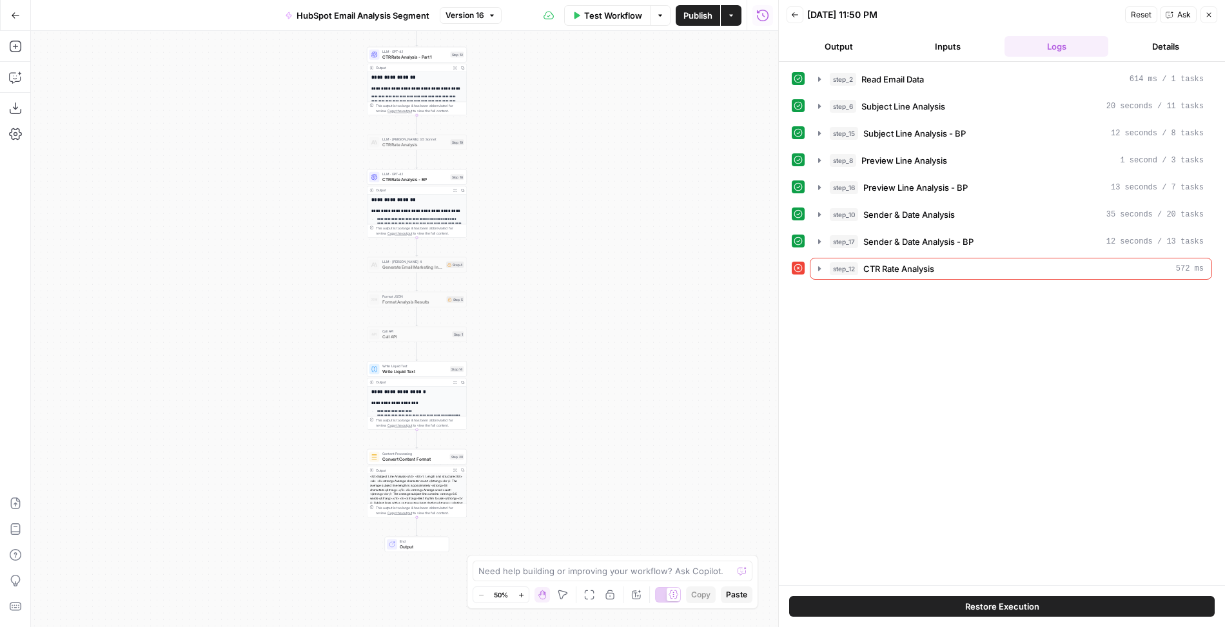
drag, startPoint x: 522, startPoint y: 493, endPoint x: 528, endPoint y: 439, distance: 54.5
click at [528, 439] on div "Workflow Set Inputs Inputs Read from Grid Read Email Data Step 2 Output Expand …" at bounding box center [404, 329] width 747 height 596
click at [429, 451] on span "Convert Content Format" at bounding box center [416, 454] width 65 height 6
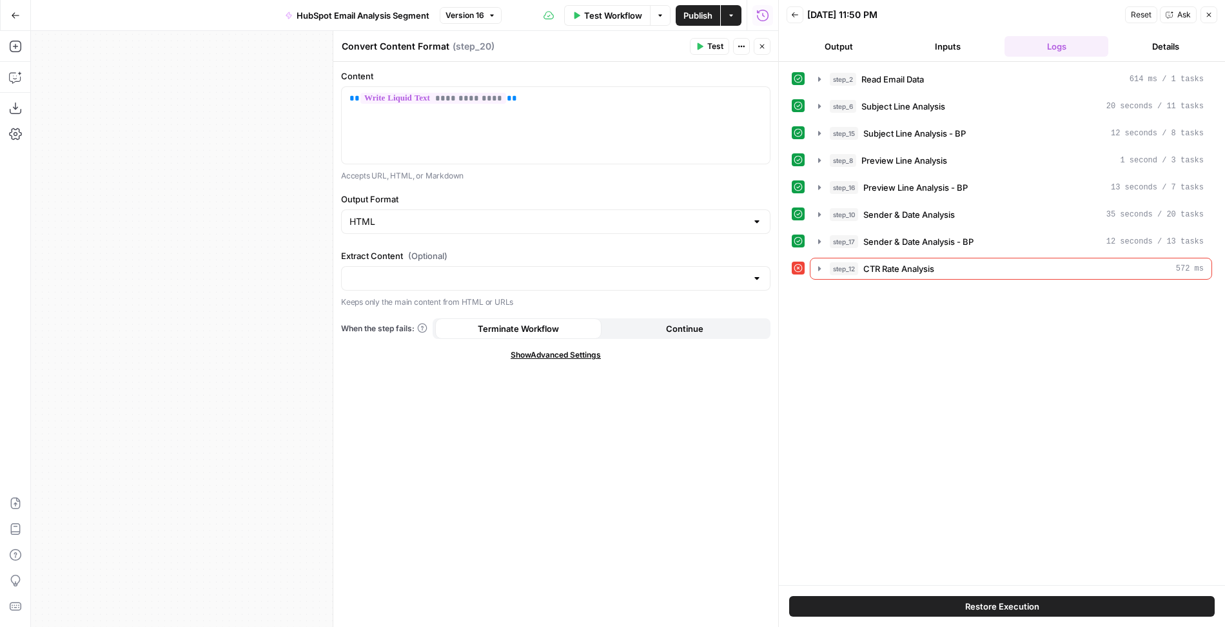
click at [765, 49] on icon "button" at bounding box center [762, 47] width 8 height 8
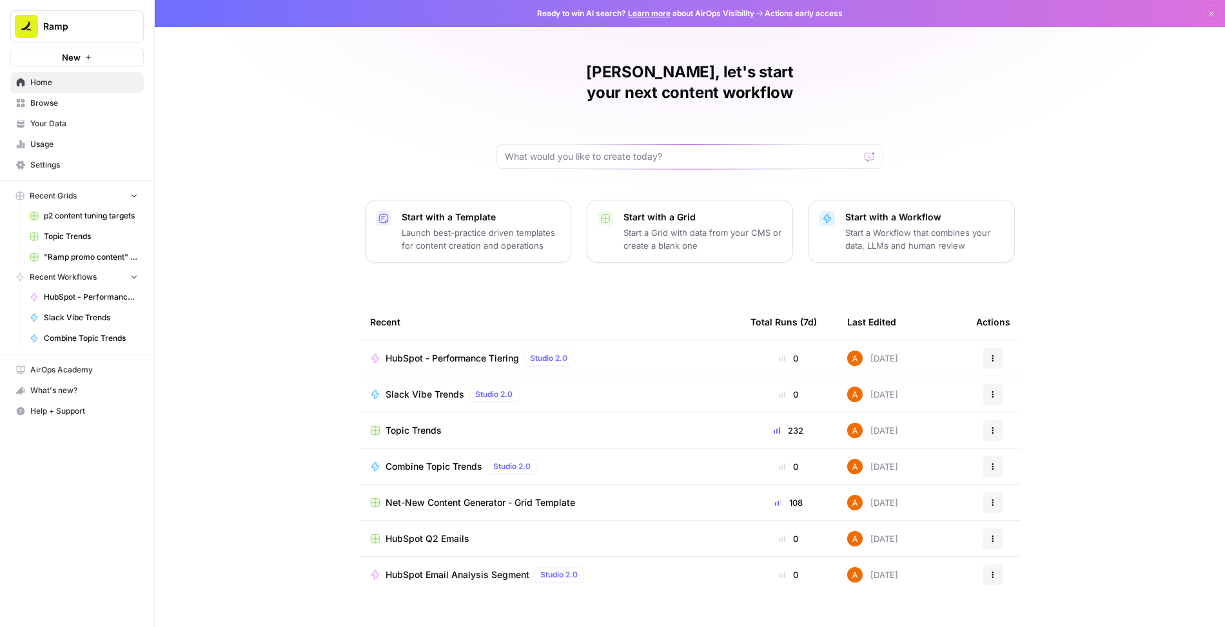
click at [433, 352] on span "HubSpot - Performance Tiering" at bounding box center [452, 358] width 133 height 13
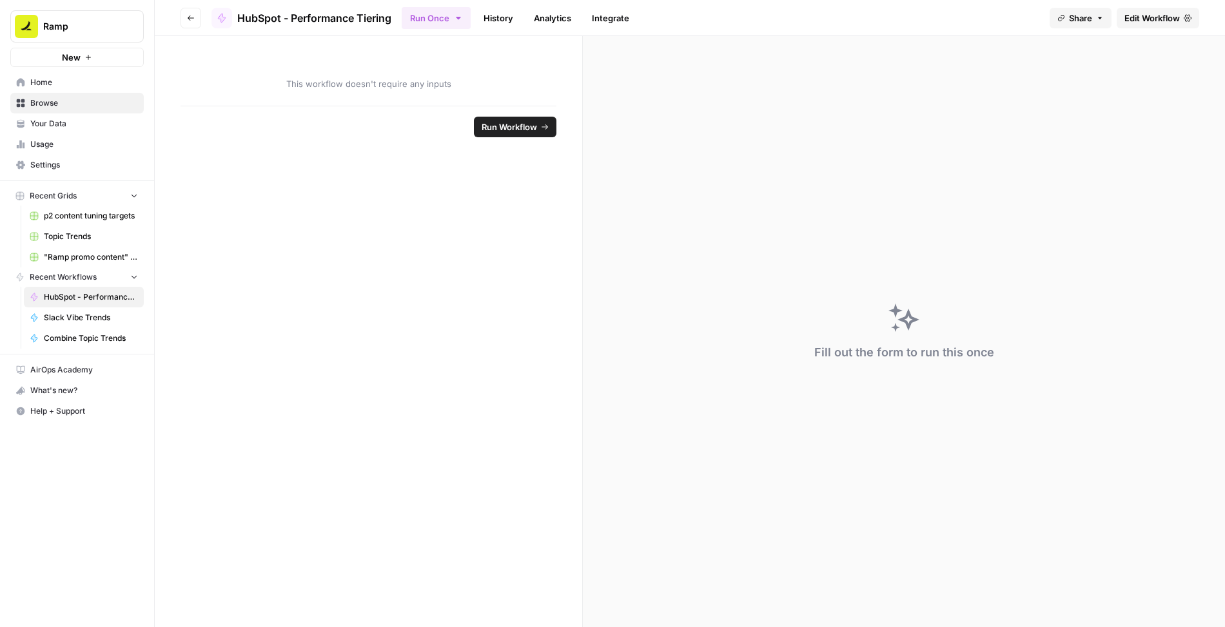
click at [184, 15] on button "Go back" at bounding box center [191, 18] width 21 height 21
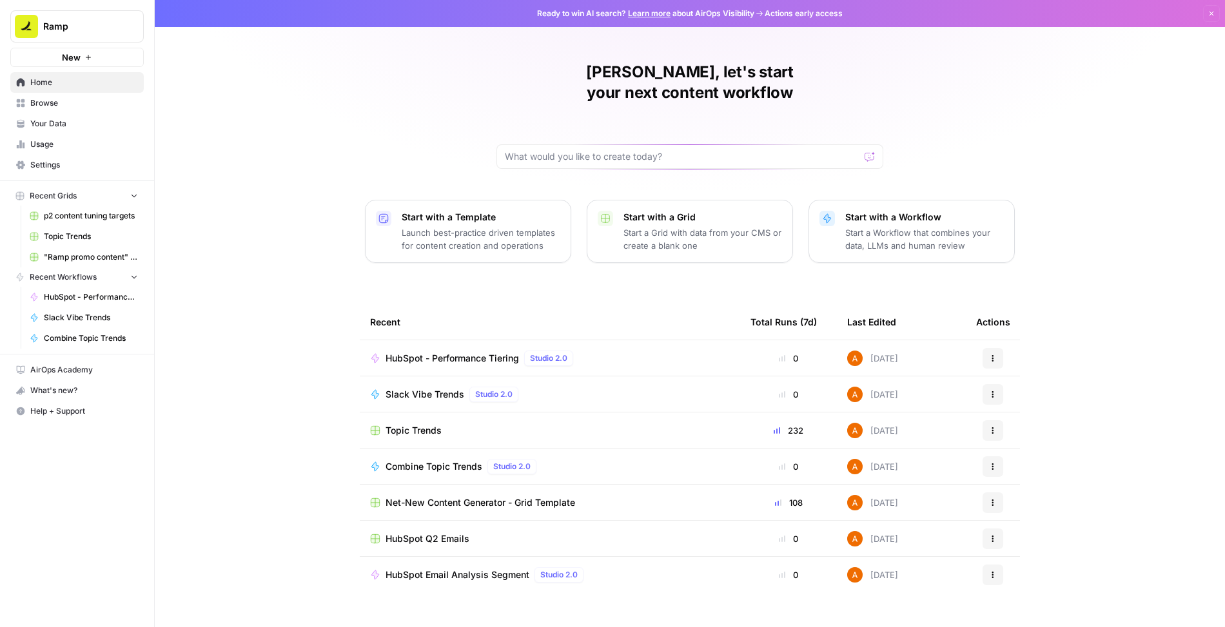
click at [455, 567] on div "HubSpot Email Analysis Segment Studio 2.0" at bounding box center [487, 574] width 203 height 15
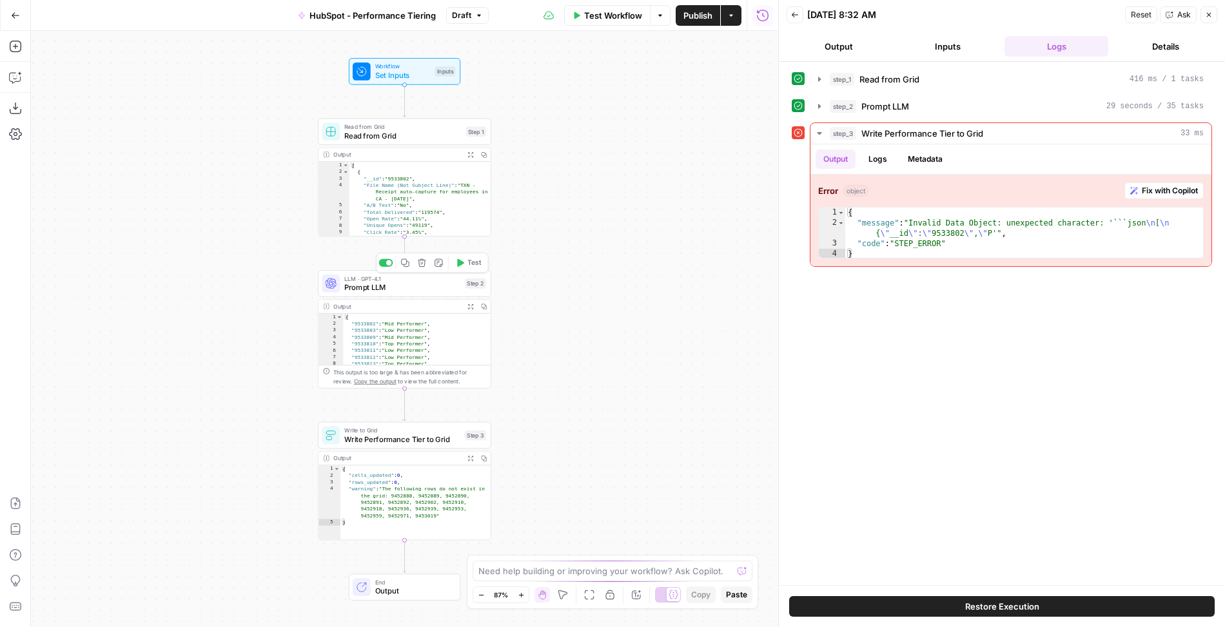
click at [411, 286] on span "Prompt LLM" at bounding box center [402, 287] width 116 height 11
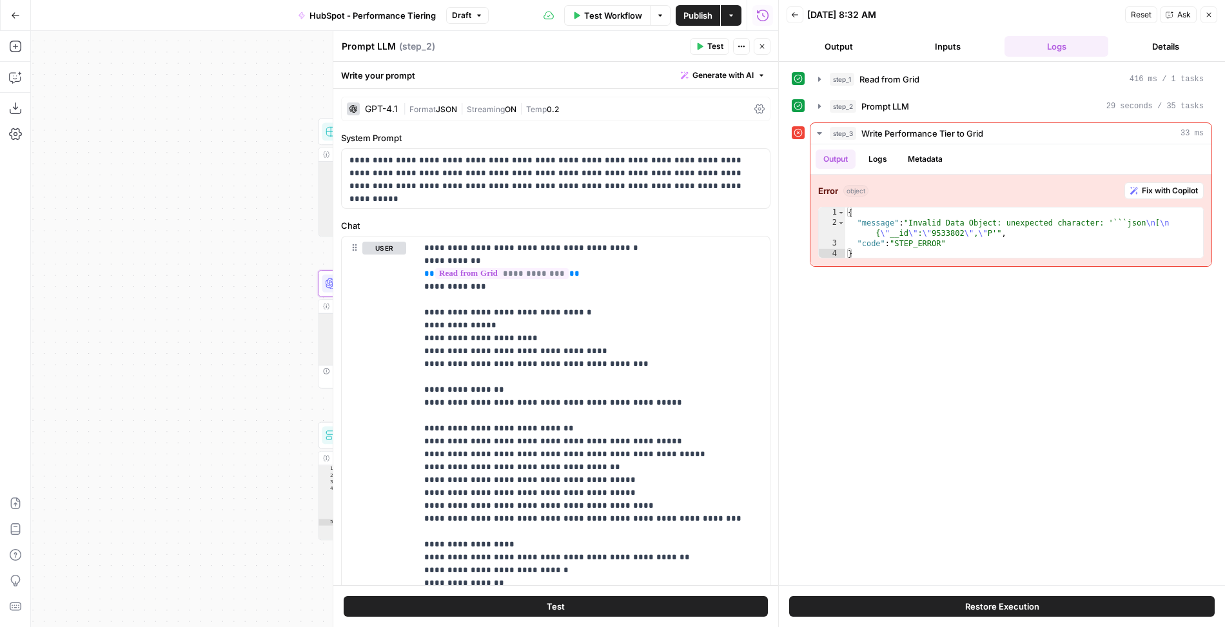
click at [758, 48] on icon "button" at bounding box center [762, 47] width 8 height 8
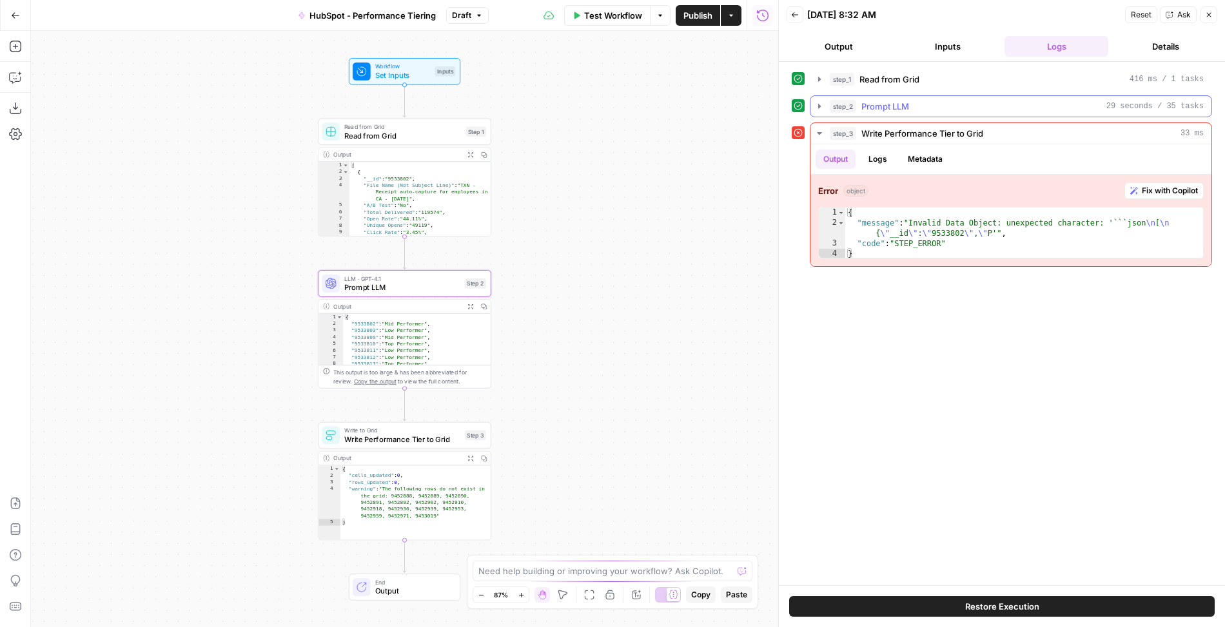
click at [817, 102] on icon "button" at bounding box center [819, 106] width 10 height 10
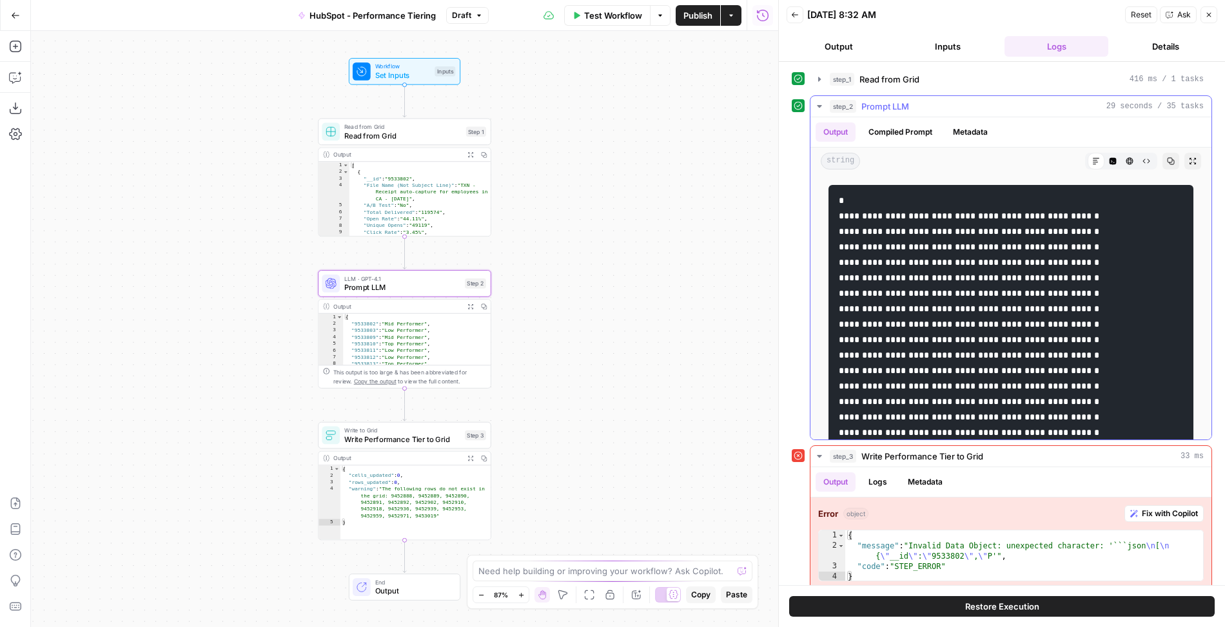
click at [817, 105] on icon "button" at bounding box center [819, 106] width 5 height 3
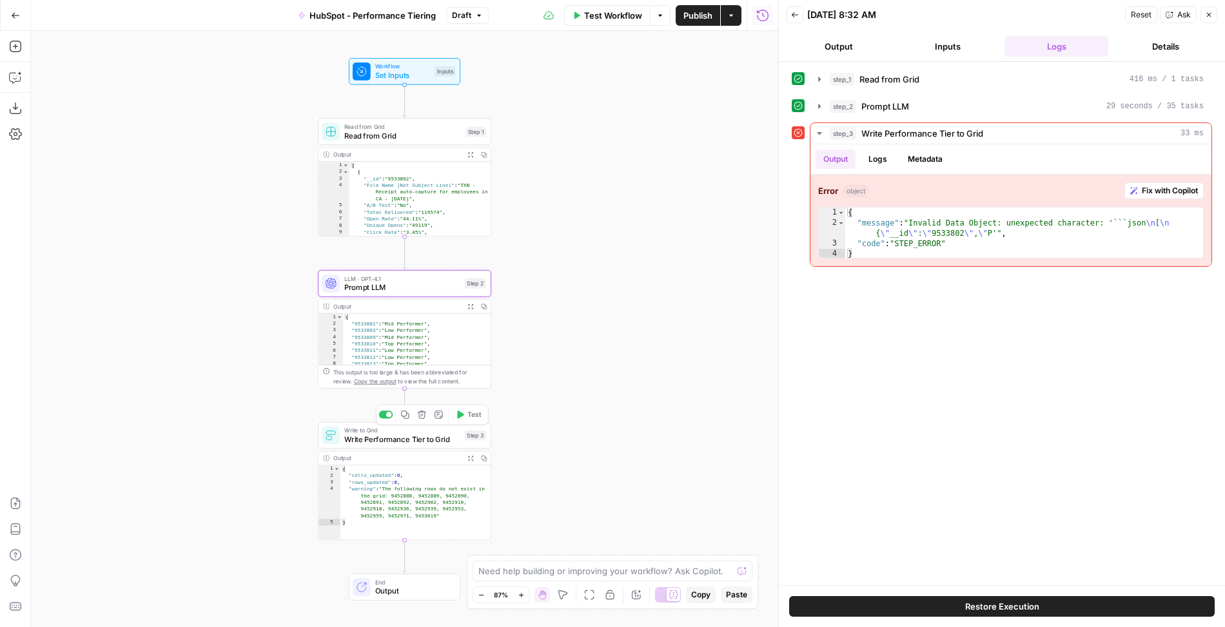
click at [383, 440] on span "Write Performance Tier to Grid" at bounding box center [402, 439] width 116 height 11
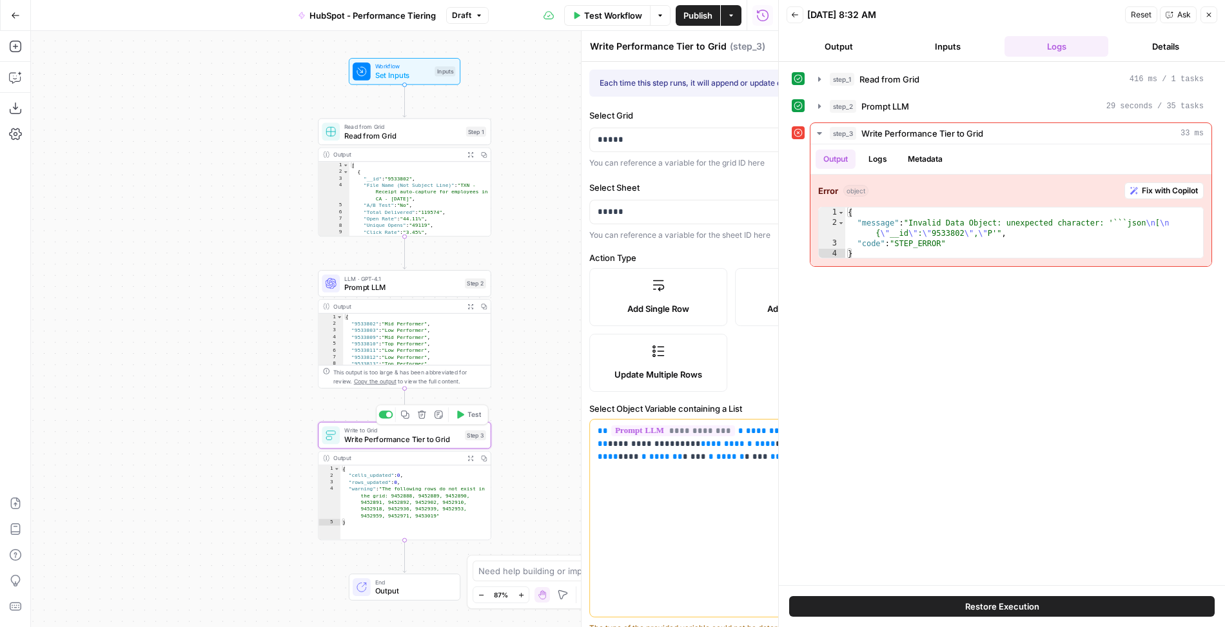
type input "Performance Tier"
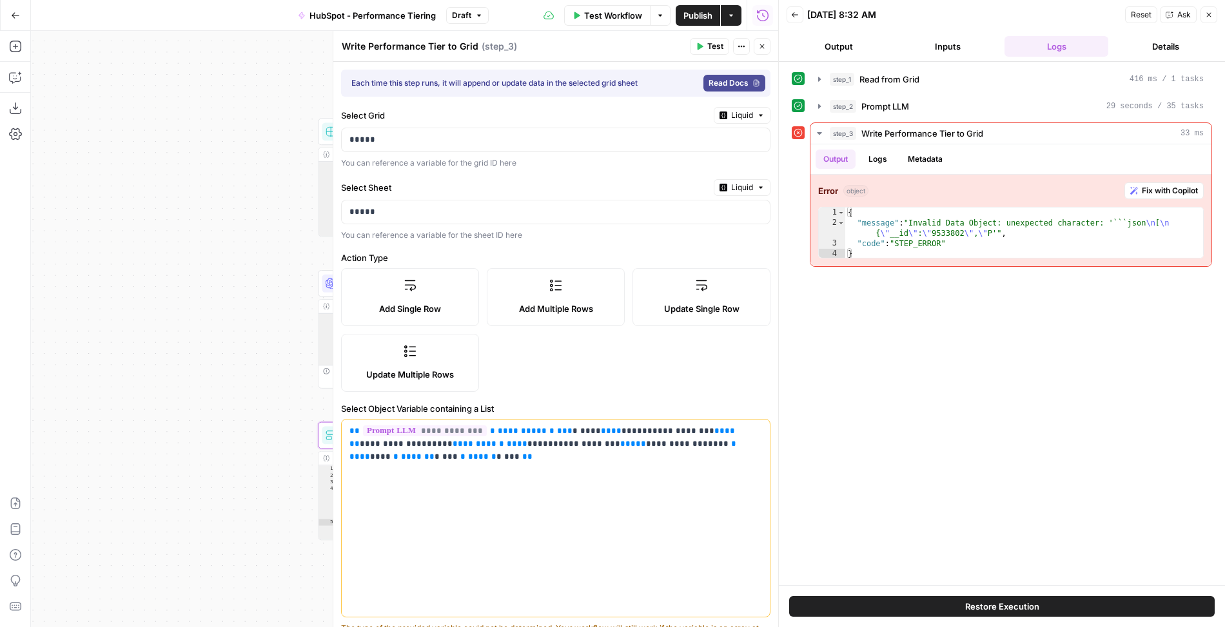
scroll to position [144, 0]
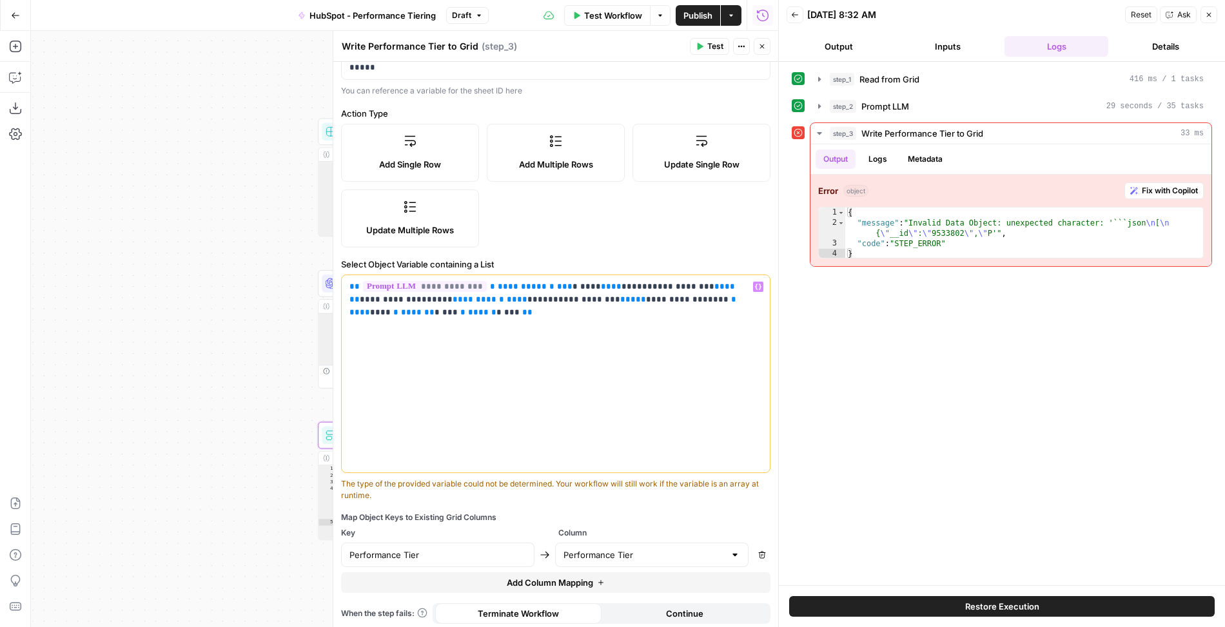
click at [370, 308] on span "****" at bounding box center [359, 312] width 21 height 8
click at [496, 308] on span "******" at bounding box center [482, 312] width 28 height 8
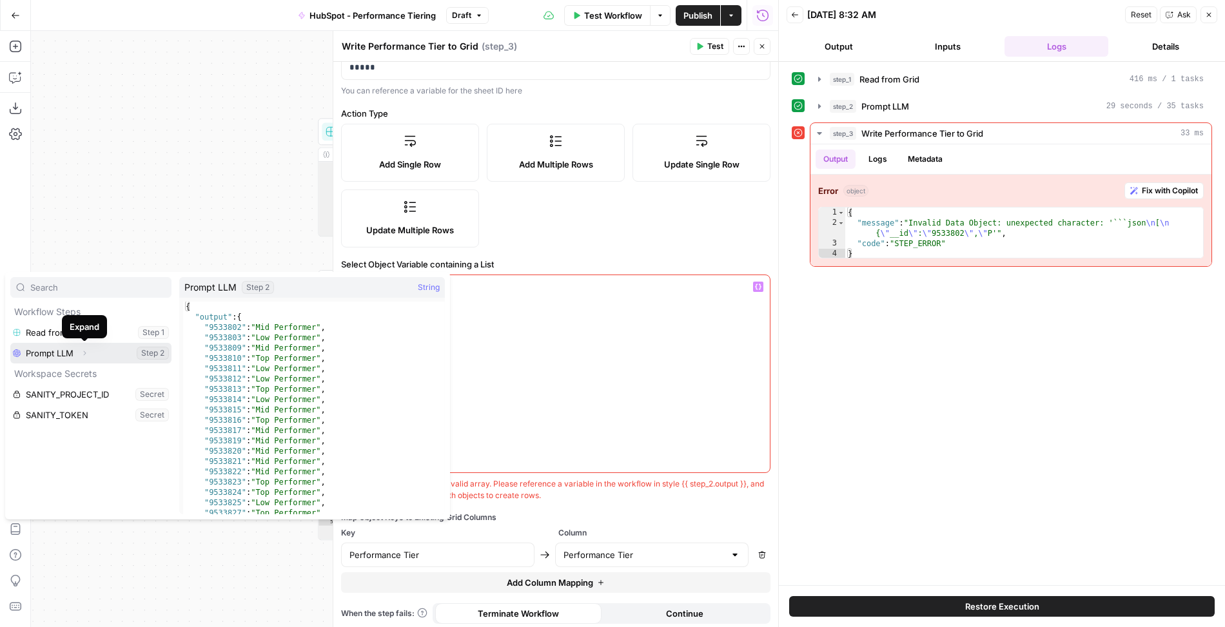
click at [79, 354] on button "Expand" at bounding box center [84, 353] width 17 height 17
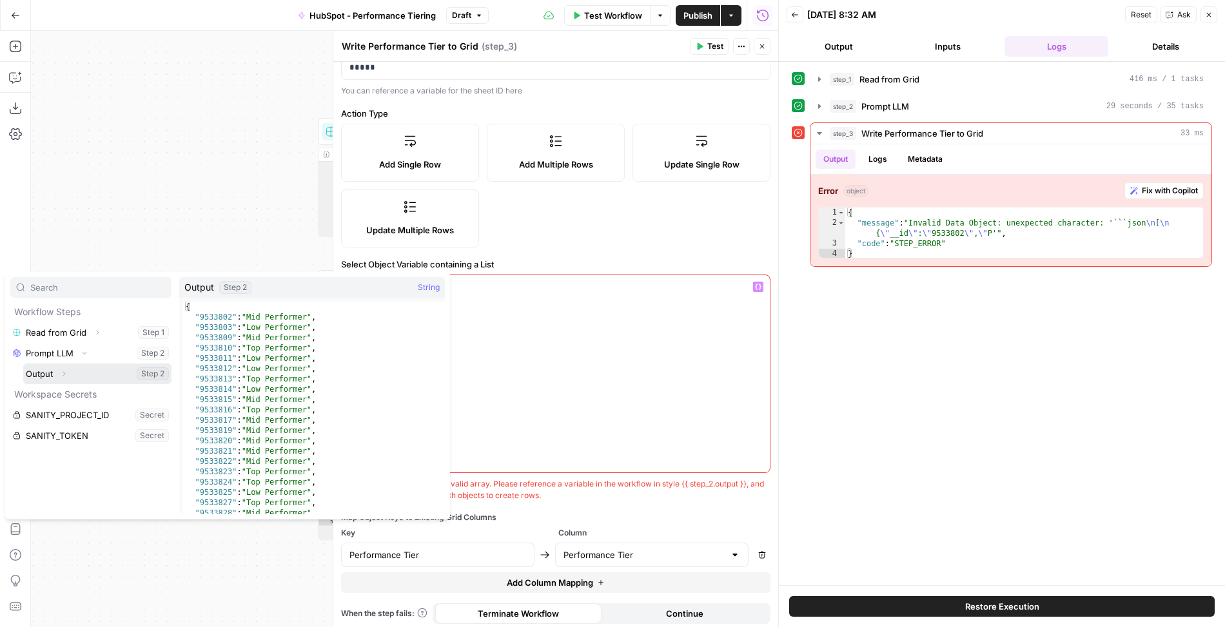
click at [75, 373] on button "Select variable Output" at bounding box center [97, 374] width 148 height 21
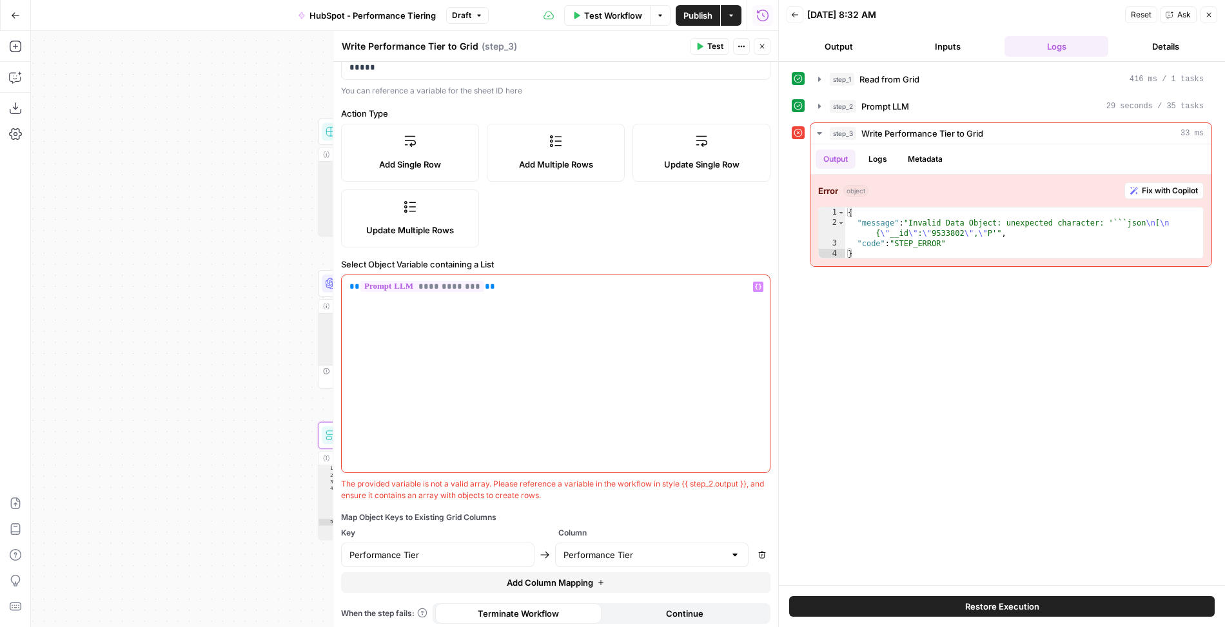
click at [614, 312] on div "**********" at bounding box center [556, 373] width 428 height 197
click at [485, 552] on input "Performance Tier" at bounding box center [437, 555] width 177 height 13
click at [558, 503] on form "**********" at bounding box center [555, 344] width 445 height 565
click at [817, 110] on button "step_2 Prompt LLM 29 seconds / 35 tasks" at bounding box center [1010, 106] width 401 height 21
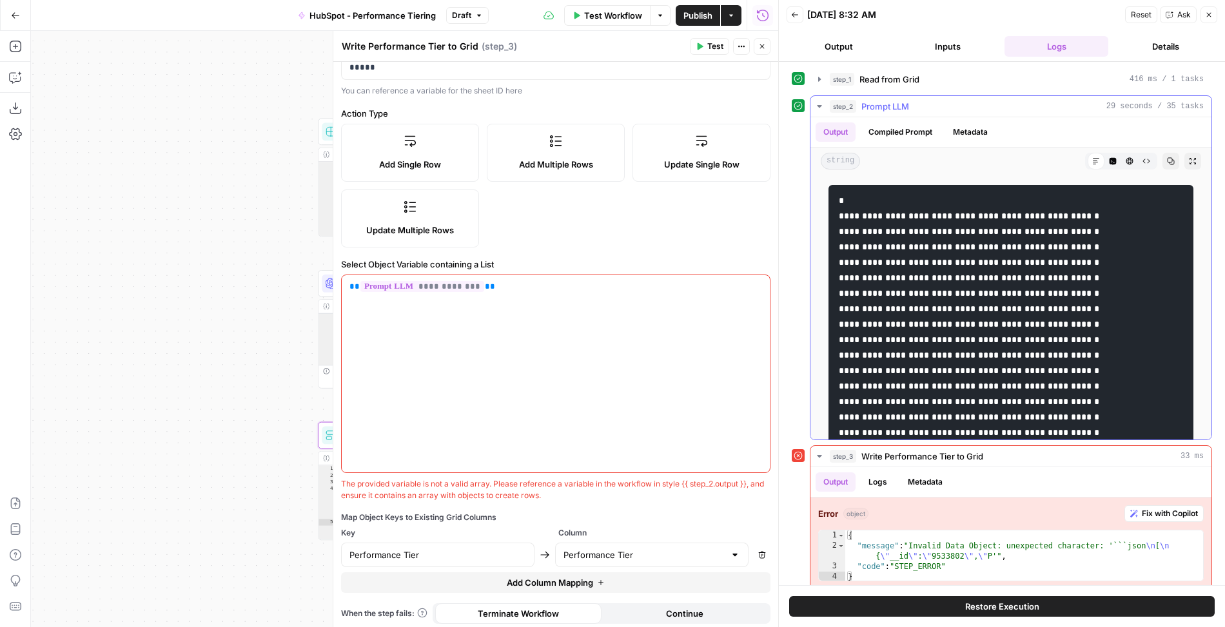
click at [817, 106] on icon "button" at bounding box center [819, 106] width 10 height 10
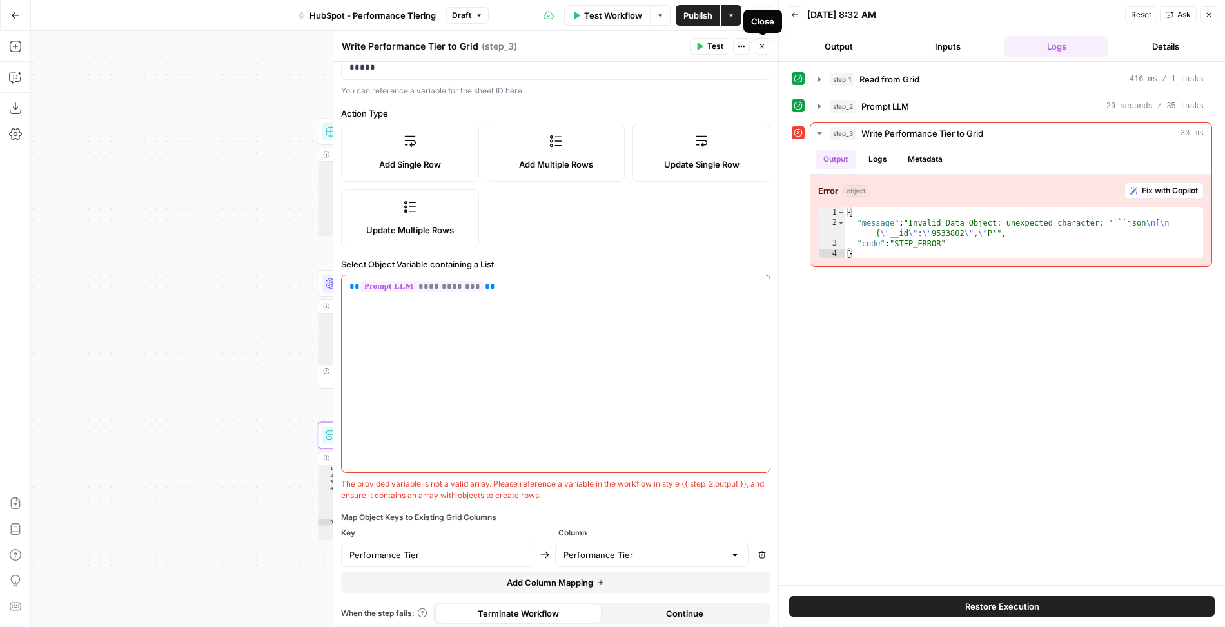
click at [762, 52] on button "Close" at bounding box center [762, 46] width 17 height 17
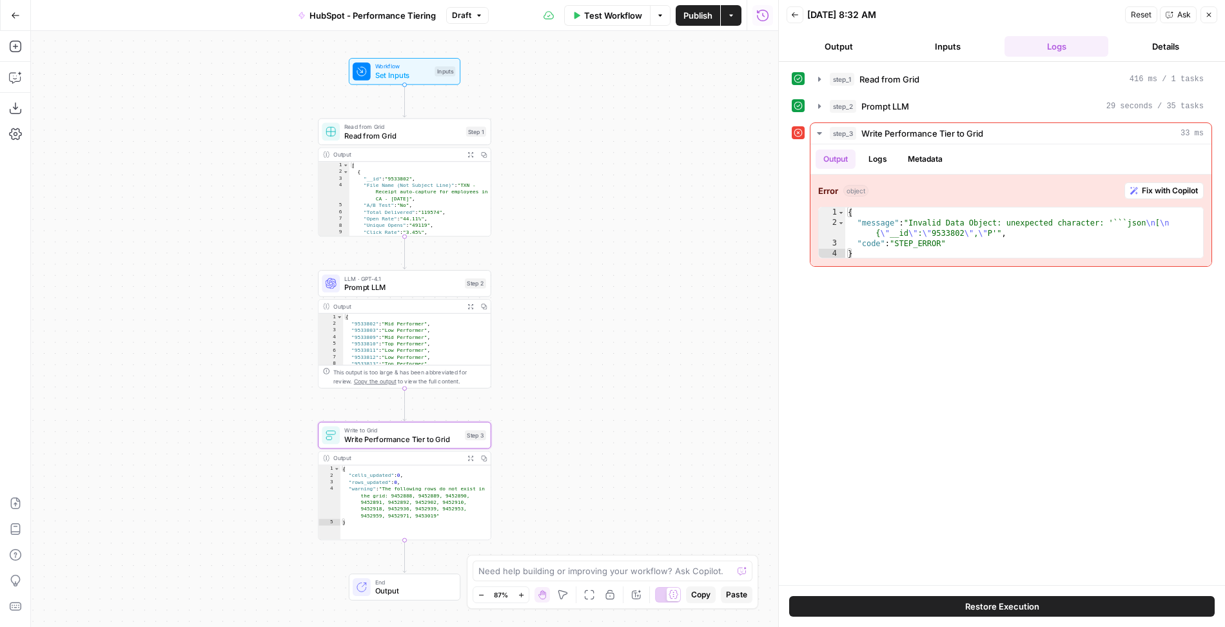
click at [395, 438] on span "Write Performance Tier to Grid" at bounding box center [402, 439] width 116 height 11
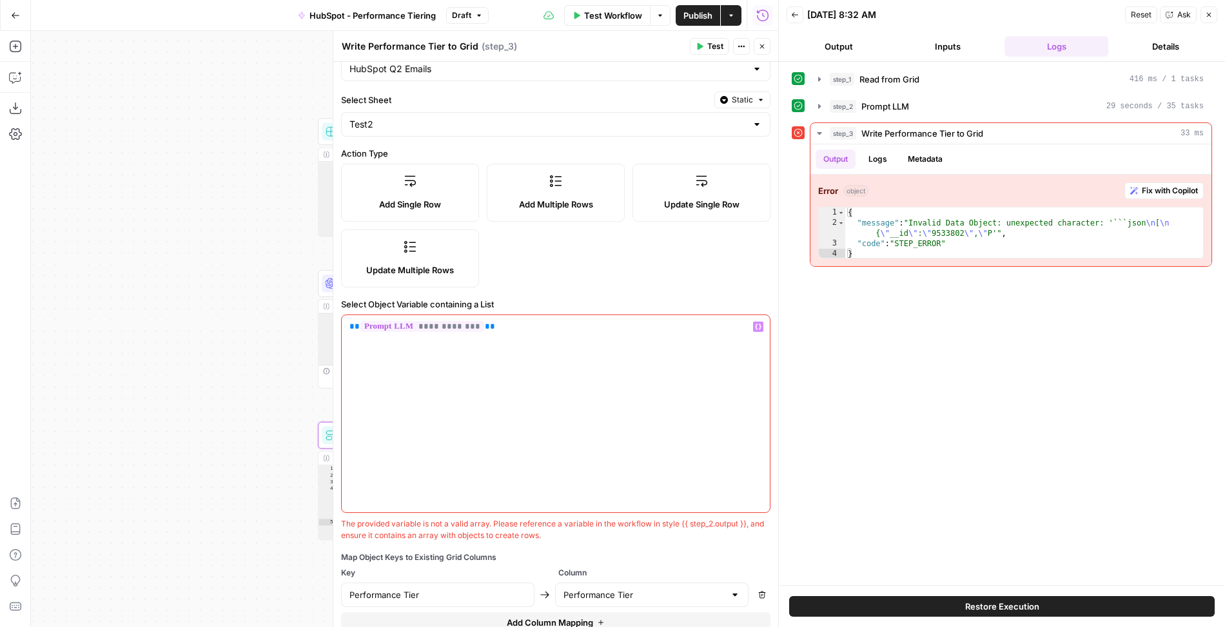
scroll to position [81, 0]
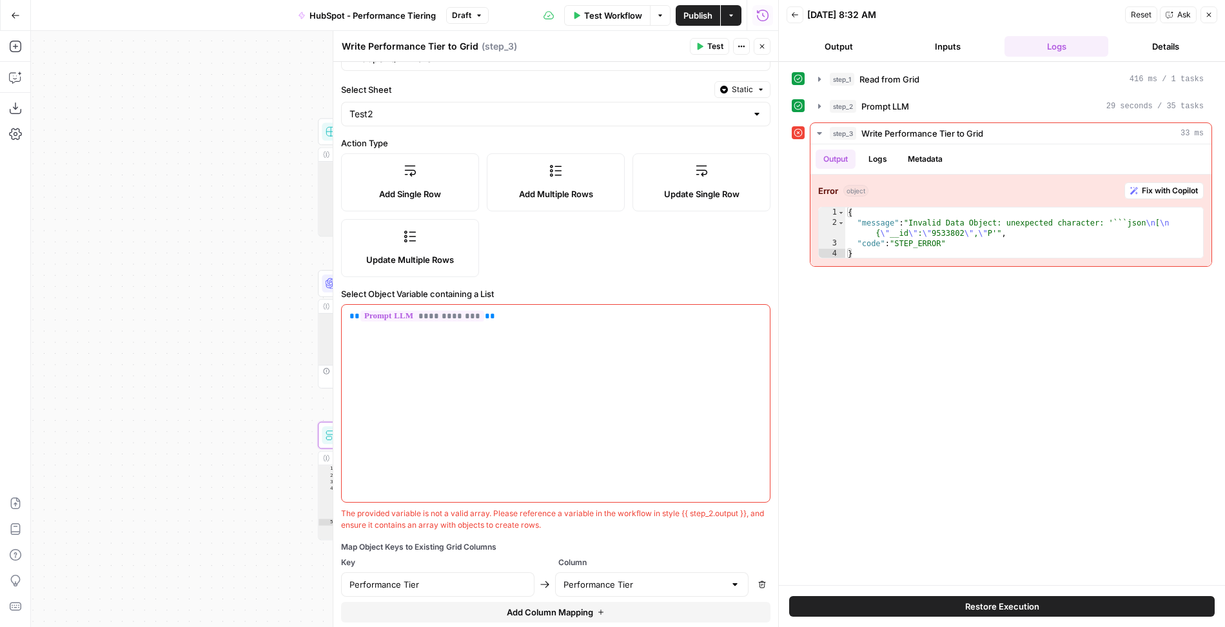
drag, startPoint x: 546, startPoint y: 516, endPoint x: 342, endPoint y: 525, distance: 204.6
click at [342, 525] on div "The provided variable is not a valid array. Please reference a variable in the …" at bounding box center [555, 519] width 429 height 23
copy div "ensure it contains an array with objects to create rows."
click at [765, 47] on icon "button" at bounding box center [762, 47] width 8 height 8
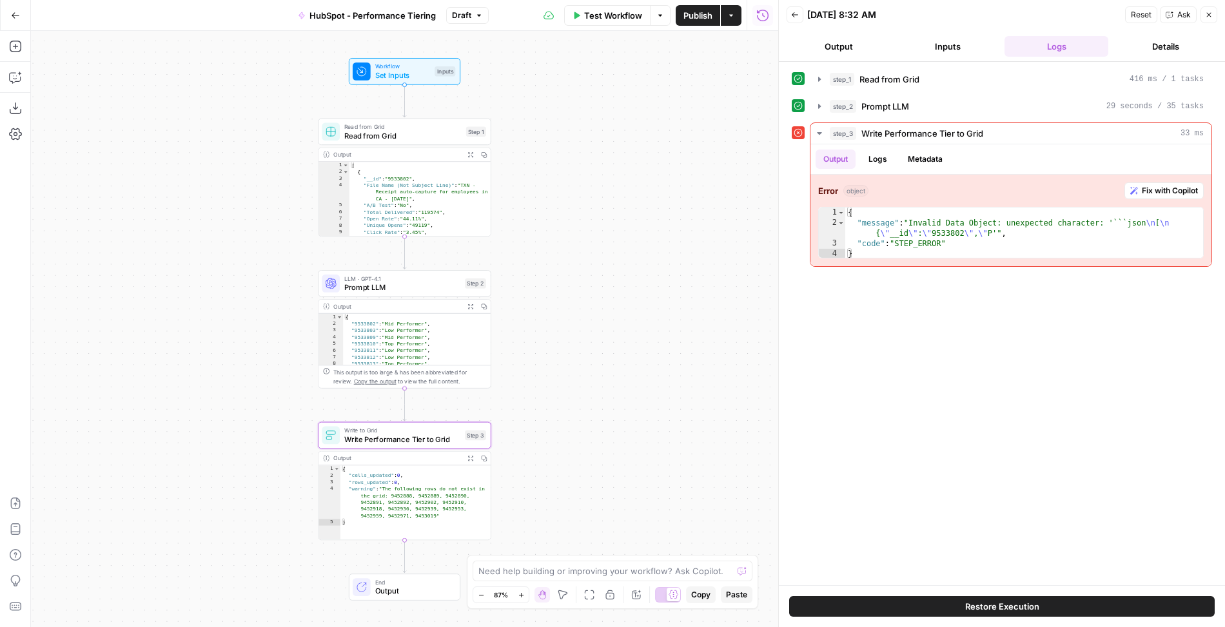
click at [424, 283] on span "Prompt LLM" at bounding box center [402, 287] width 116 height 11
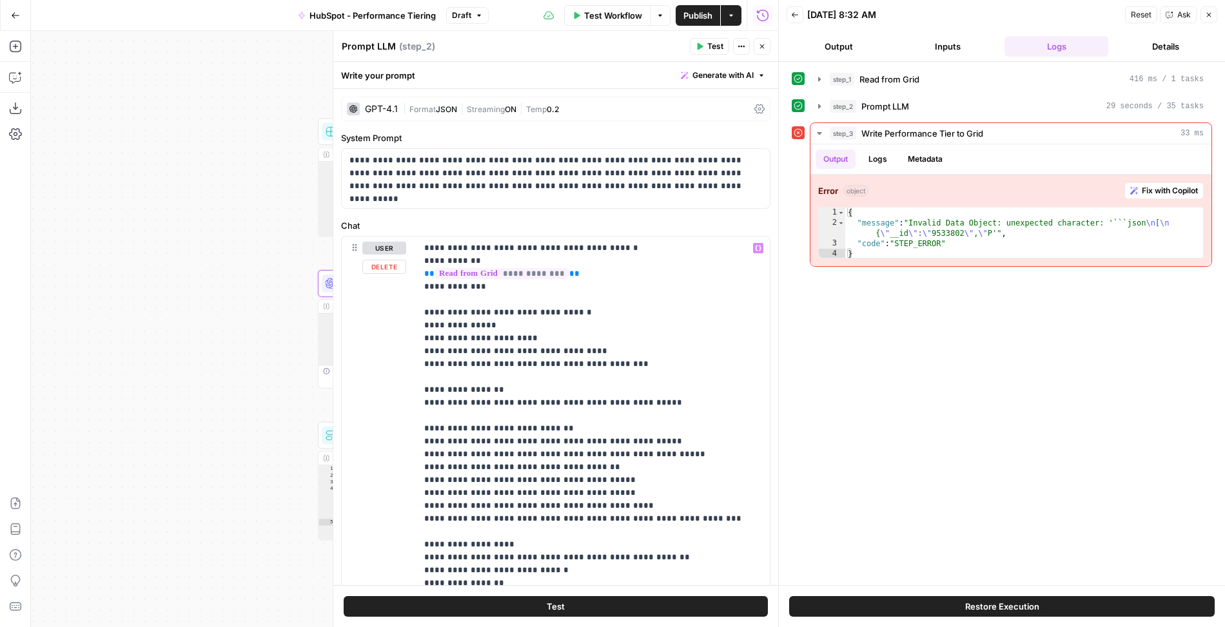
scroll to position [250, 0]
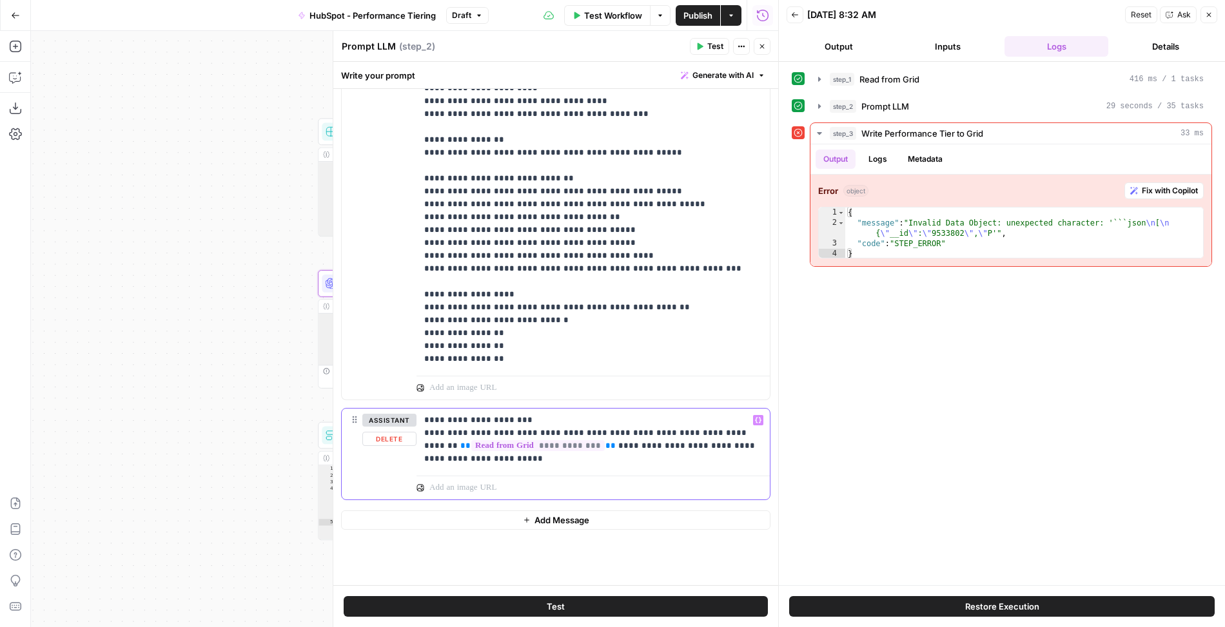
click at [610, 461] on p "**********" at bounding box center [593, 440] width 338 height 52
paste div
click at [428, 484] on p "**********" at bounding box center [593, 452] width 338 height 77
click at [405, 483] on div "assistant Delete" at bounding box center [389, 467] width 54 height 106
click at [420, 483] on div "**********" at bounding box center [592, 453] width 353 height 88
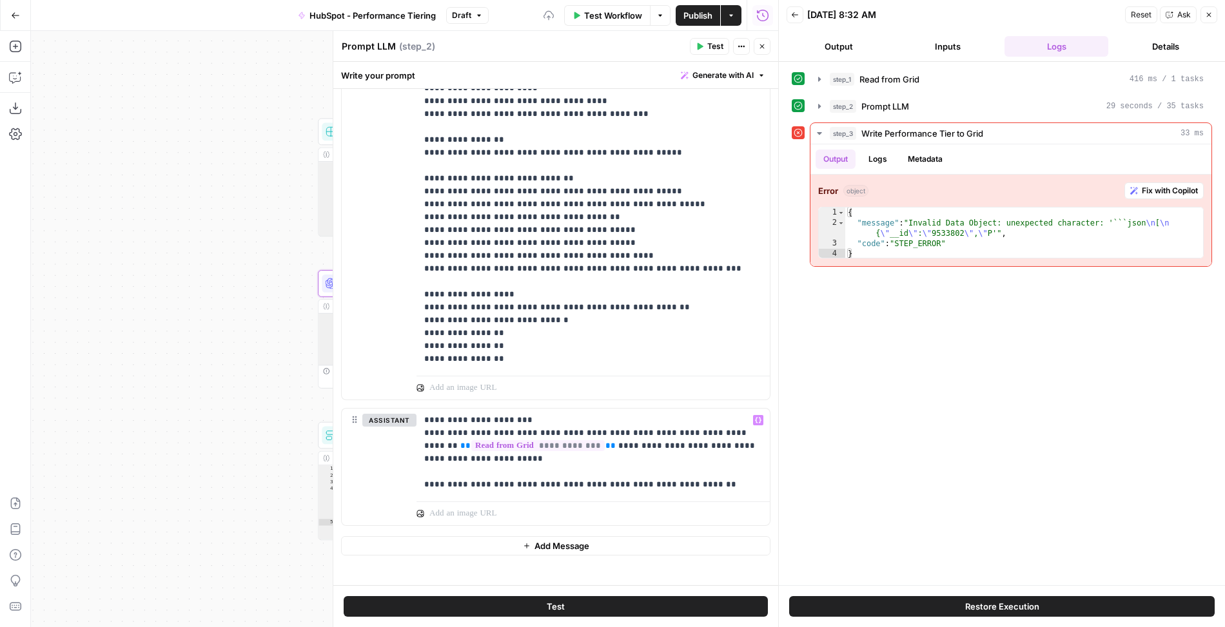
click at [530, 600] on button "Test" at bounding box center [556, 606] width 424 height 21
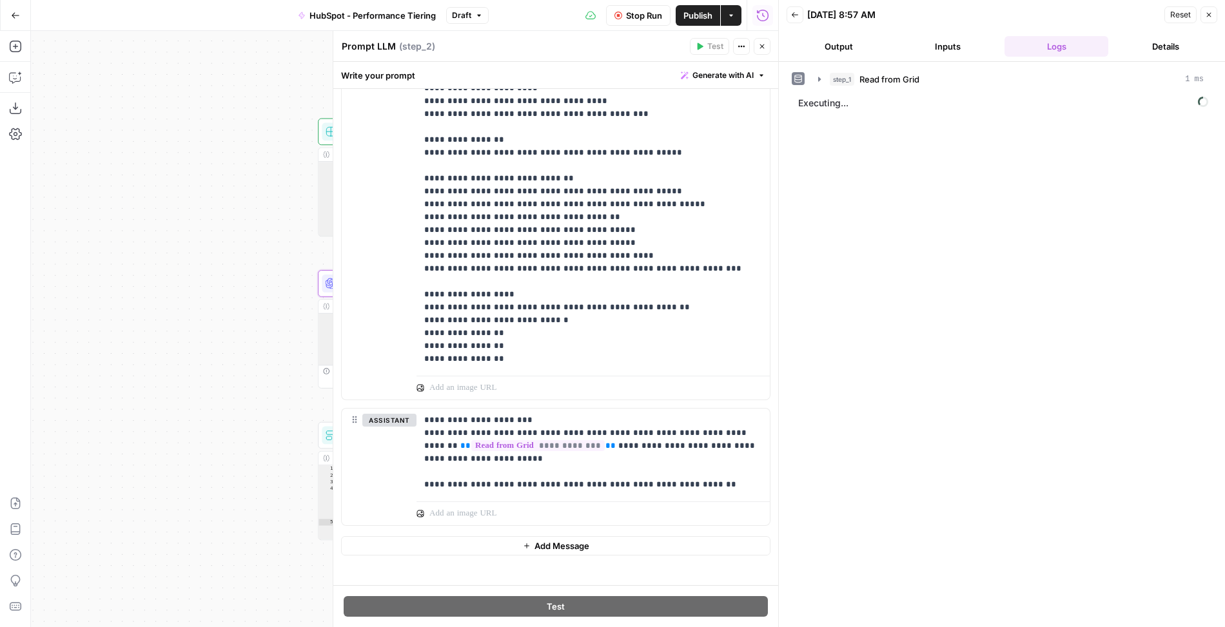
click at [824, 46] on button "Output" at bounding box center [838, 46] width 104 height 21
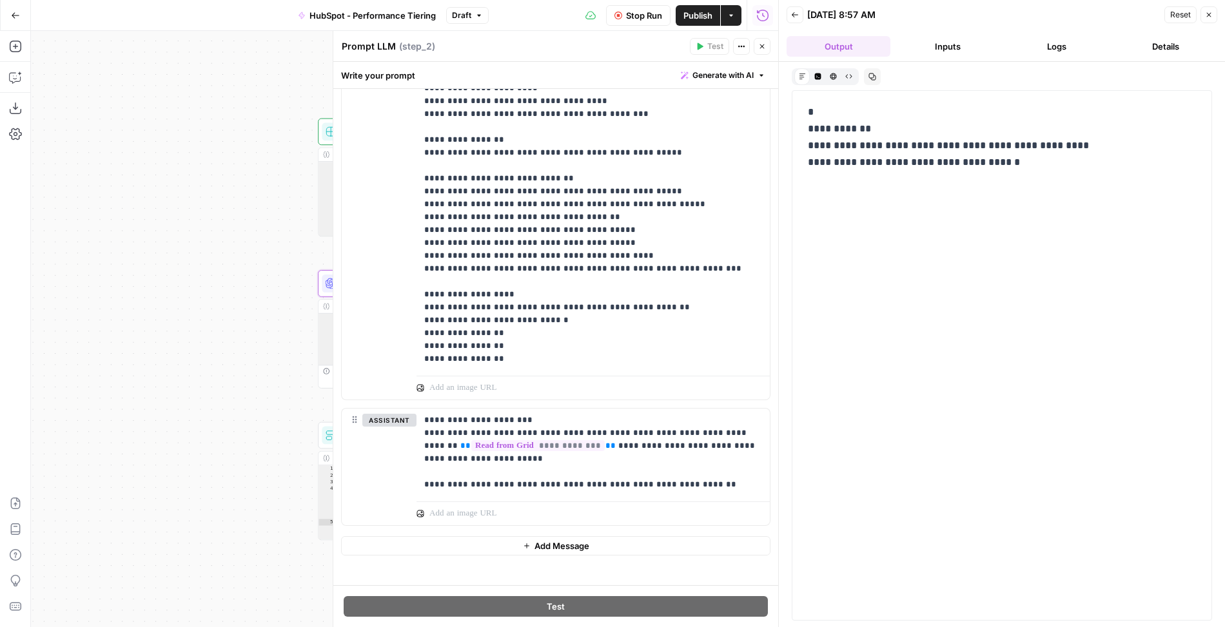
click at [1046, 49] on button "Logs" at bounding box center [1056, 46] width 104 height 21
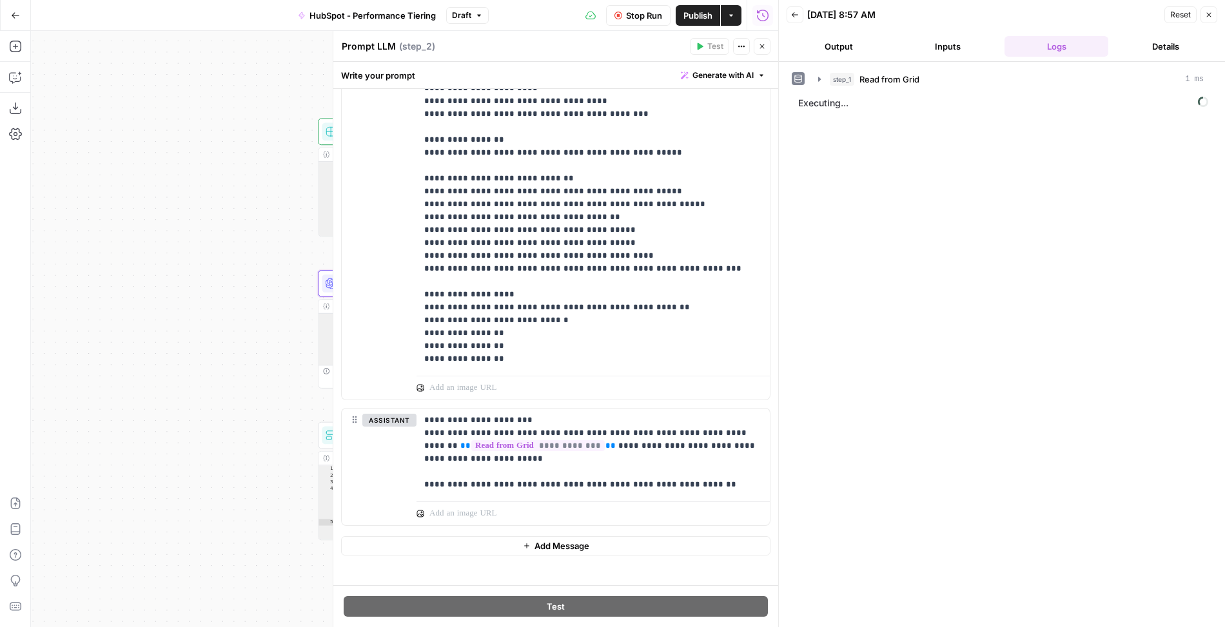
click at [968, 162] on div "step_1 Read from Grid 1 ms Executing..." at bounding box center [1002, 344] width 420 height 552
click at [845, 44] on button "Output" at bounding box center [838, 46] width 104 height 21
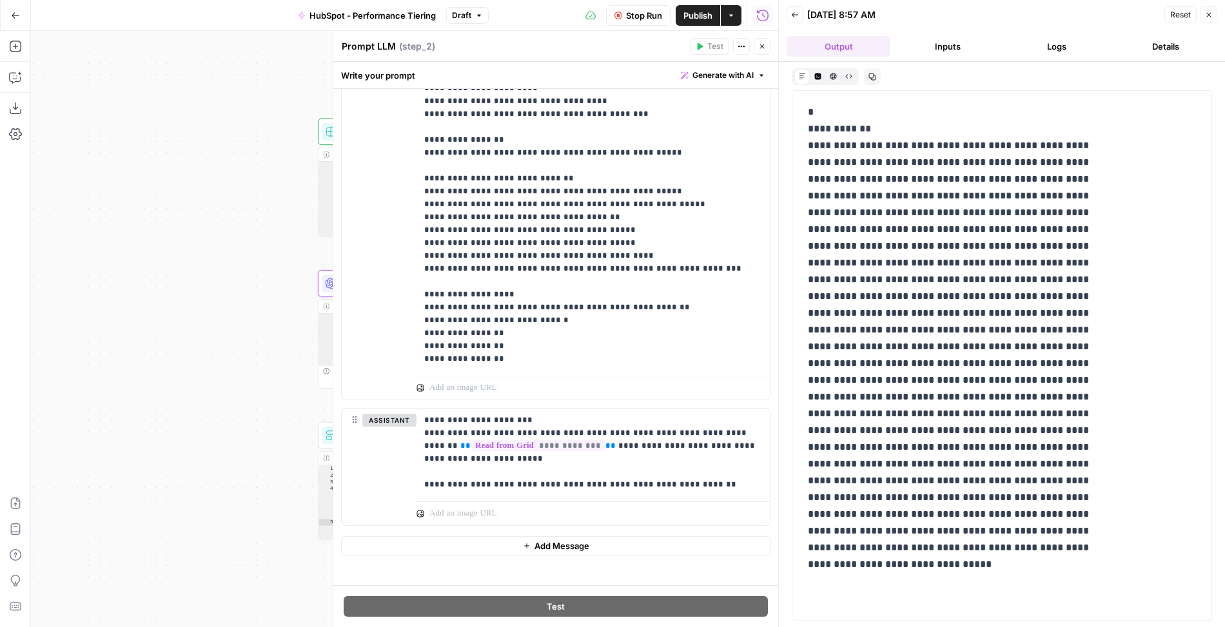
click at [1060, 48] on button "Logs" at bounding box center [1056, 46] width 104 height 21
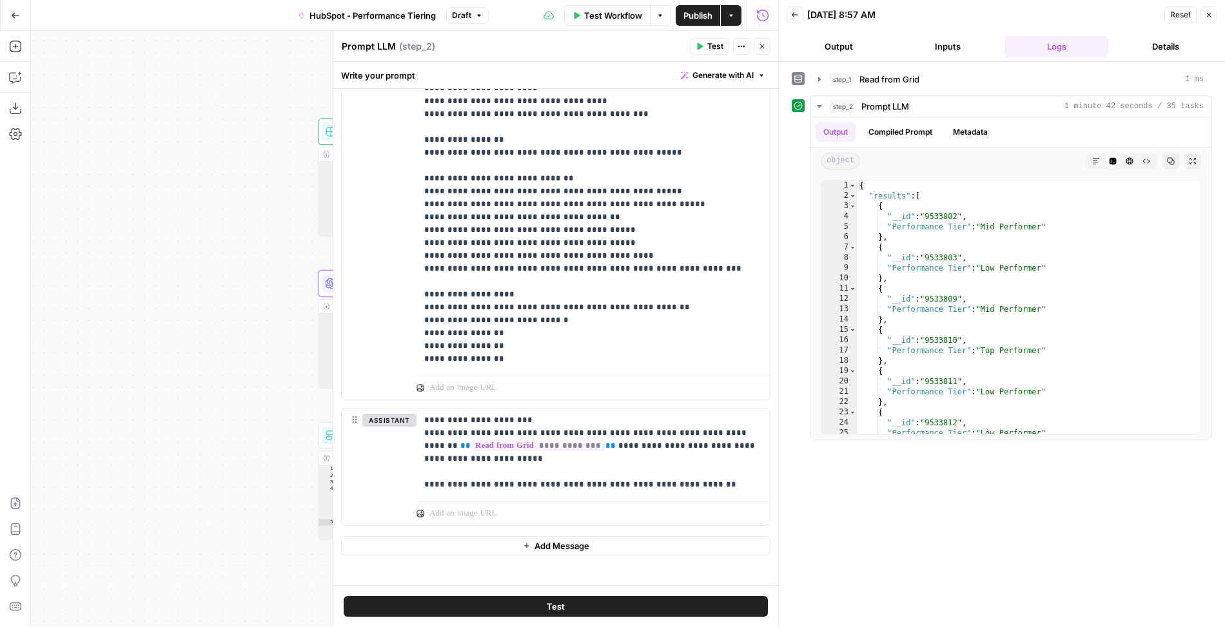
click at [765, 48] on icon "button" at bounding box center [762, 47] width 8 height 8
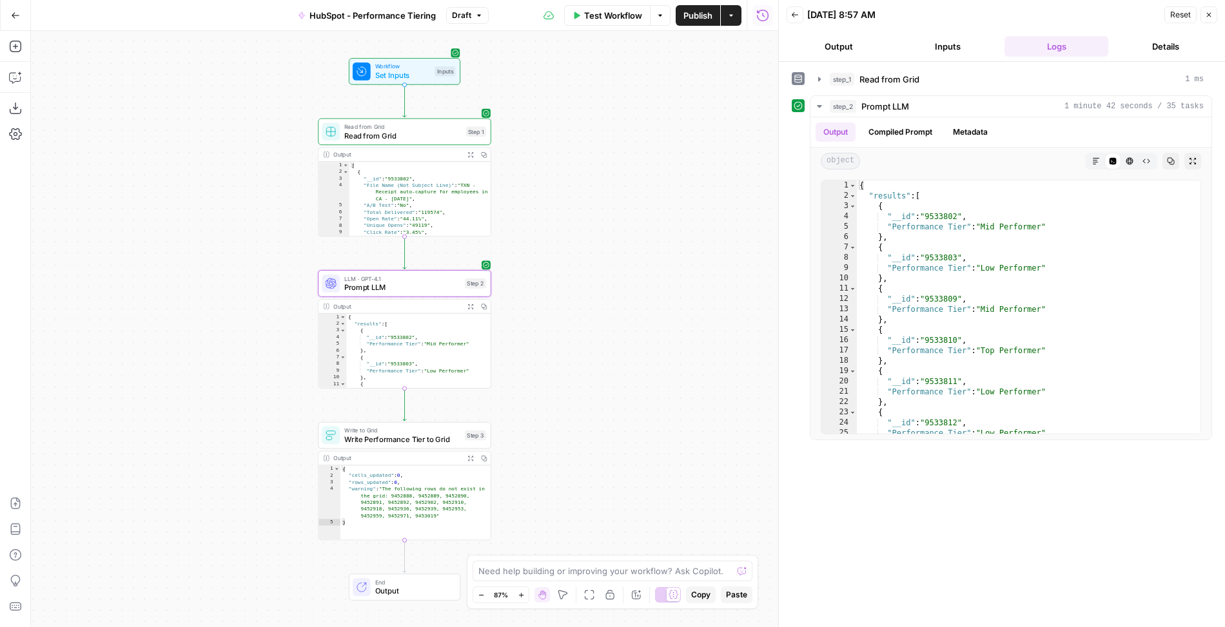
click at [433, 438] on span "Write Performance Tier to Grid" at bounding box center [402, 439] width 116 height 11
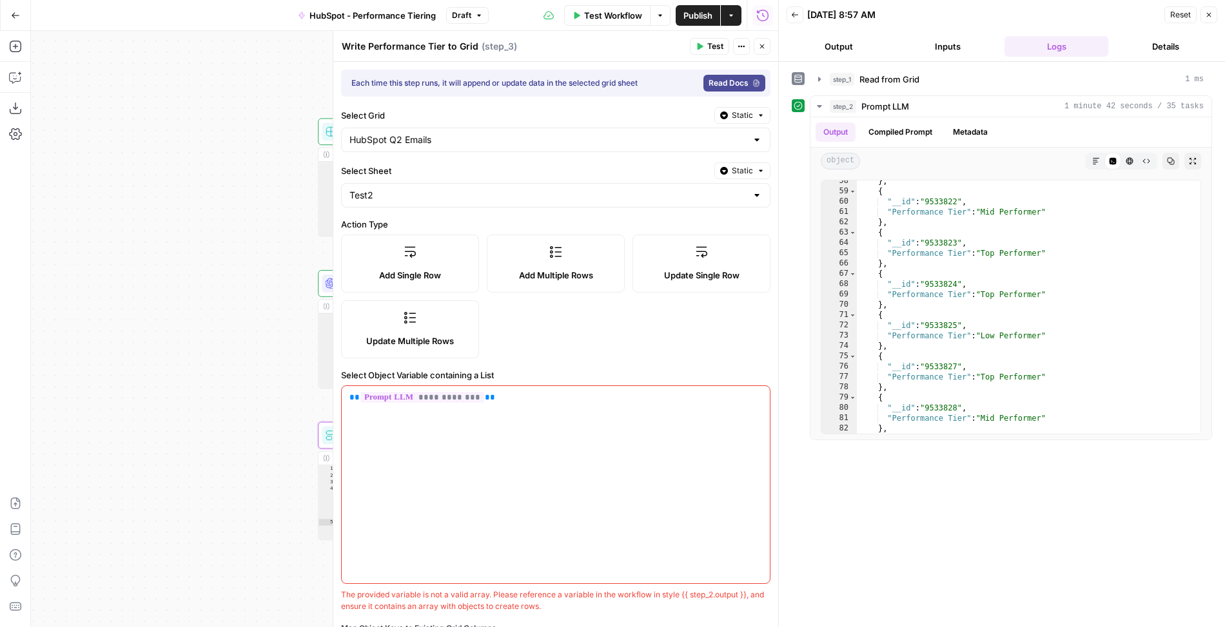
scroll to position [111, 0]
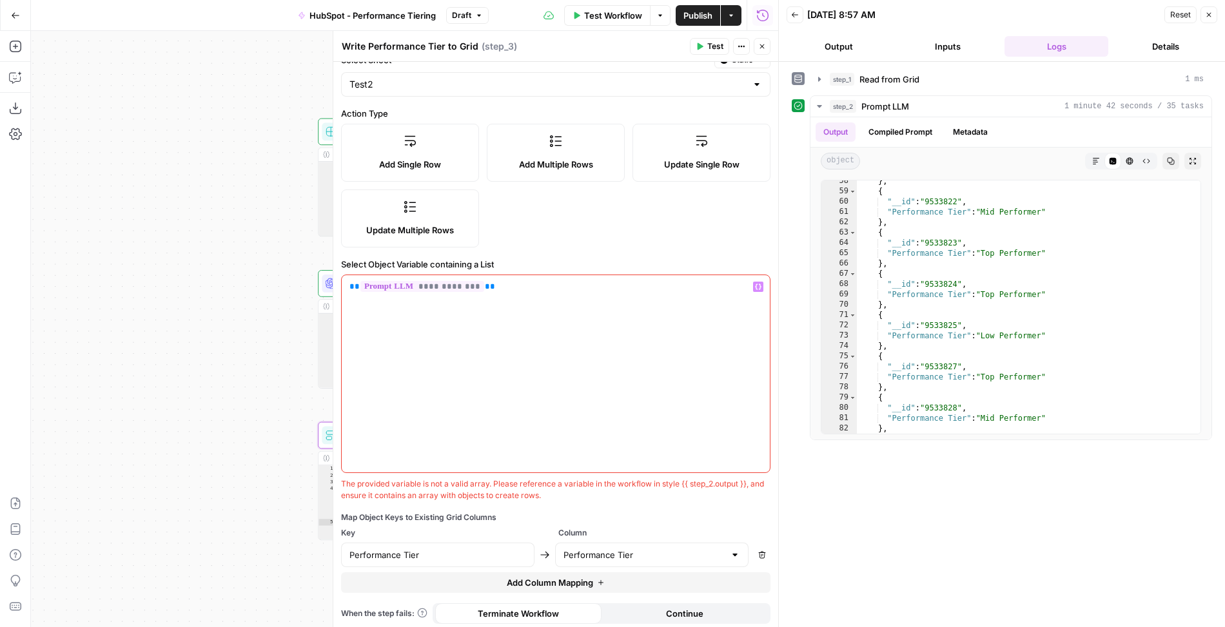
click at [663, 288] on p "**********" at bounding box center [555, 286] width 413 height 13
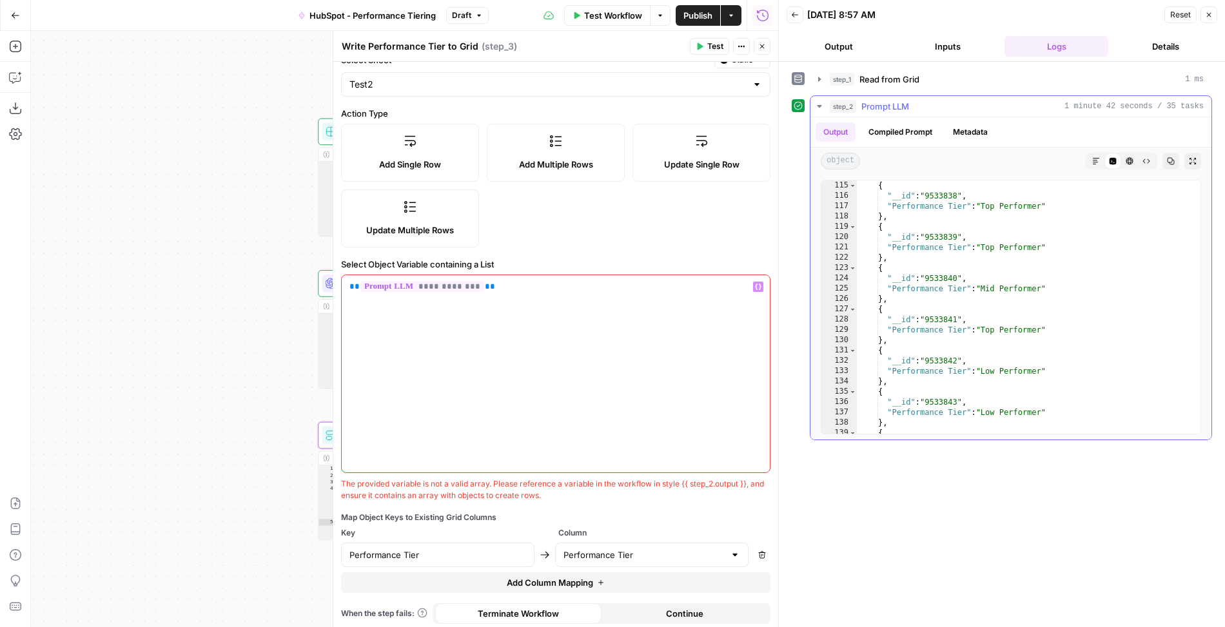
scroll to position [1392, 0]
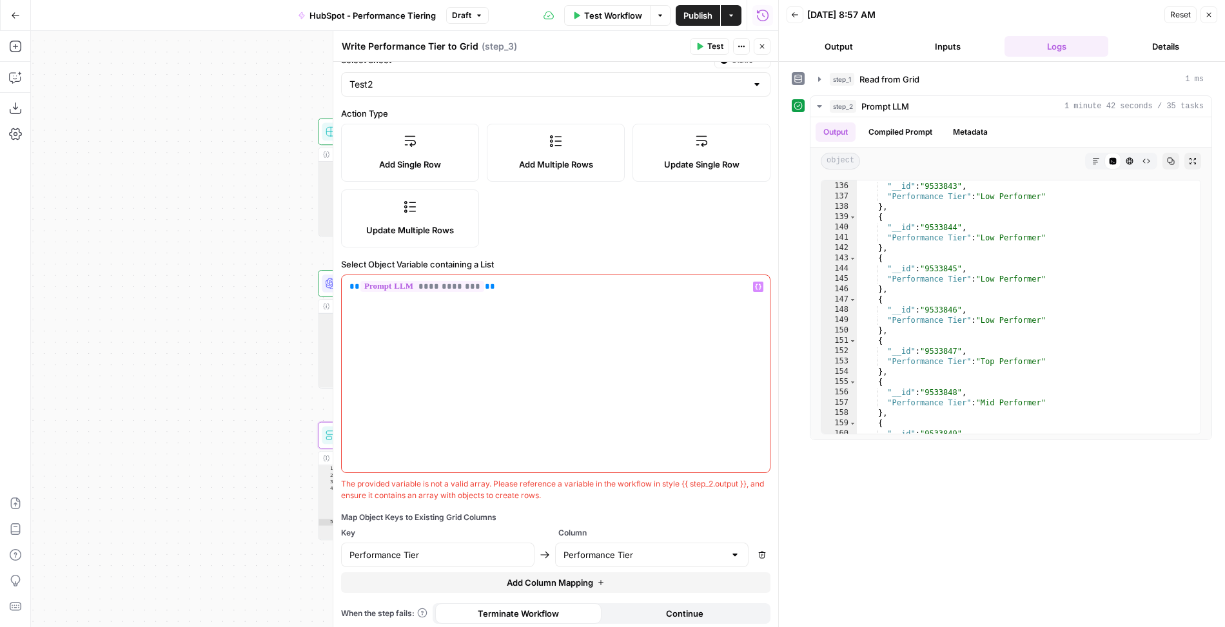
click at [719, 43] on span "Test" at bounding box center [715, 47] width 16 height 12
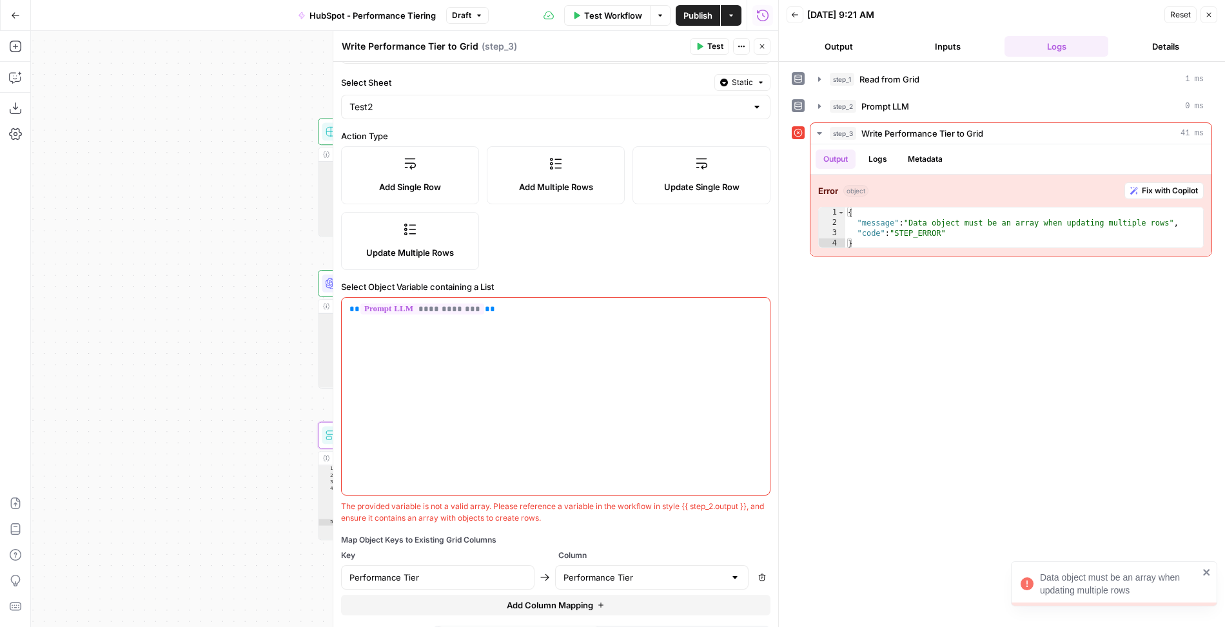
scroll to position [0, 0]
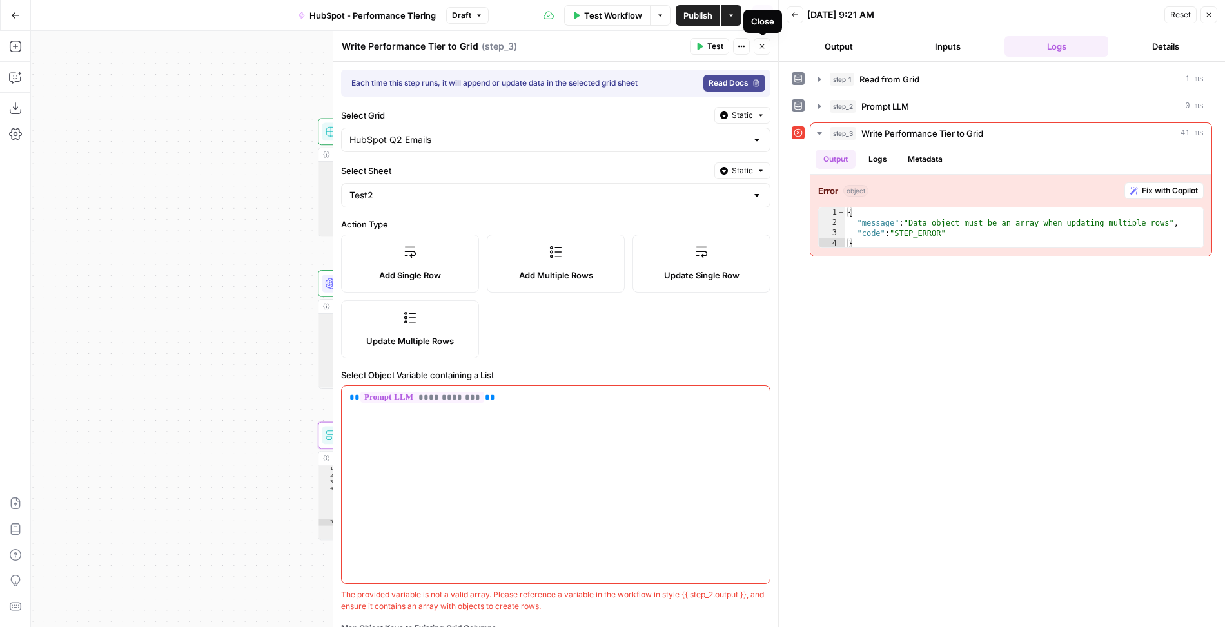
click at [591, 411] on div "**********" at bounding box center [556, 484] width 428 height 197
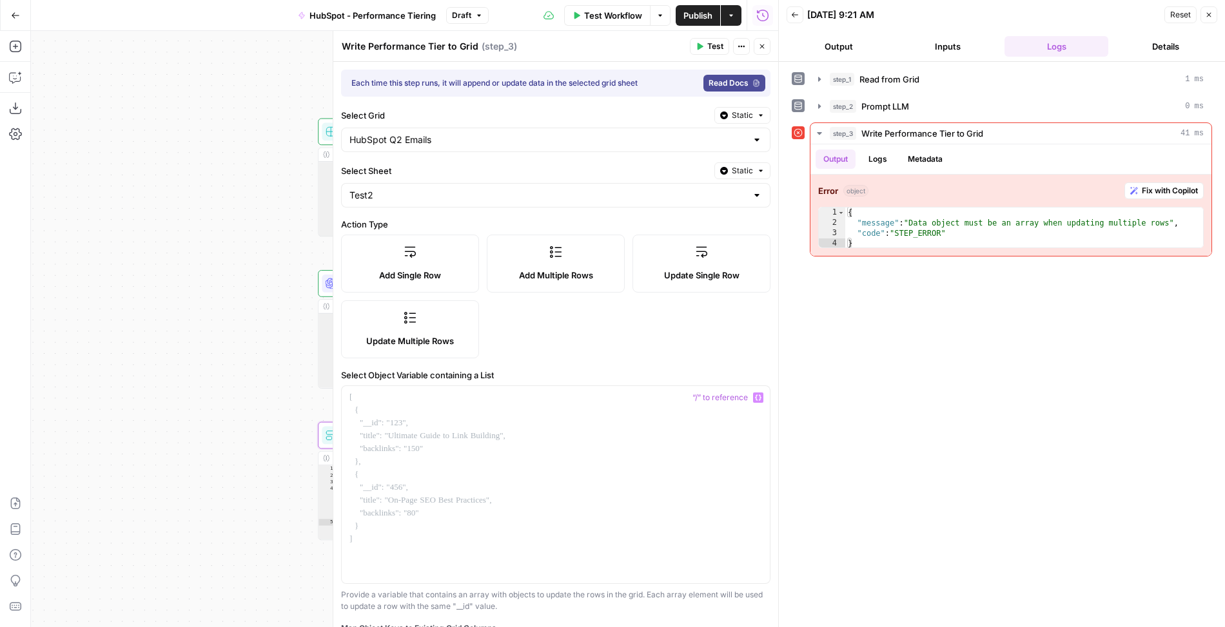
click at [761, 50] on icon "button" at bounding box center [762, 47] width 8 height 8
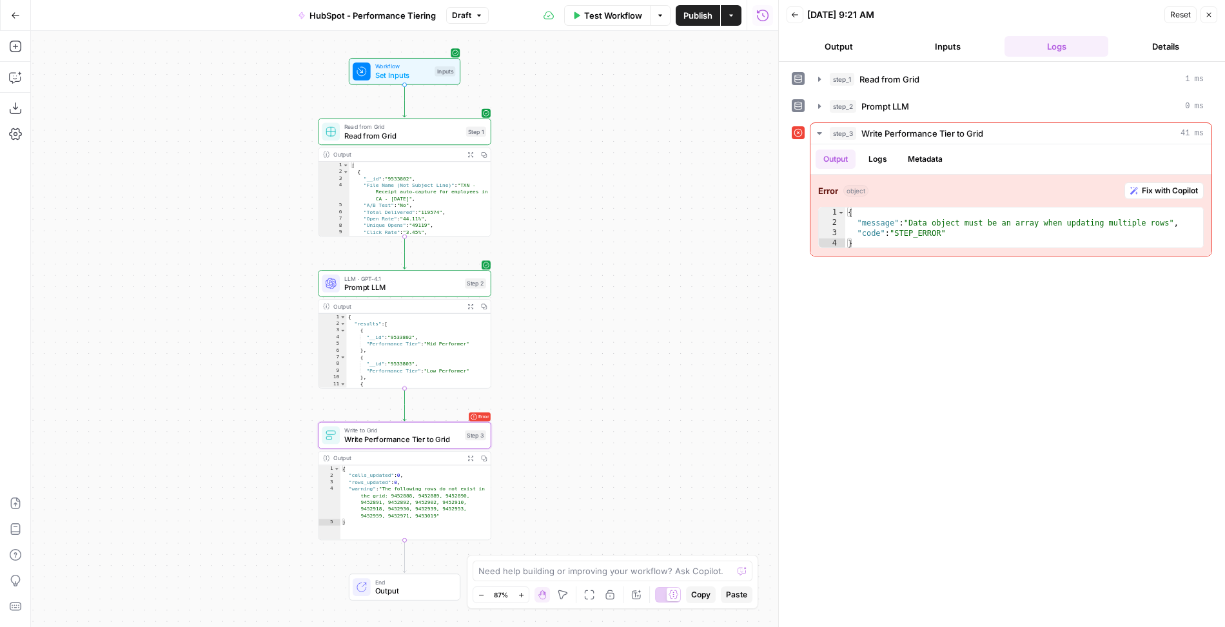
click at [401, 290] on span "Prompt LLM" at bounding box center [402, 287] width 116 height 11
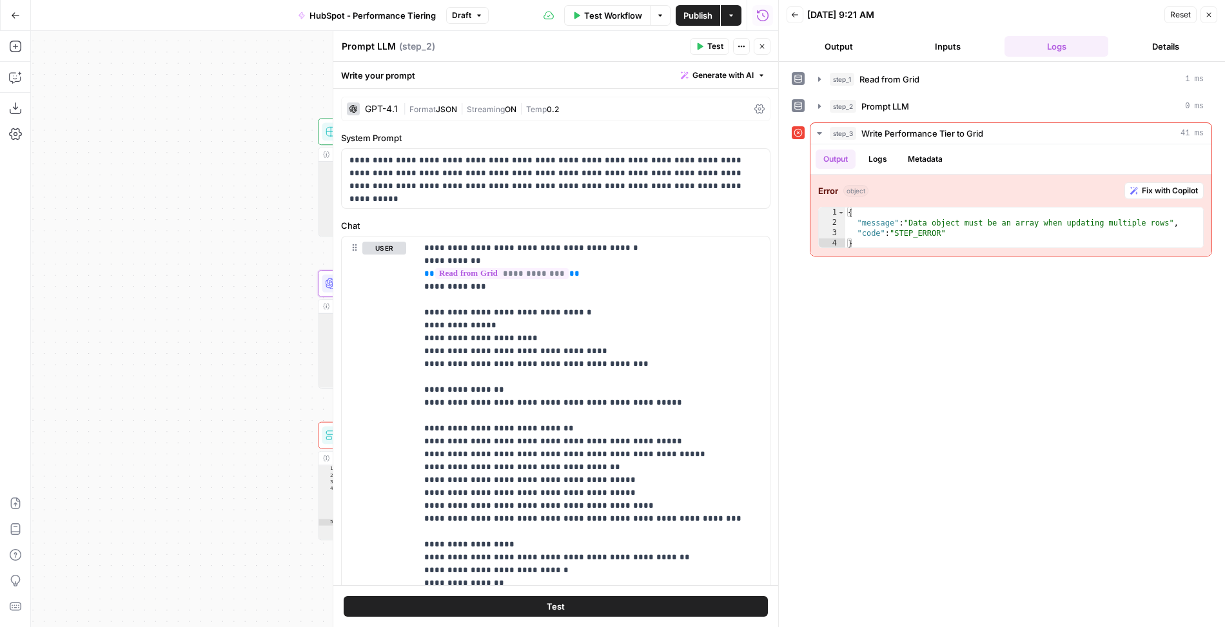
scroll to position [276, 0]
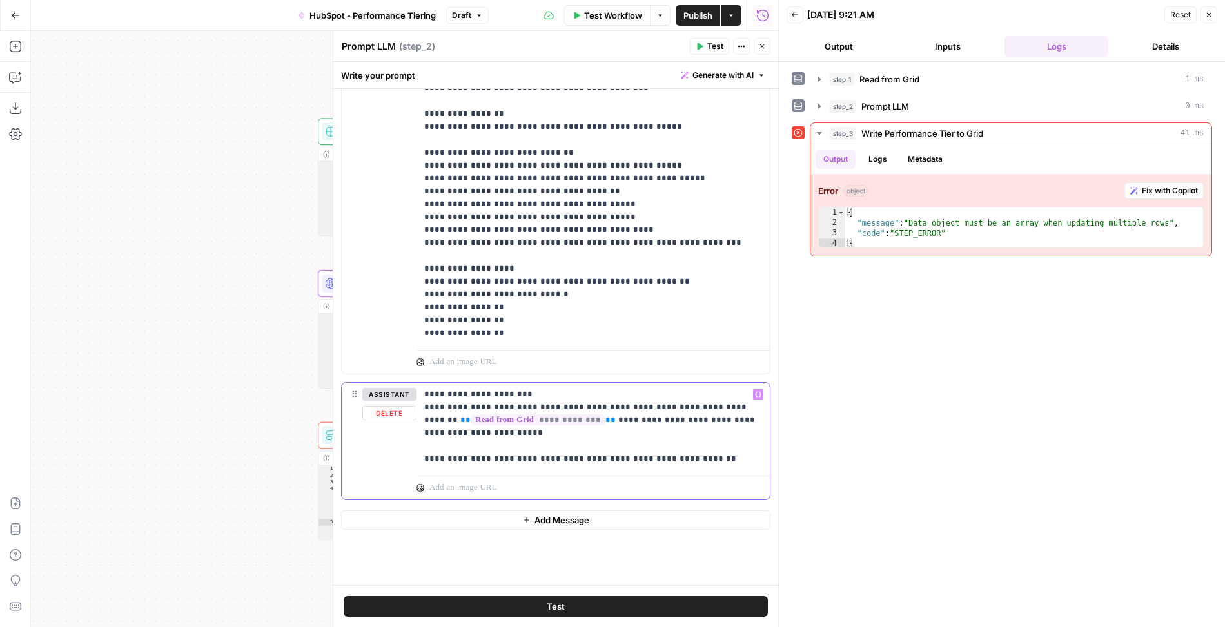
drag, startPoint x: 703, startPoint y: 457, endPoint x: 468, endPoint y: 456, distance: 235.3
click at [468, 456] on p "**********" at bounding box center [593, 426] width 338 height 77
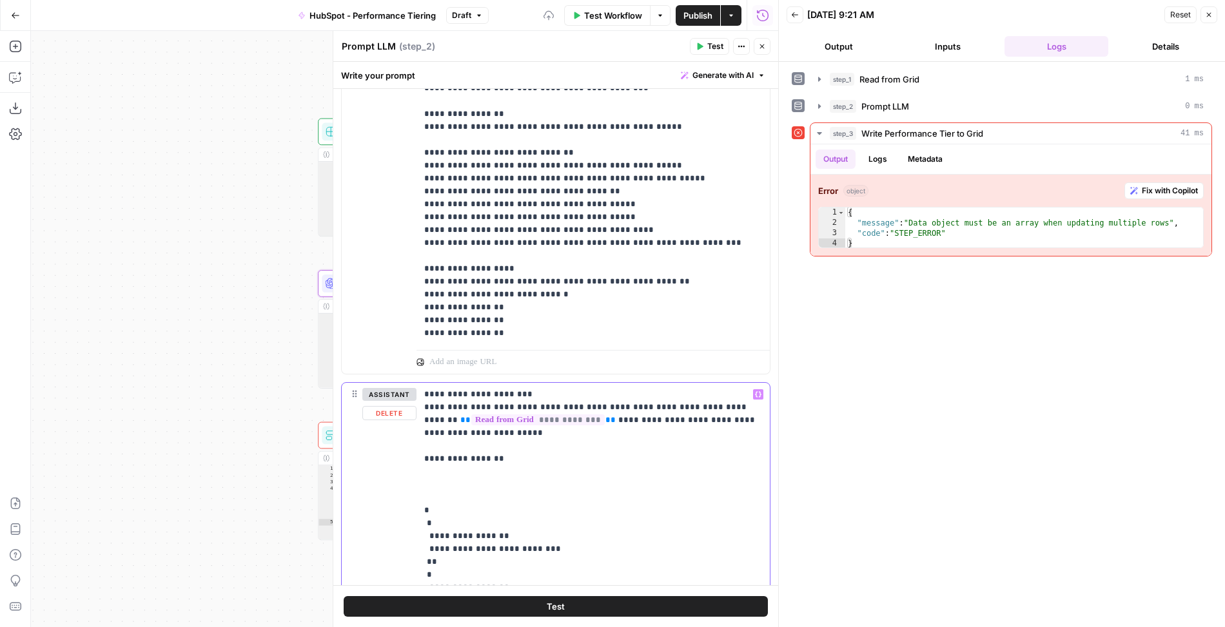
scroll to position [352, 0]
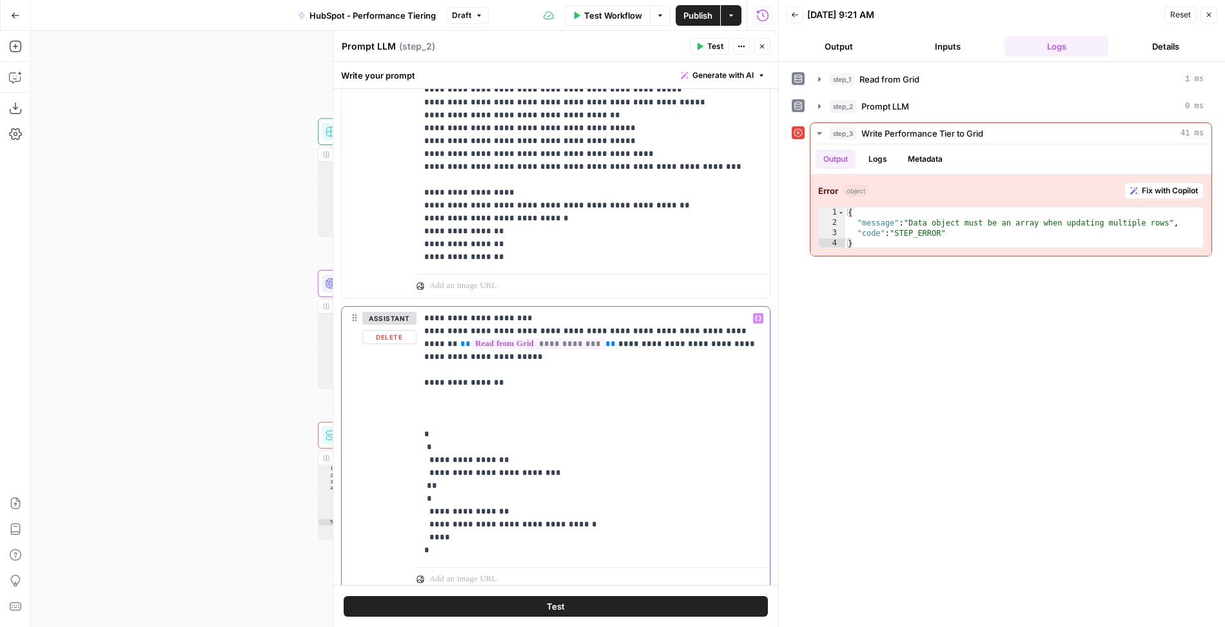
click at [428, 392] on p "**********" at bounding box center [593, 434] width 338 height 245
click at [821, 114] on button "step_2 Prompt LLM 0 ms" at bounding box center [1010, 106] width 401 height 21
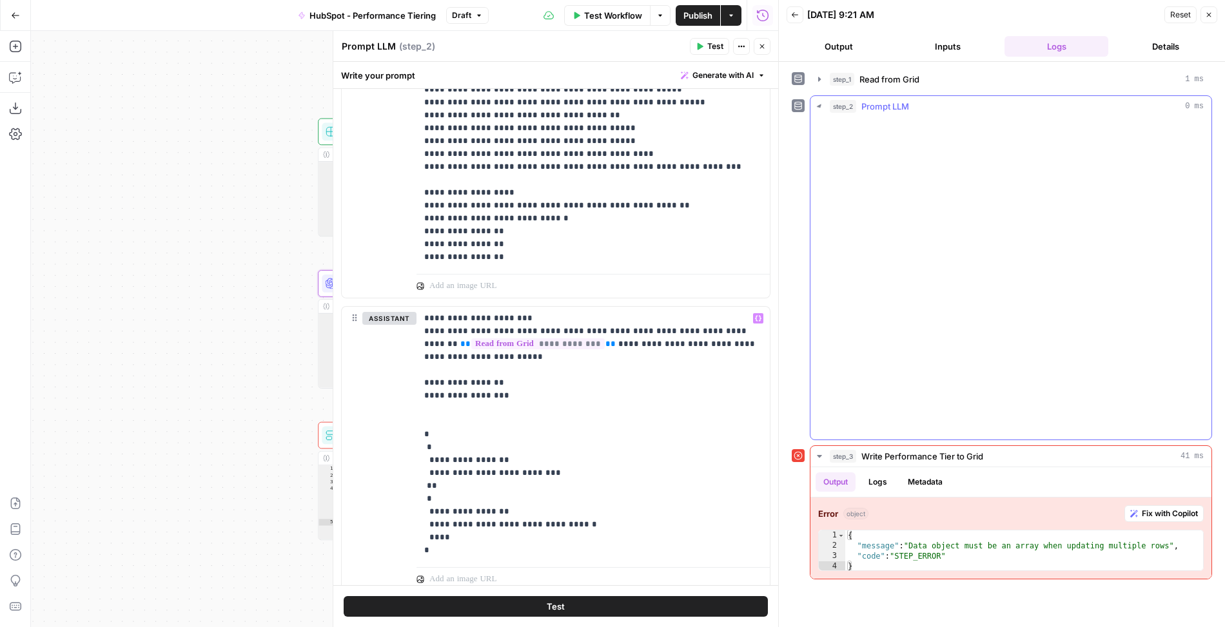
click at [821, 103] on icon "button" at bounding box center [819, 106] width 14 height 14
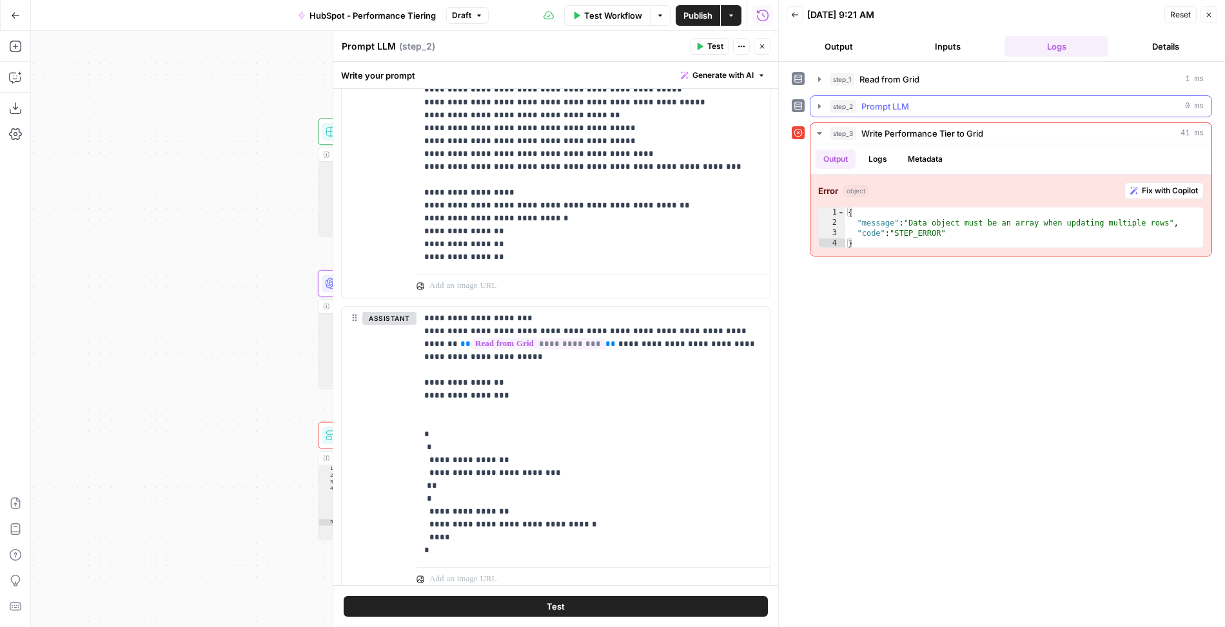
click at [821, 103] on icon "button" at bounding box center [819, 106] width 10 height 10
click at [820, 105] on icon "button" at bounding box center [819, 106] width 5 height 3
click at [818, 110] on button "step_2 Prompt LLM 0 ms" at bounding box center [1010, 106] width 401 height 21
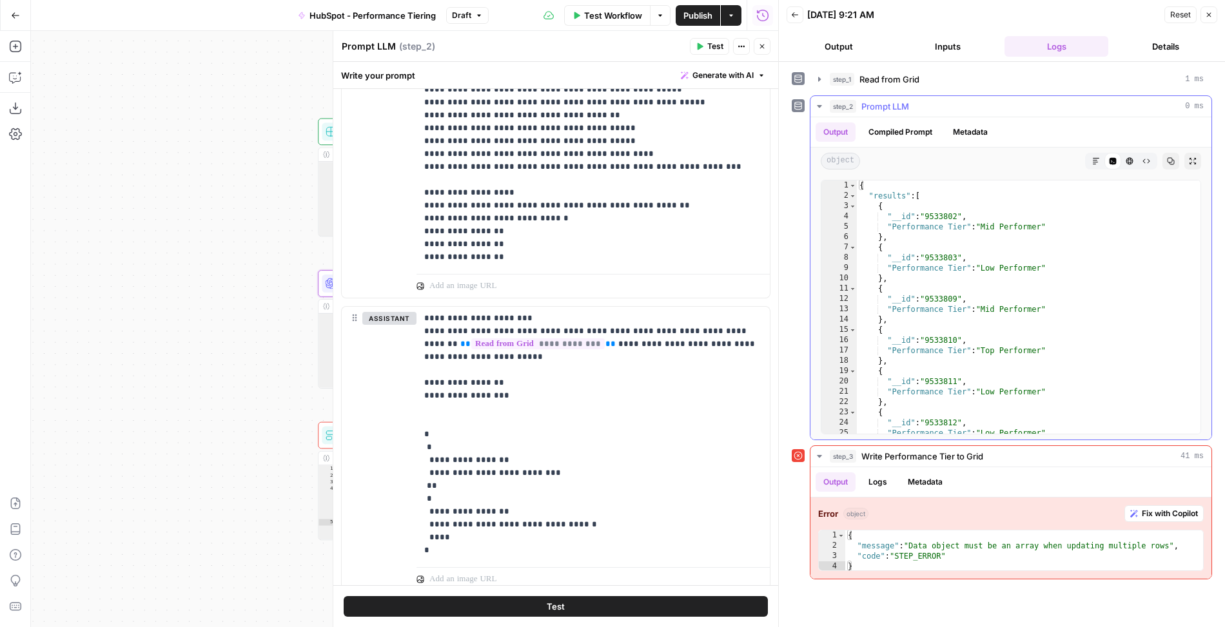
scroll to position [0, 0]
click at [763, 47] on icon "button" at bounding box center [762, 47] width 8 height 8
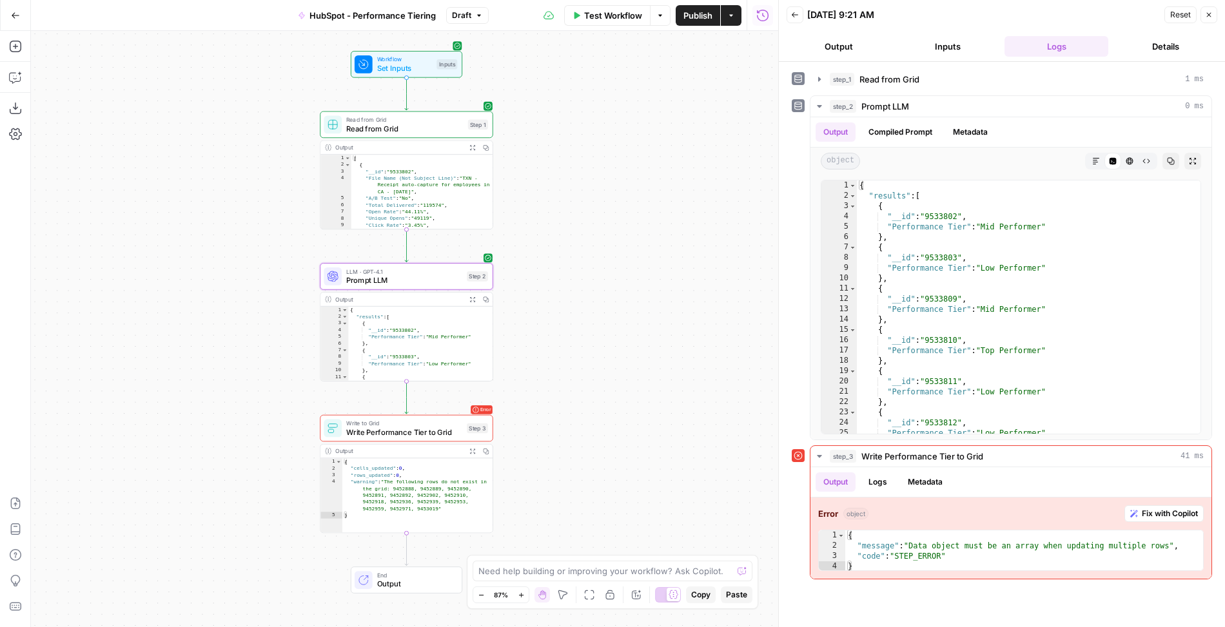
drag, startPoint x: 562, startPoint y: 317, endPoint x: 633, endPoint y: 195, distance: 141.0
click at [632, 196] on div "Workflow Set Inputs Inputs Read from Grid Read from Grid Step 1 Output Expand O…" at bounding box center [404, 329] width 747 height 596
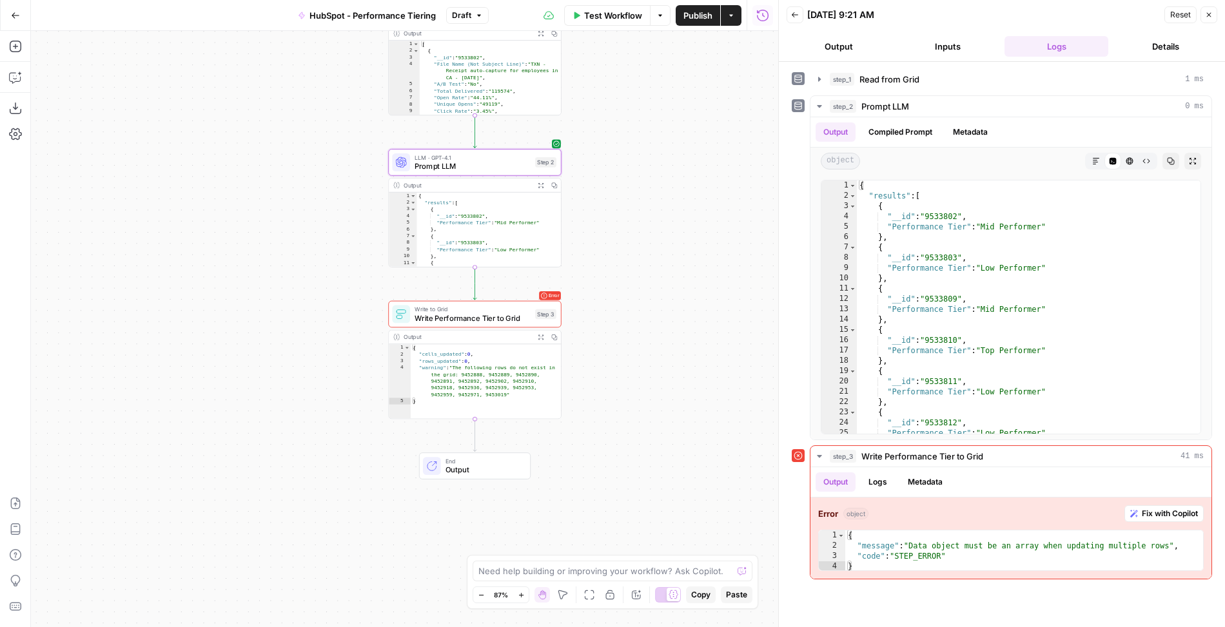
click at [513, 309] on span "Write to Grid" at bounding box center [473, 309] width 116 height 9
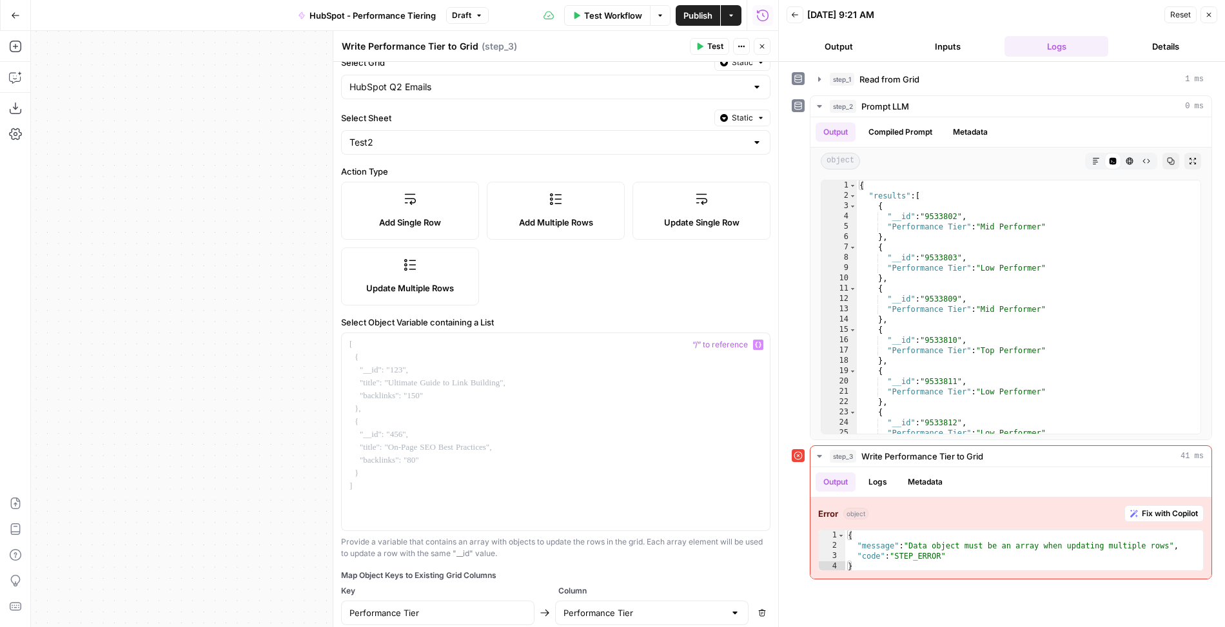
scroll to position [111, 0]
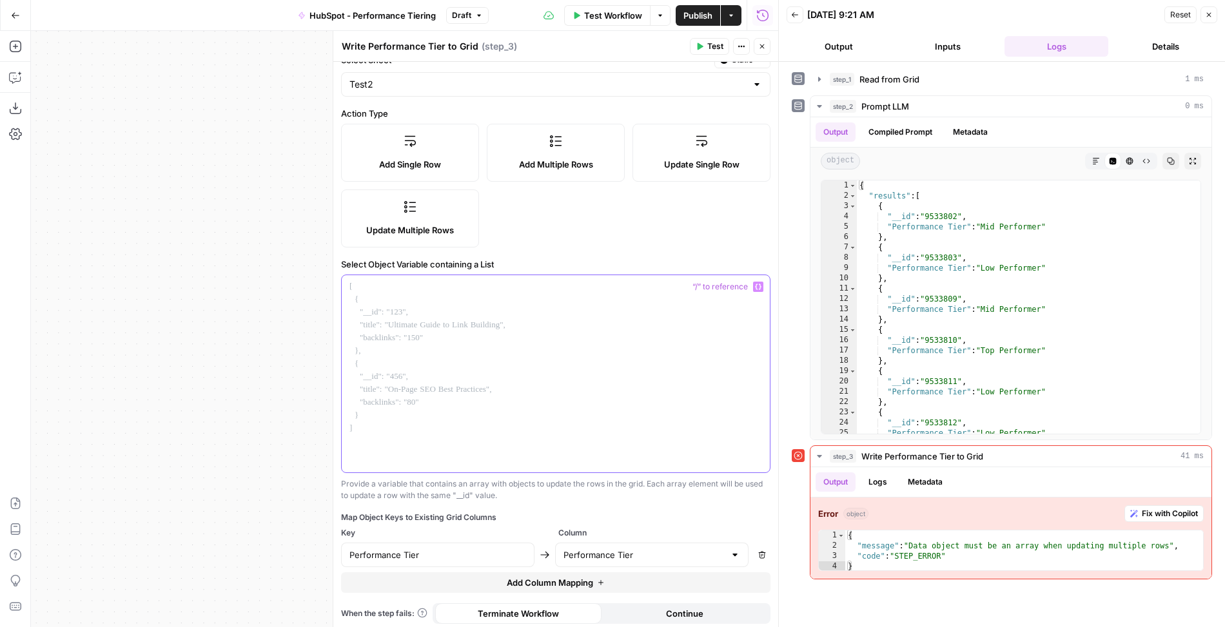
click at [505, 380] on div at bounding box center [556, 373] width 428 height 197
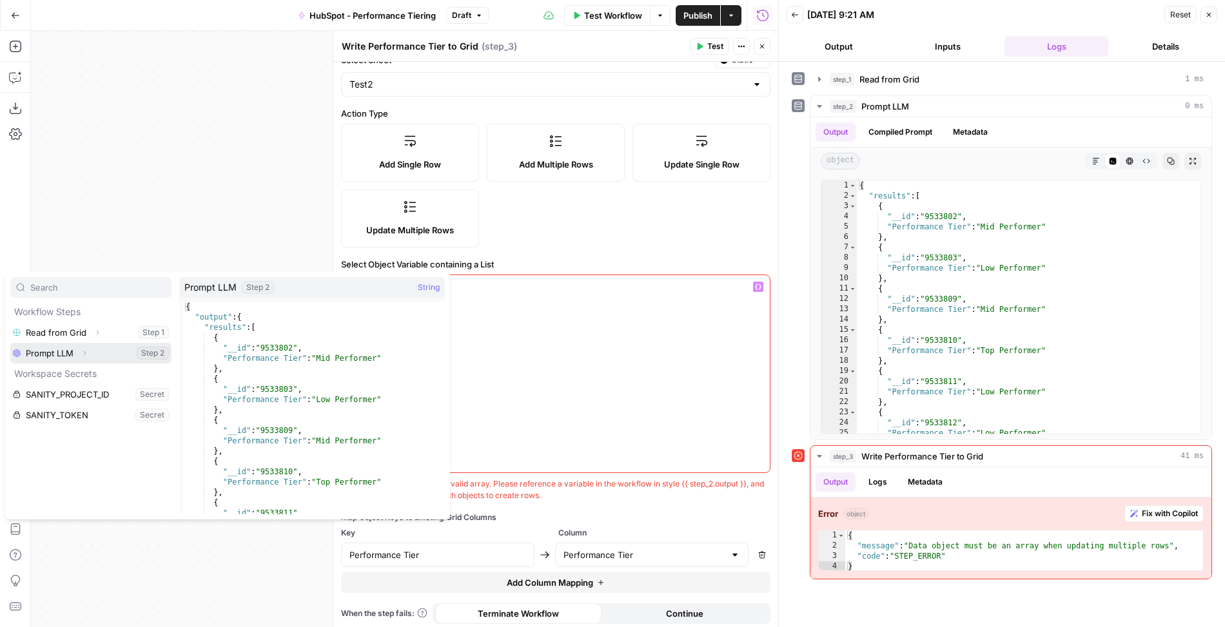
click at [87, 355] on icon "button" at bounding box center [85, 353] width 8 height 8
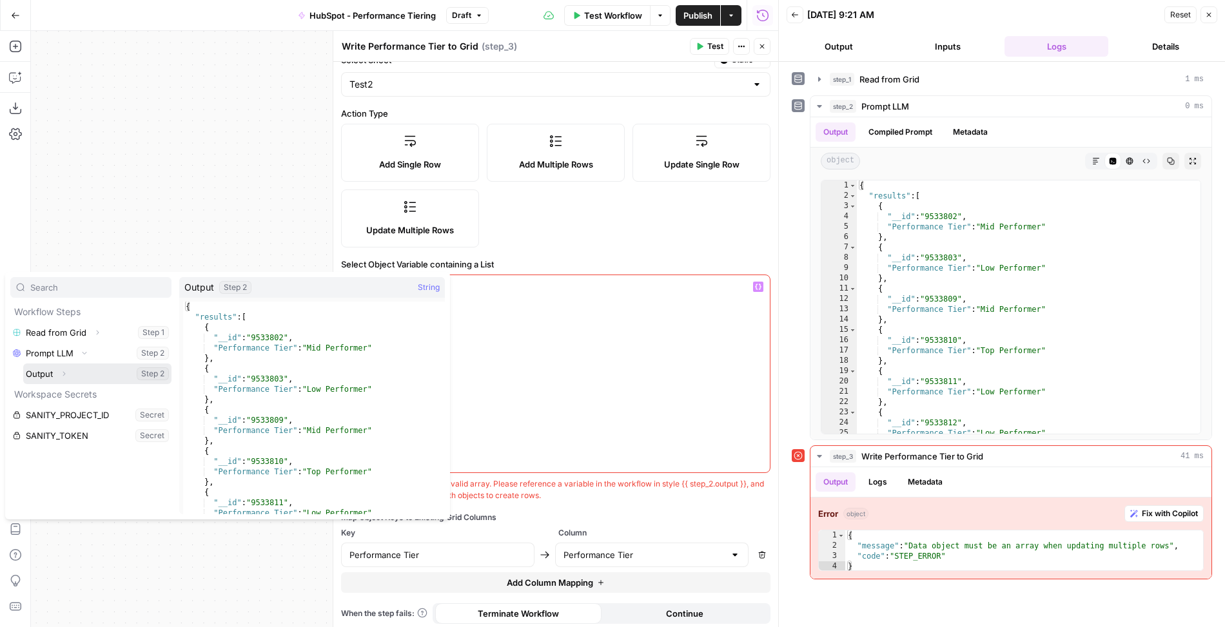
click at [74, 376] on button "Select variable Output" at bounding box center [97, 374] width 148 height 21
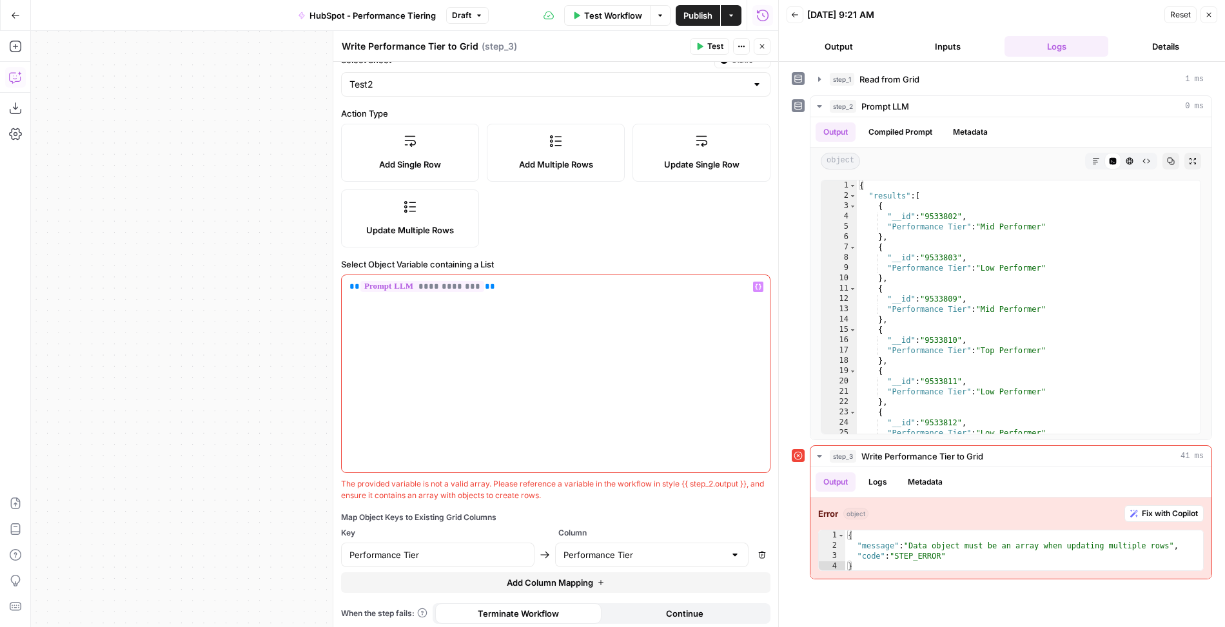
click at [14, 75] on icon "button" at bounding box center [15, 77] width 13 height 13
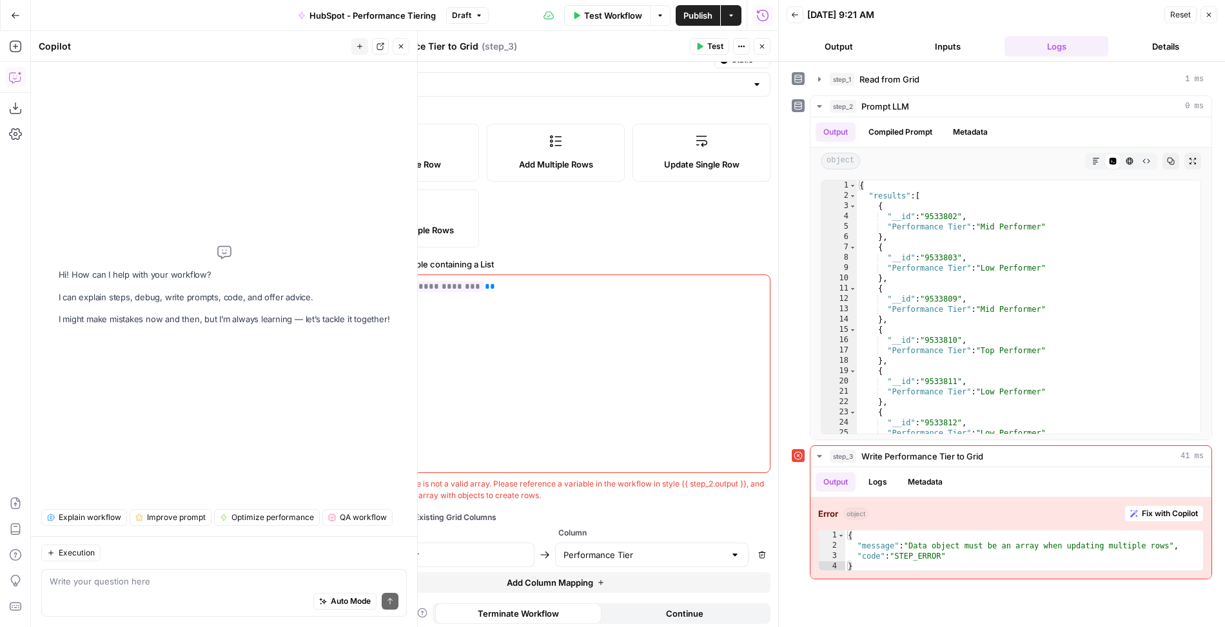
click at [181, 580] on textarea at bounding box center [224, 581] width 349 height 13
type textarea "is step_2.output not in an array with objects? I feel like it is"
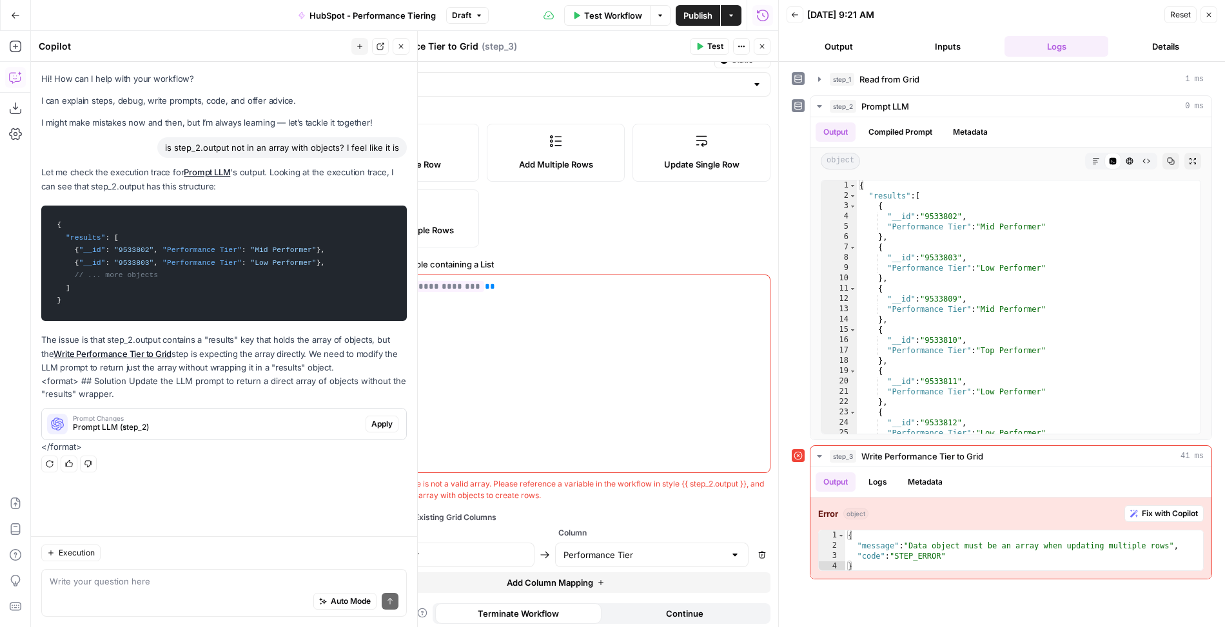
click at [386, 421] on span "Apply" at bounding box center [381, 424] width 21 height 12
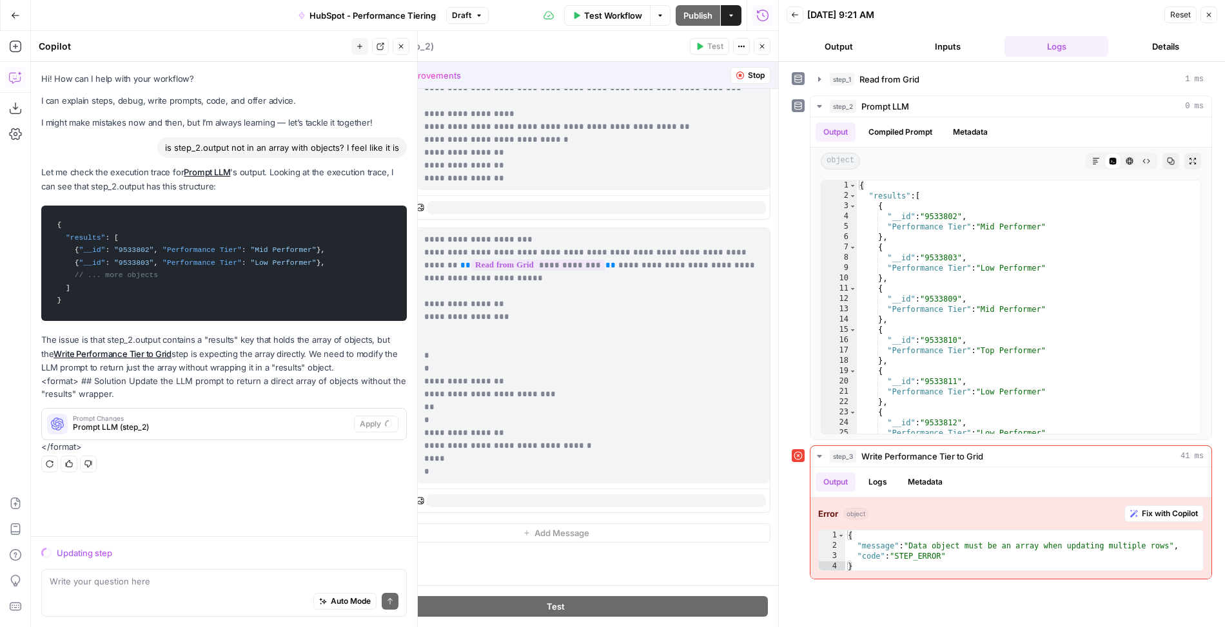
scroll to position [444, 0]
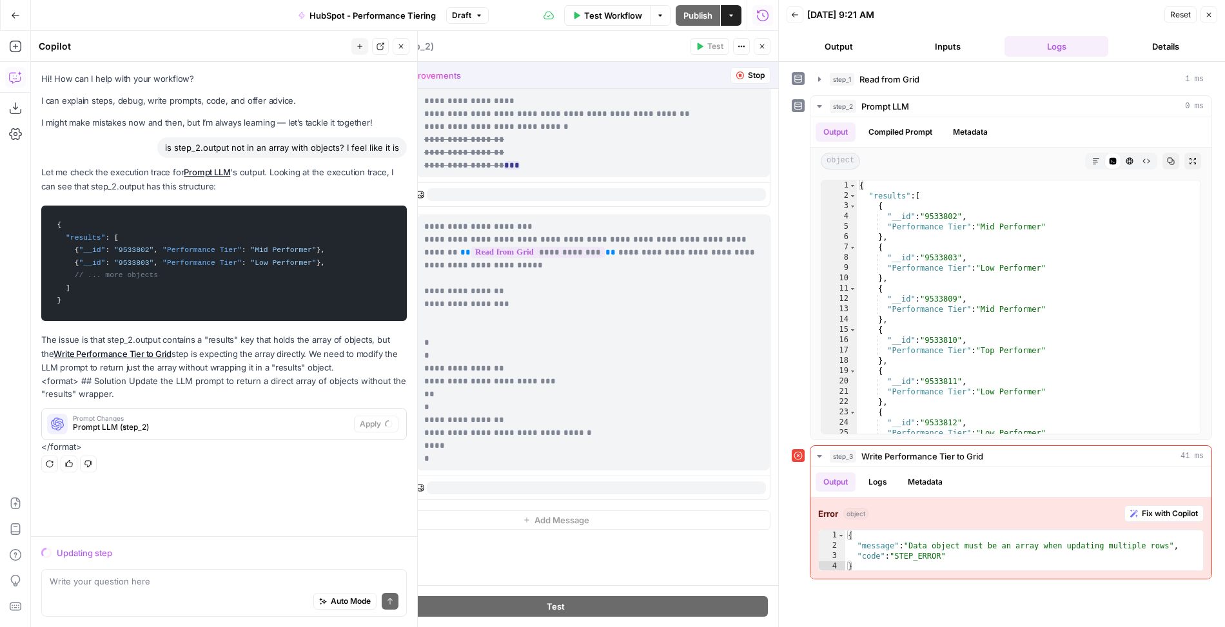
click at [786, 191] on div "step_1 Read from Grid 1 ms step_2 Prompt LLM 0 ms Output Compiled Prompt Metada…" at bounding box center [1002, 344] width 446 height 565
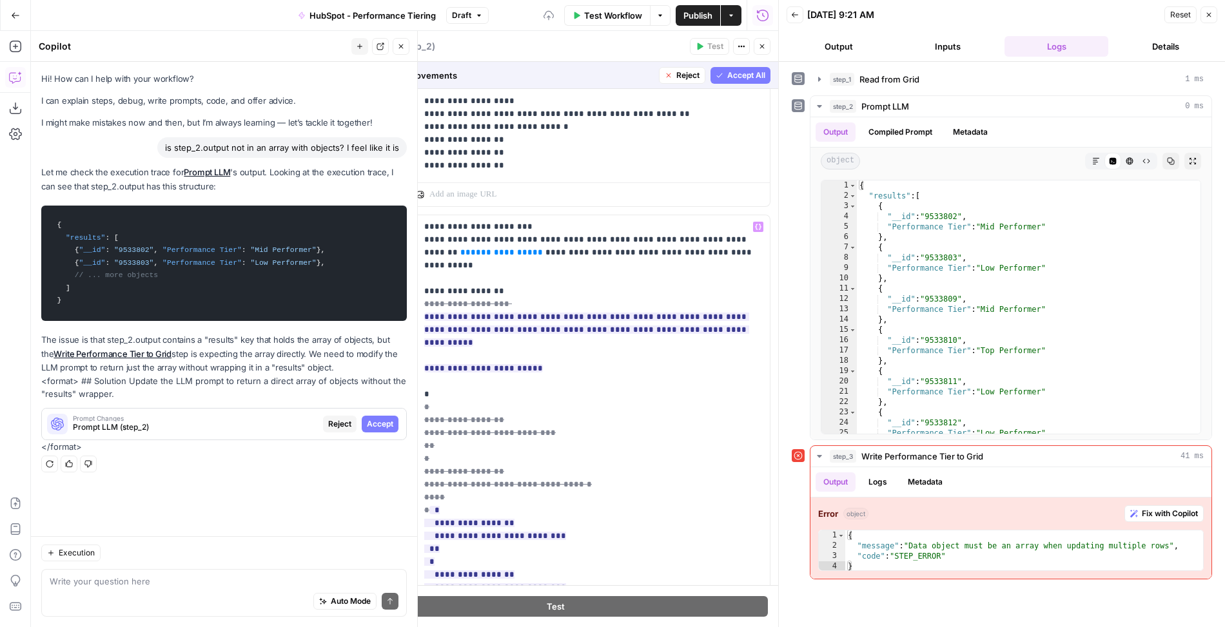
click at [744, 70] on span "Accept All" at bounding box center [746, 76] width 38 height 12
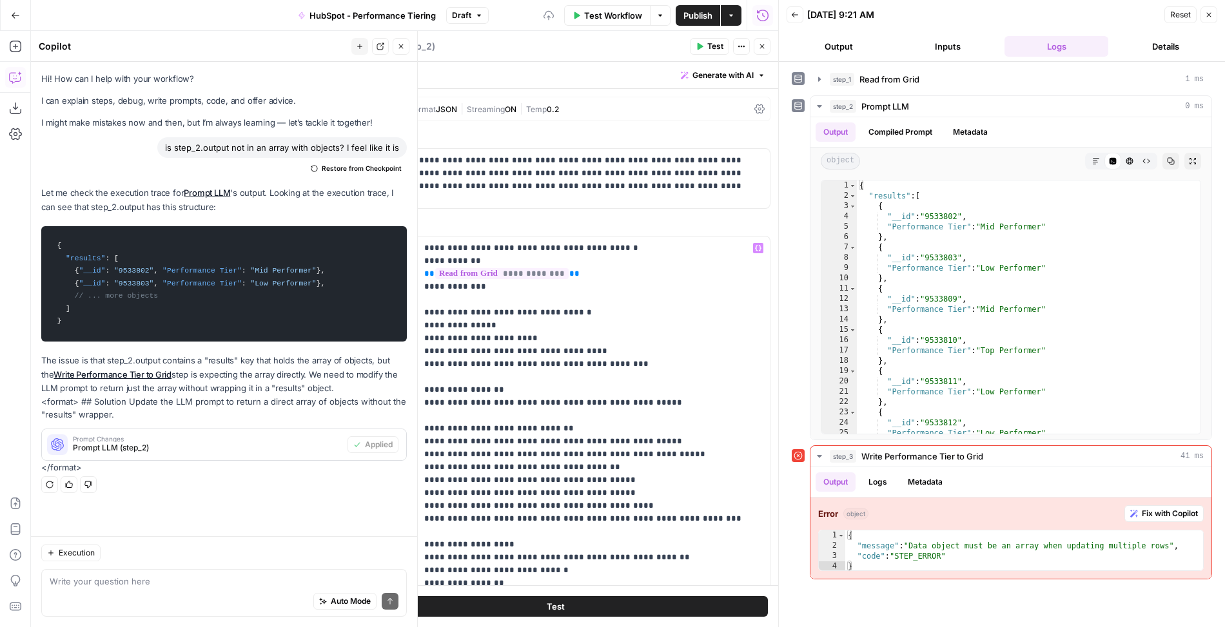
scroll to position [547, 0]
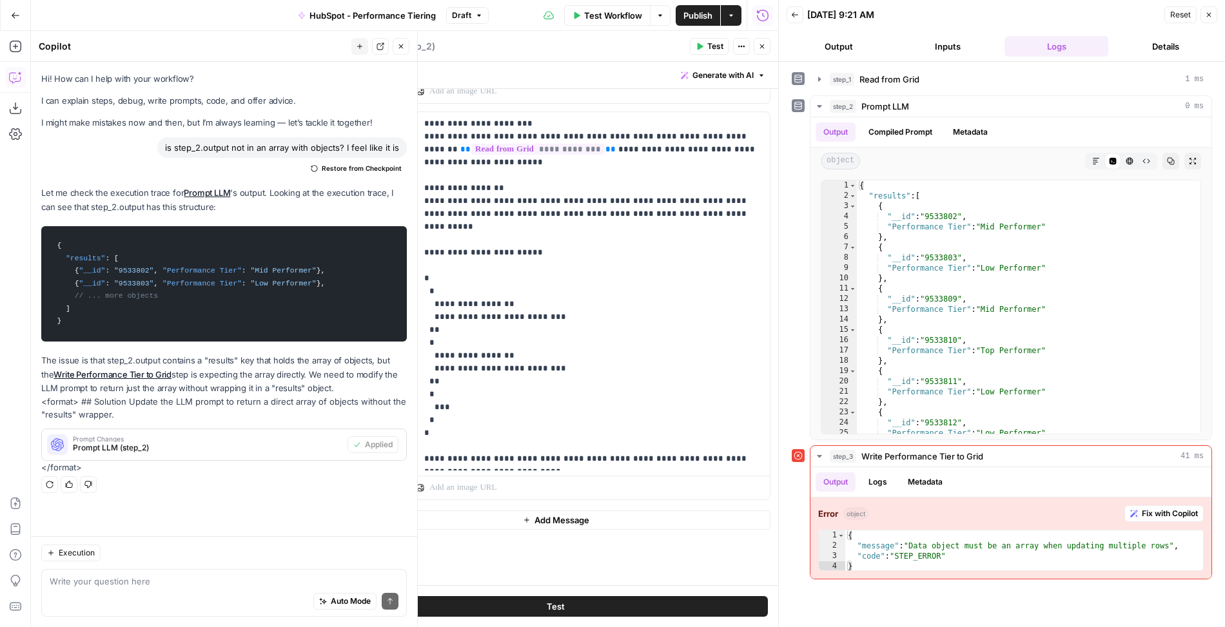
click at [572, 600] on button "Test" at bounding box center [556, 606] width 424 height 21
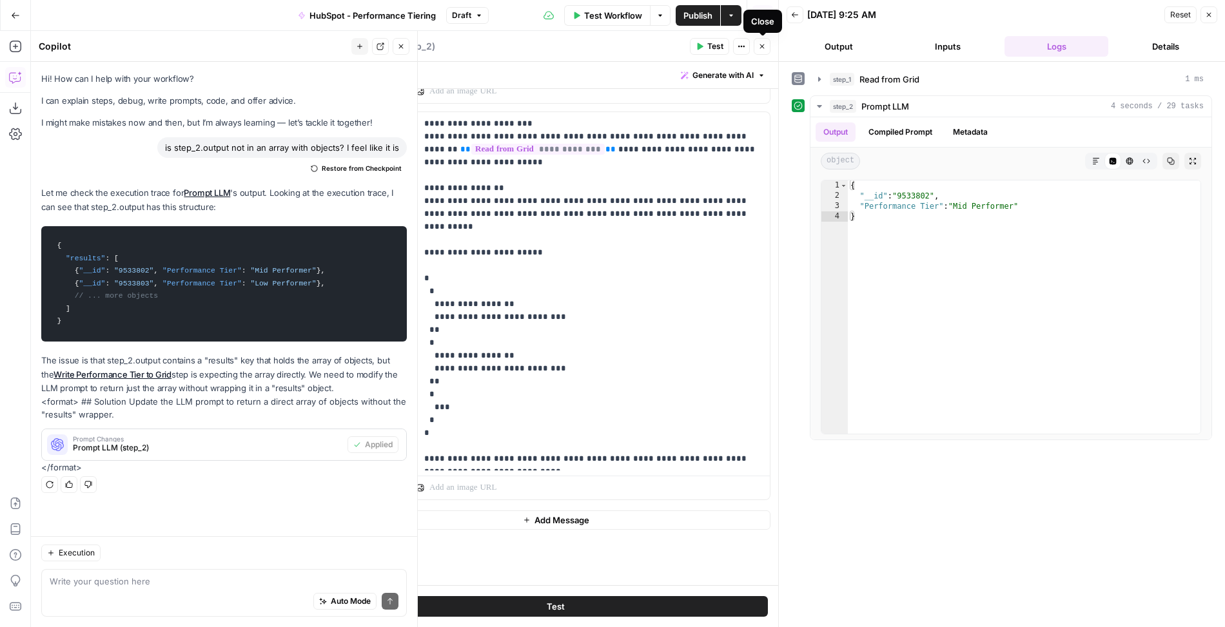
click at [765, 51] on button "Close" at bounding box center [762, 46] width 17 height 17
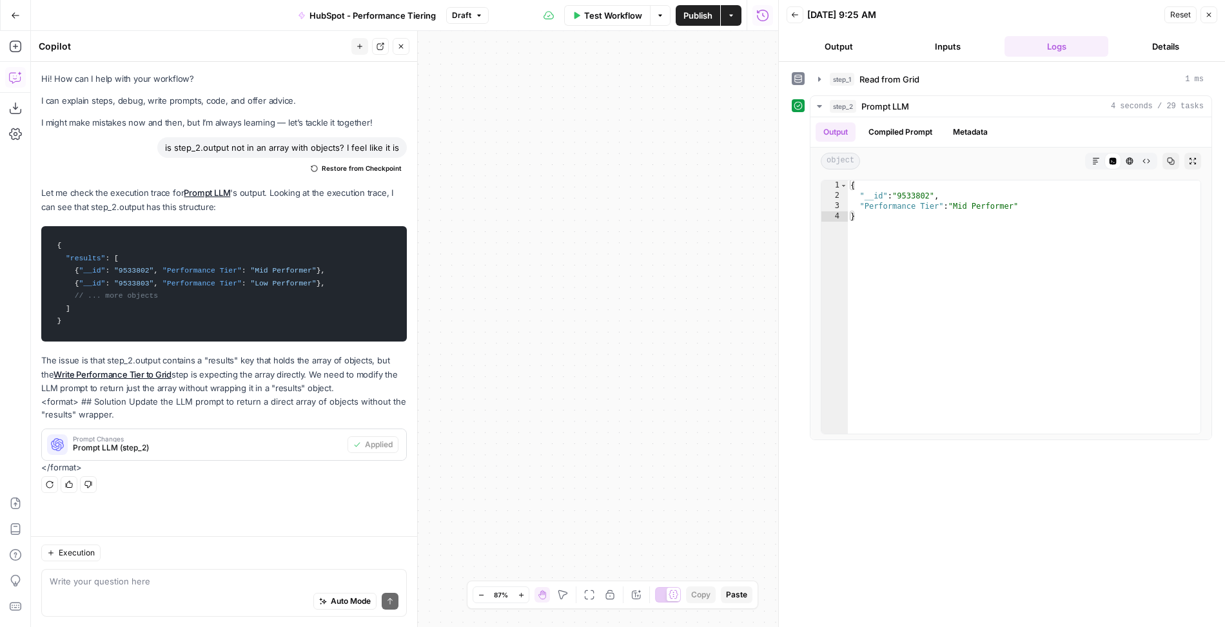
drag, startPoint x: 569, startPoint y: 207, endPoint x: 754, endPoint y: 193, distance: 185.6
click at [754, 193] on div "Workflow Set Inputs Inputs Read from Grid Read from Grid Step 1 Output Expand O…" at bounding box center [404, 329] width 747 height 596
drag, startPoint x: 478, startPoint y: 288, endPoint x: 763, endPoint y: 308, distance: 285.0
click at [763, 308] on div "Workflow Set Inputs Inputs Read from Grid Read from Grid Step 1 Output Expand O…" at bounding box center [404, 329] width 747 height 596
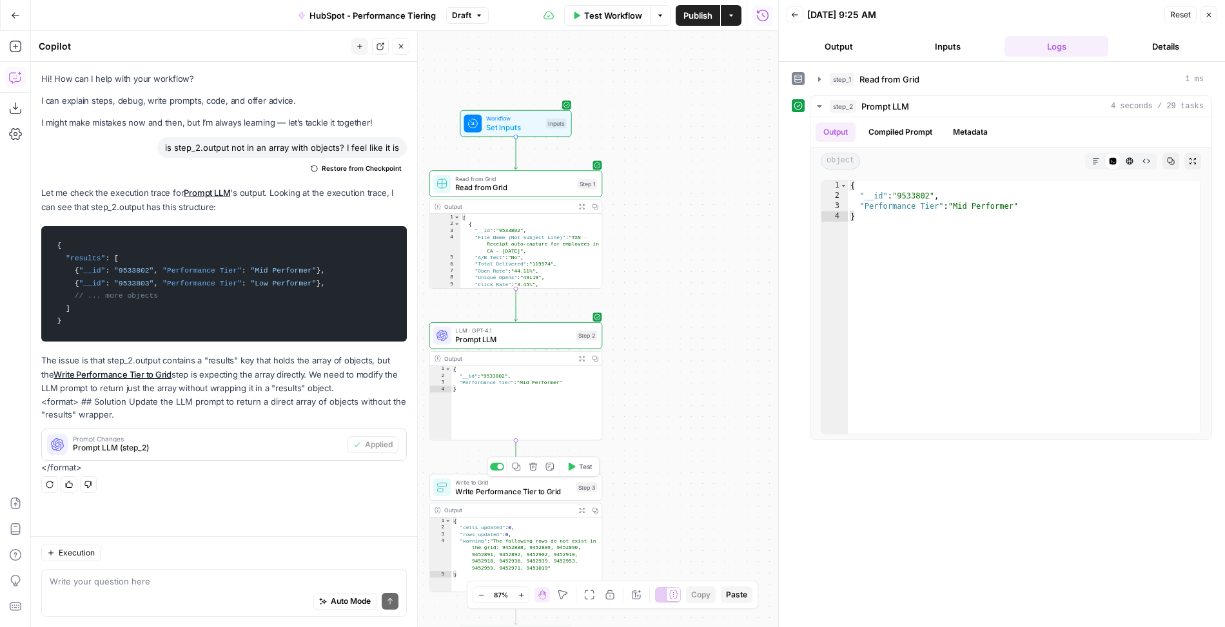
click at [547, 491] on span "Write Performance Tier to Grid" at bounding box center [513, 491] width 116 height 11
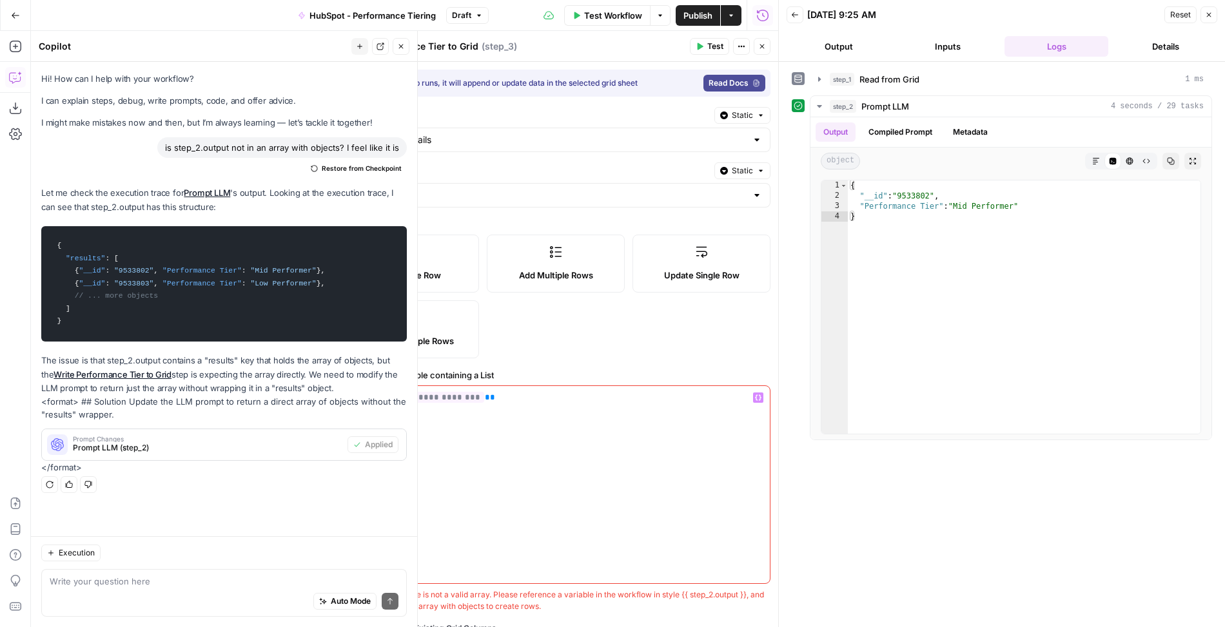
scroll to position [111, 0]
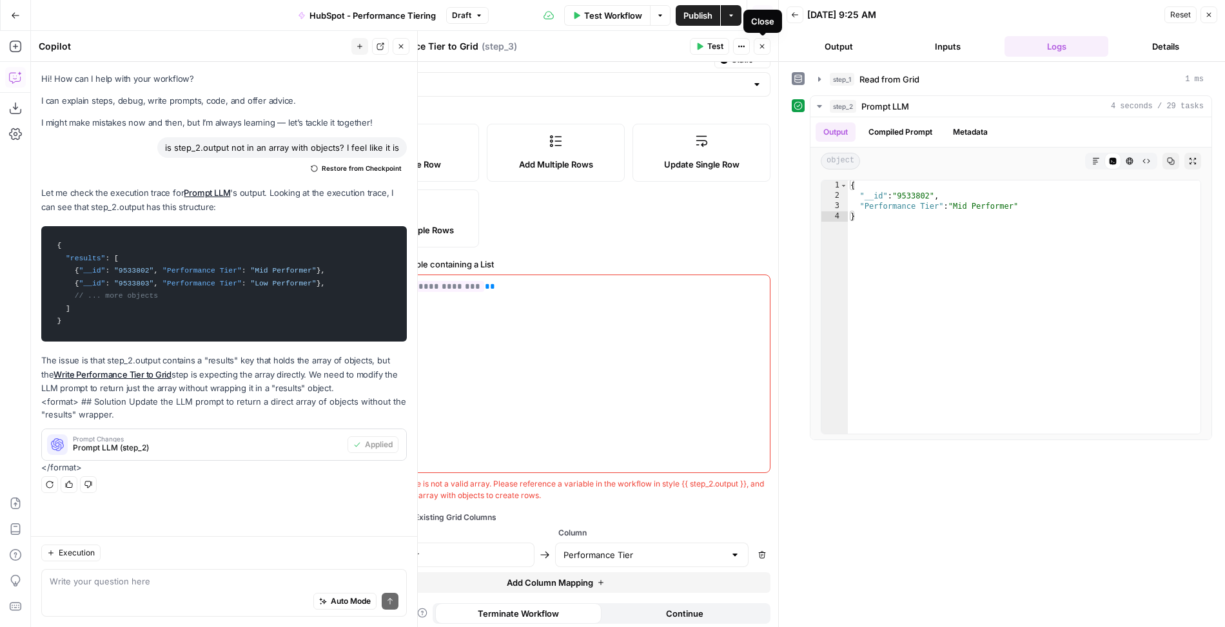
click at [769, 45] on button "Close" at bounding box center [762, 46] width 17 height 17
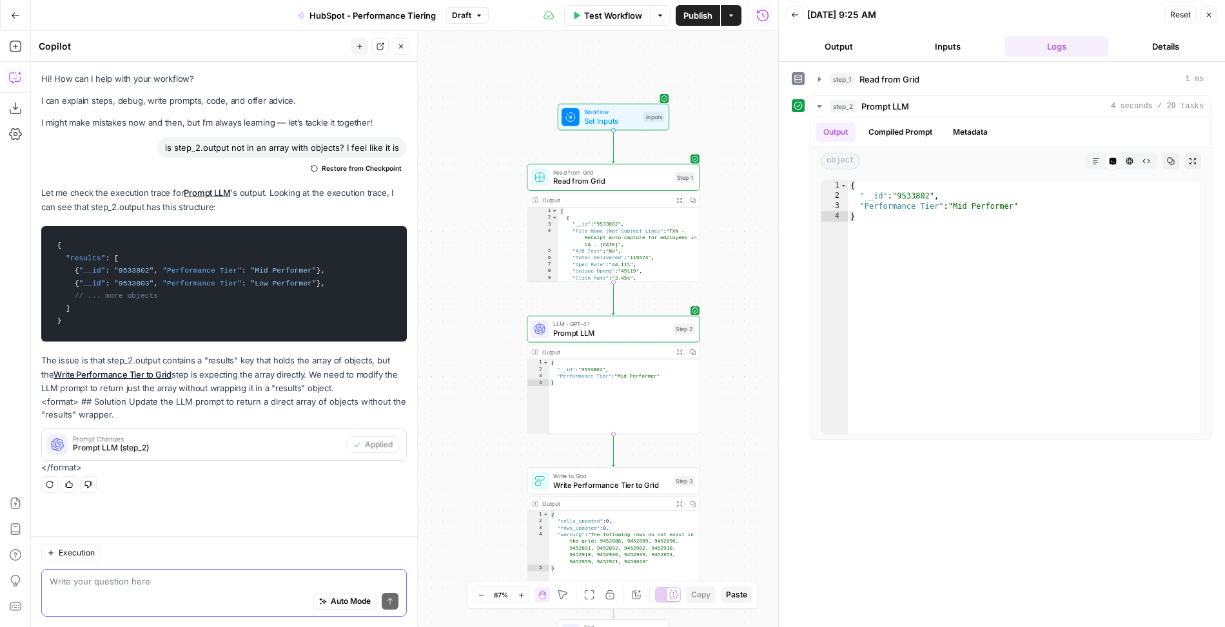
click at [230, 578] on textarea at bounding box center [224, 581] width 349 height 13
click at [578, 485] on span "Write Performance Tier to Grid" at bounding box center [611, 485] width 116 height 11
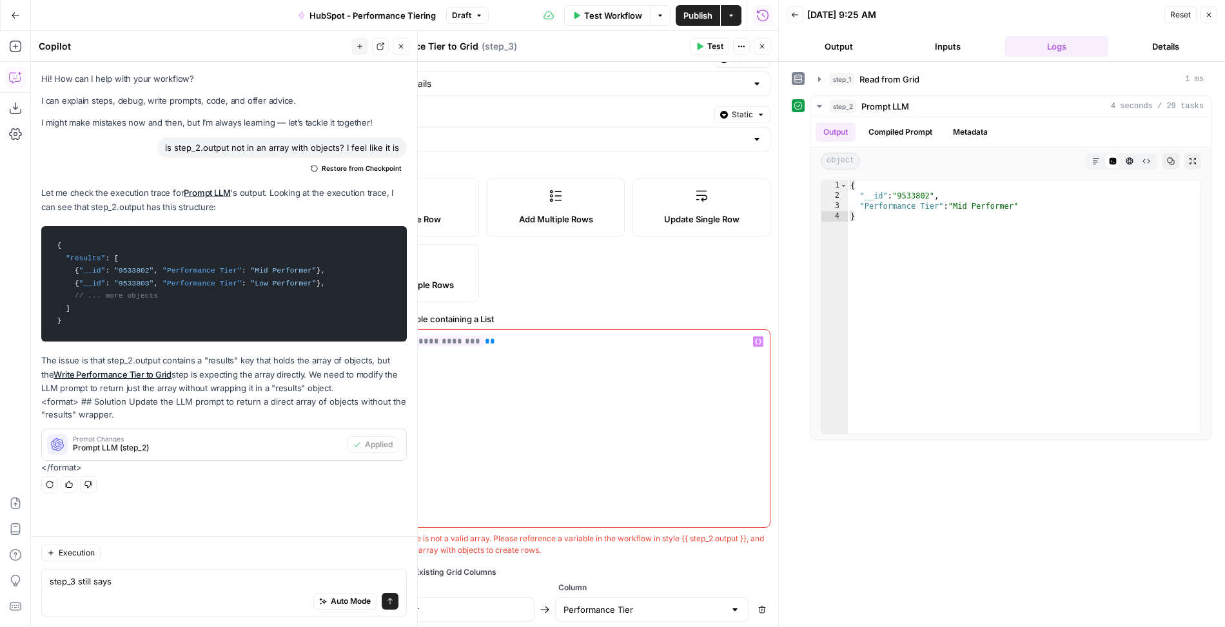
scroll to position [101, 0]
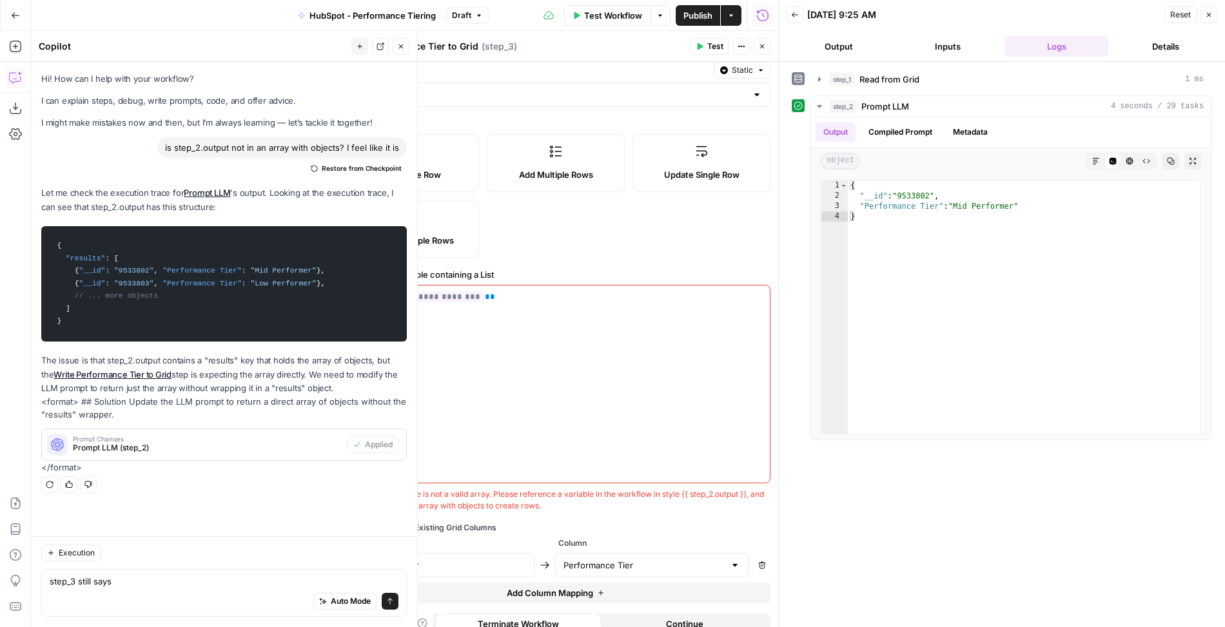
drag, startPoint x: 557, startPoint y: 503, endPoint x: 340, endPoint y: 493, distance: 217.5
click at [340, 493] on form "**********" at bounding box center [555, 344] width 445 height 565
copy div "The provided variable is not a valid array. Please reference a variable in the …"
click at [156, 579] on textarea "step_3 still says" at bounding box center [224, 581] width 349 height 13
paste textarea "The provided variable is not a valid array. Please reference a variable in the …"
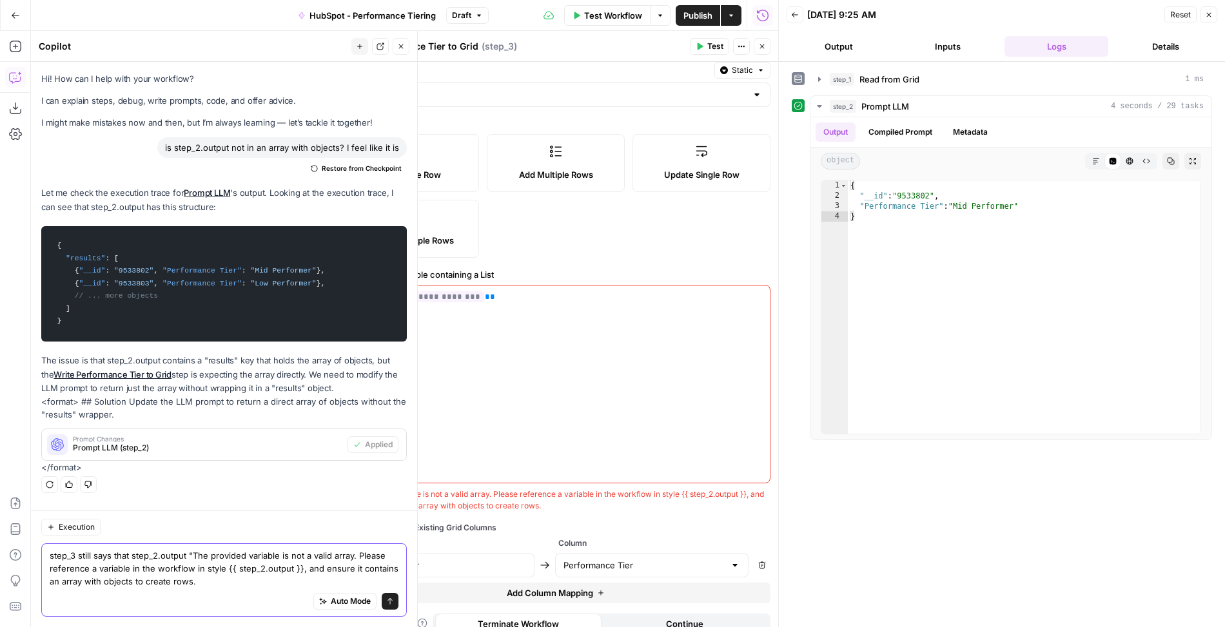
type textarea "step_3 still says that step_2.output "The provided variable is not a valid arra…"
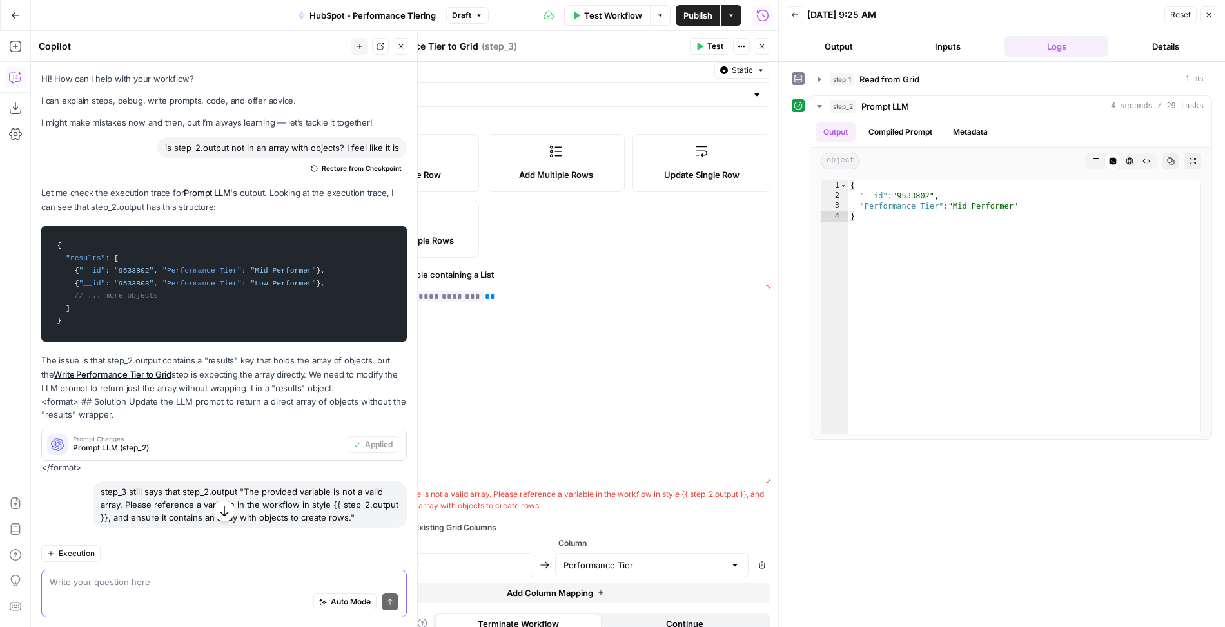
scroll to position [262, 0]
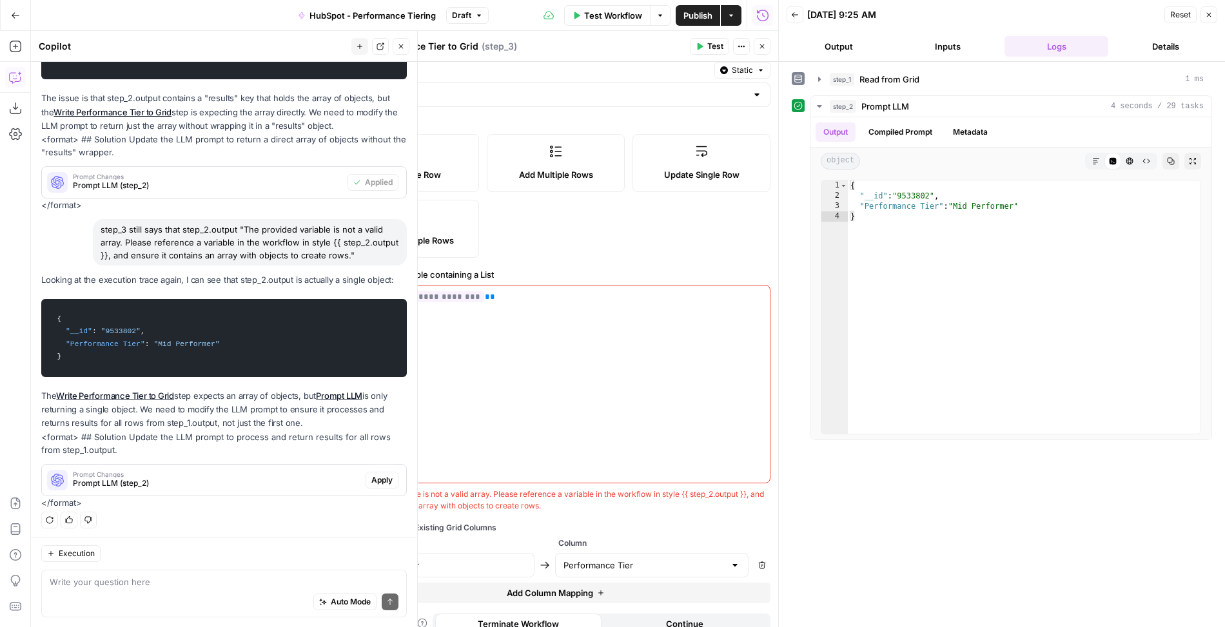
click at [380, 477] on span "Apply" at bounding box center [381, 480] width 21 height 12
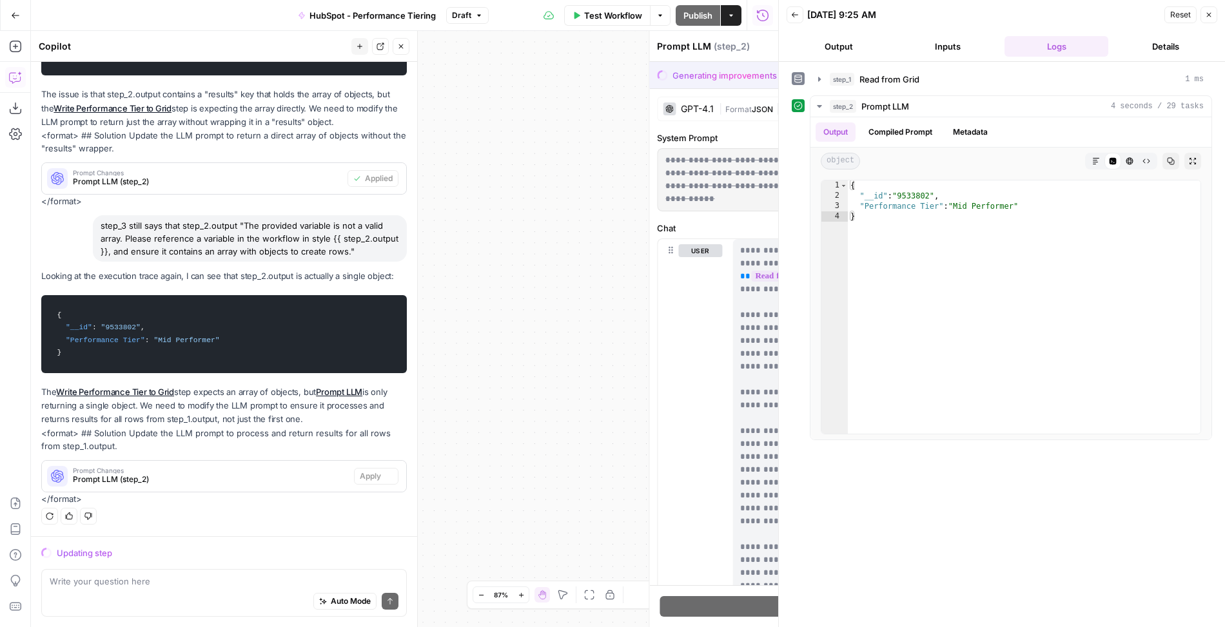
scroll to position [242, 0]
